Goal: Transaction & Acquisition: Purchase product/service

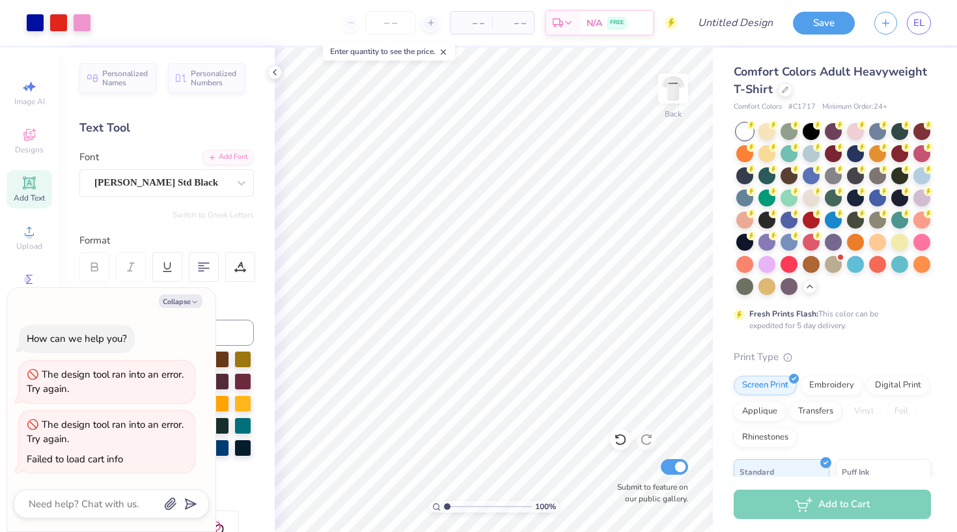
scroll to position [88, 0]
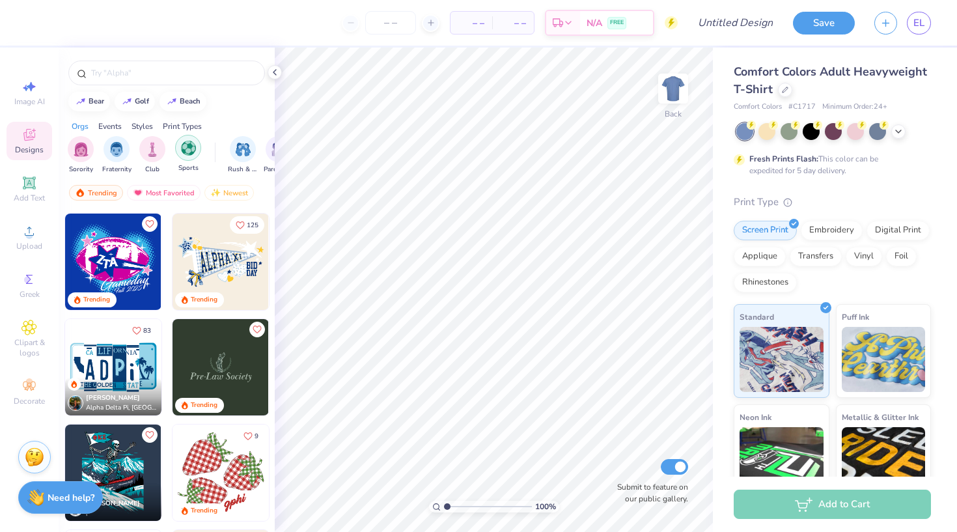
click at [188, 154] on img "filter for Sports" at bounding box center [188, 148] width 15 height 15
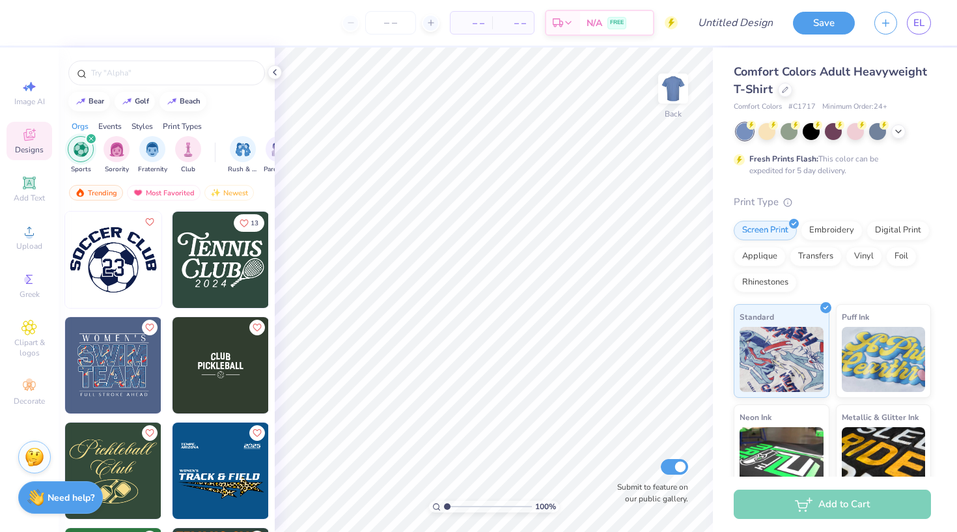
click at [89, 137] on icon "filter for Sports" at bounding box center [91, 138] width 5 height 5
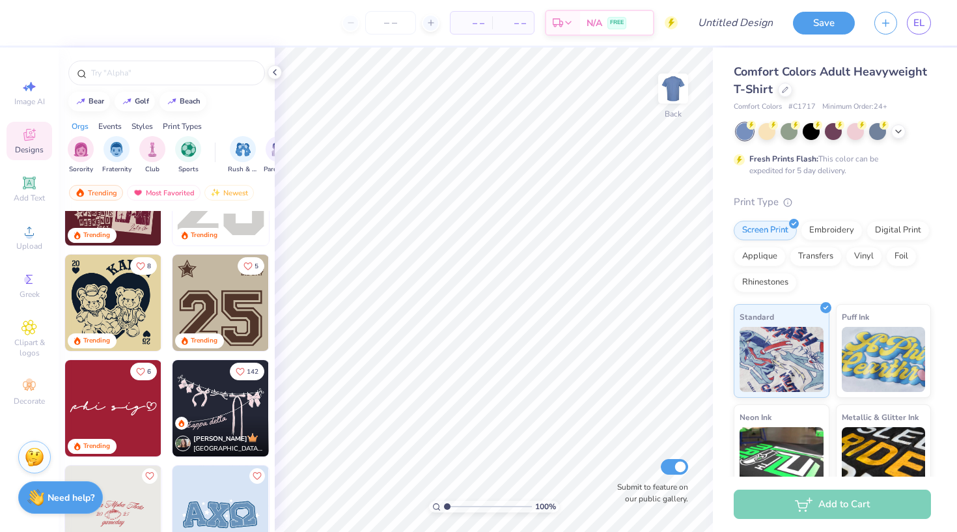
scroll to position [1553, 0]
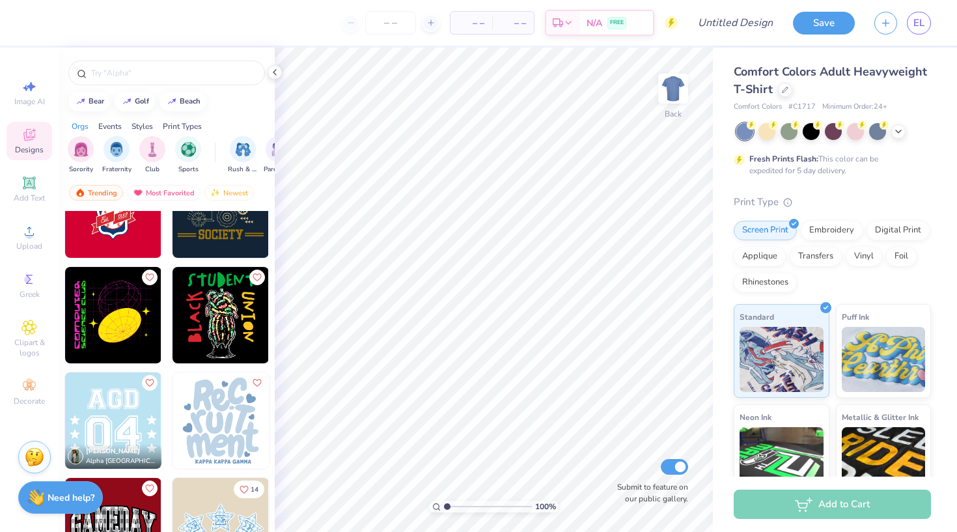
scroll to position [8077, 0]
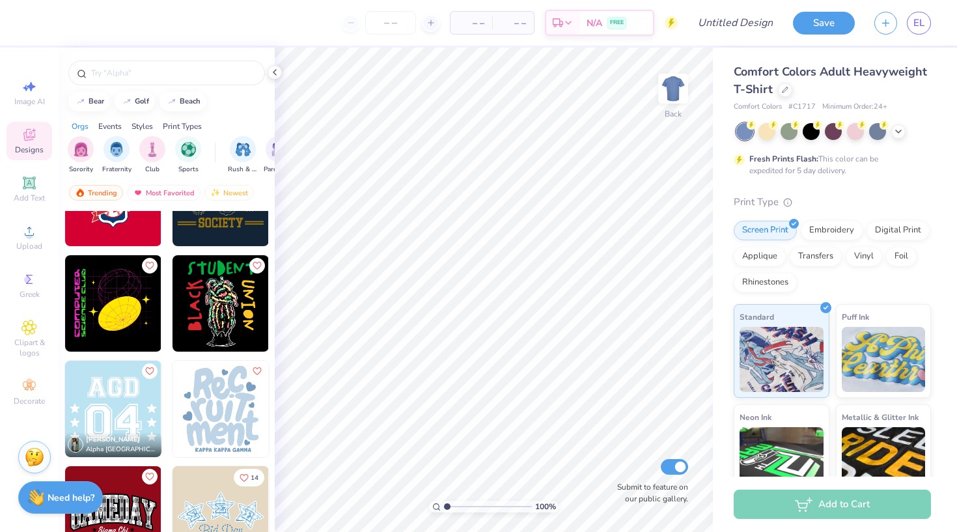
click at [228, 413] on img at bounding box center [221, 409] width 96 height 96
type input "2.51"
type input "3.51"
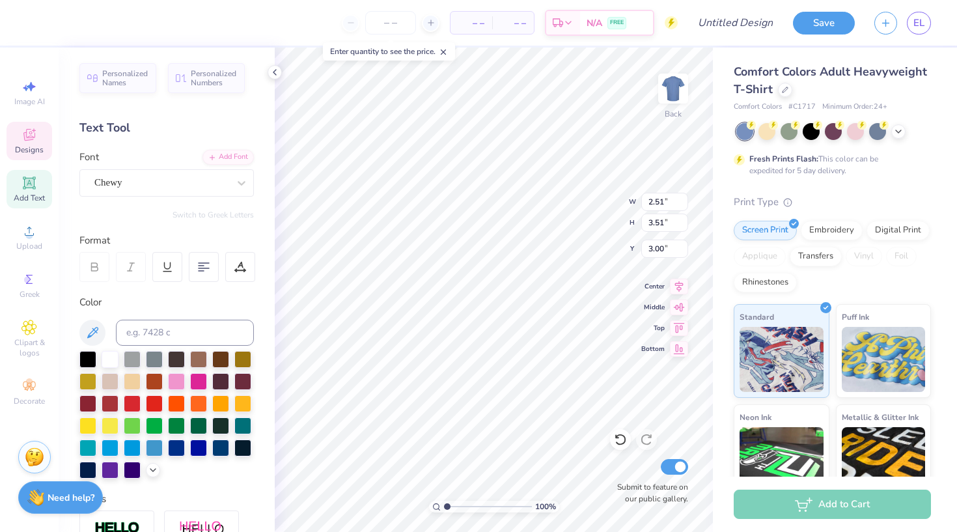
type input "2.60"
type input "4.03"
type input "3.28"
type textarea "L"
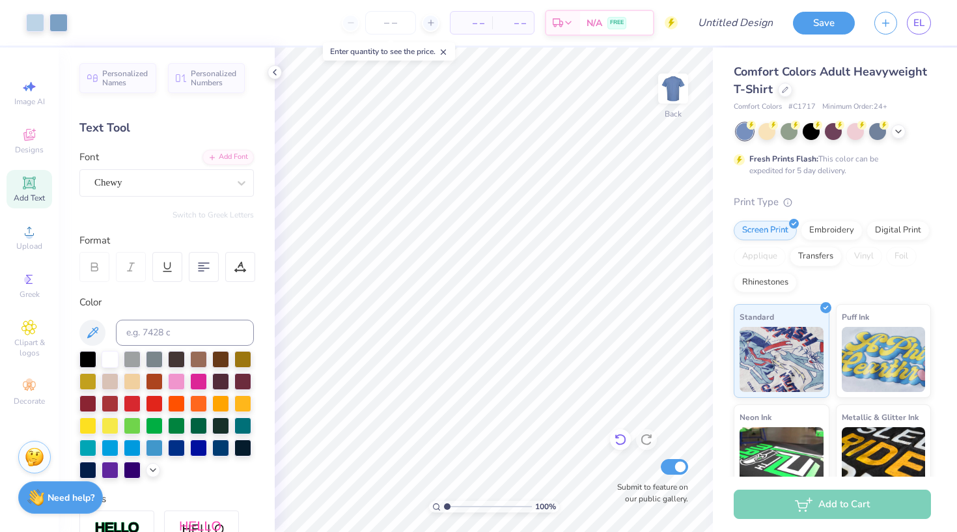
click at [624, 434] on icon at bounding box center [620, 439] width 13 height 13
type textarea "L"
type input "2.51"
type input "3.51"
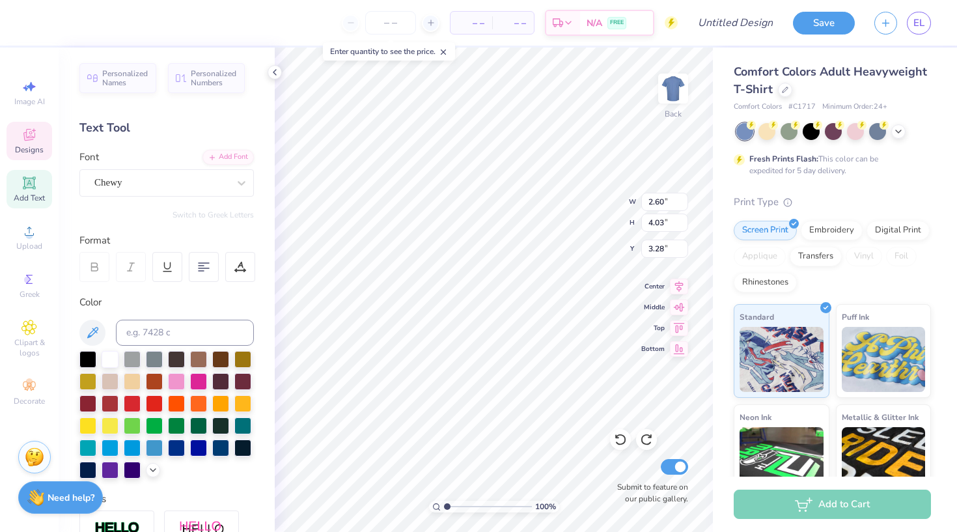
type input "3.00"
type textarea "A"
type textarea "D"
type textarea "d"
type input "2.25"
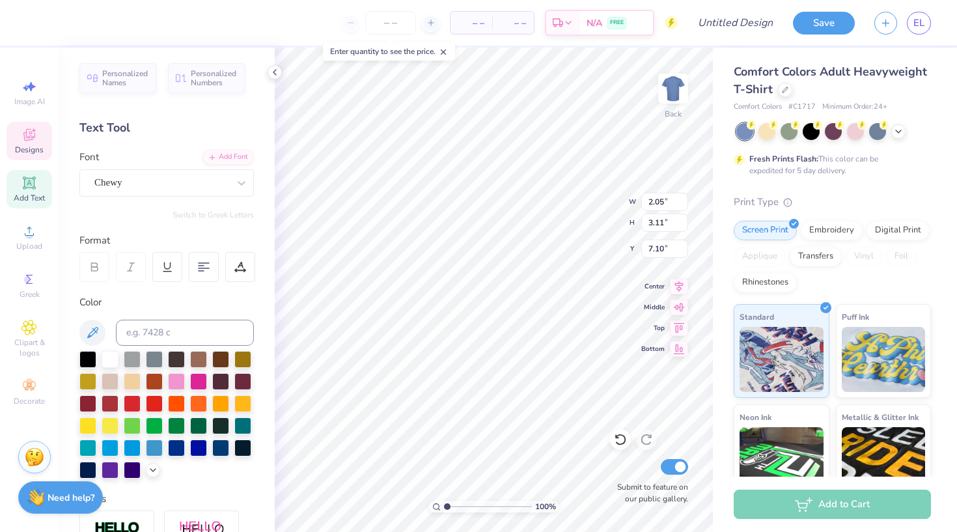
type input "2.93"
type input "7.22"
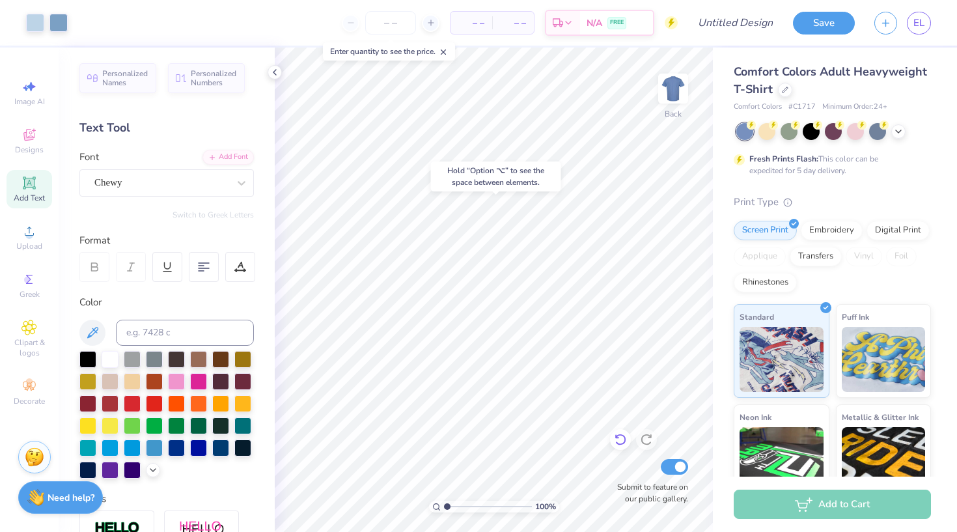
click at [621, 434] on icon at bounding box center [620, 439] width 13 height 13
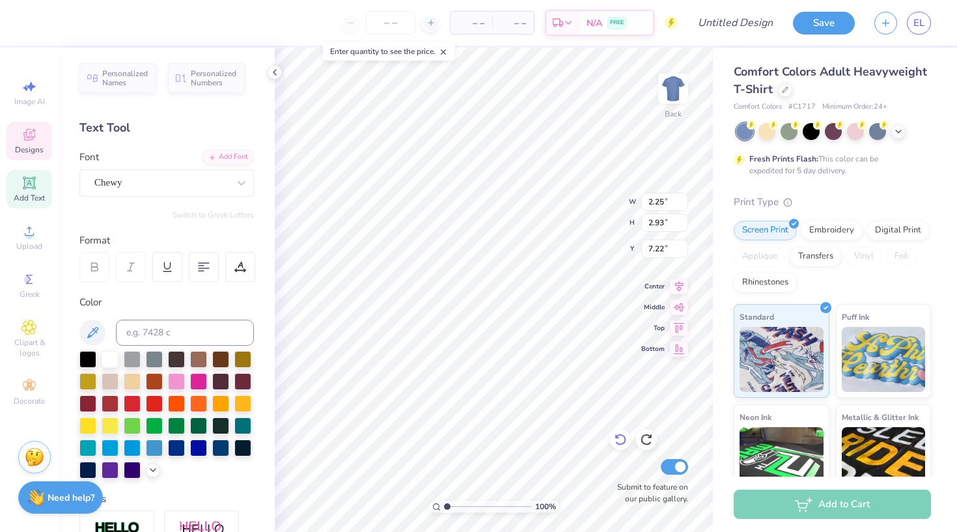
type textarea "e"
type input "1.28"
type input "3.64"
type input "6.64"
type textarea "r"
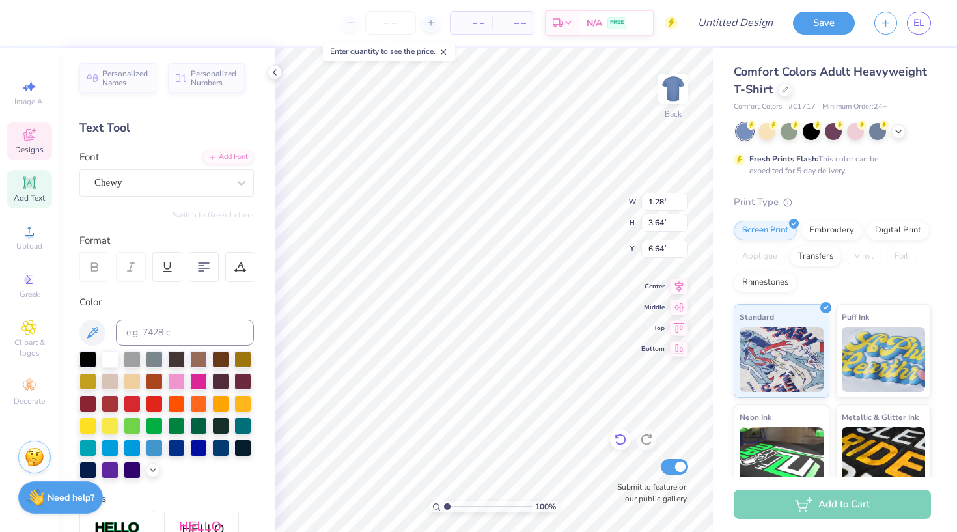
type input "2.38"
type input "3.75"
type input "15.88"
type input "2.30"
type input "3.79"
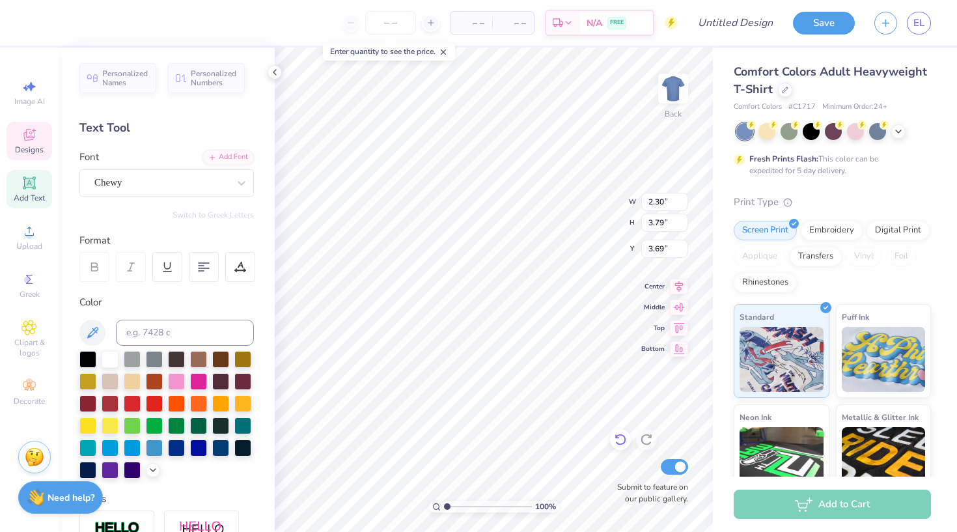
type input "2.56"
type input "2.44"
type input "2.98"
type input "4.25"
type input "3.07"
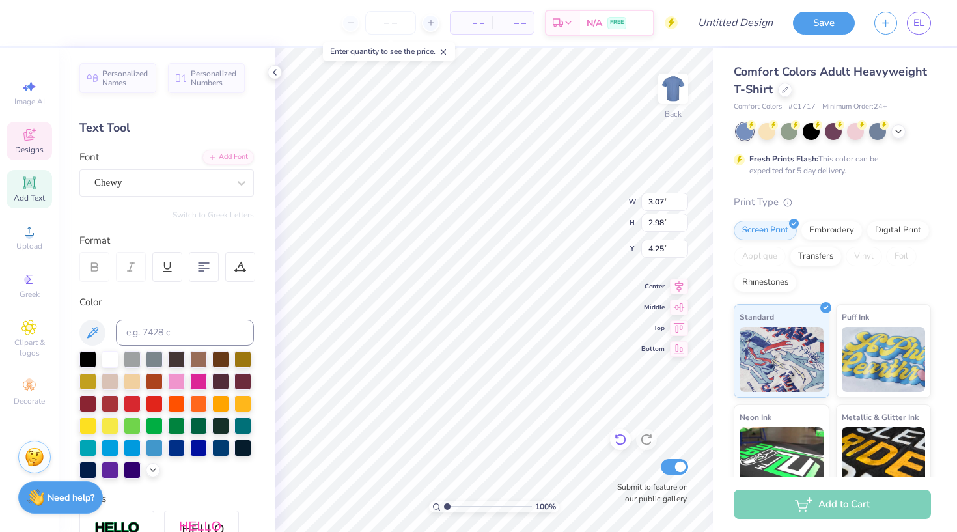
type input "4.46"
type input "1.89"
type input "2.44"
type input "2.98"
type input "3.81"
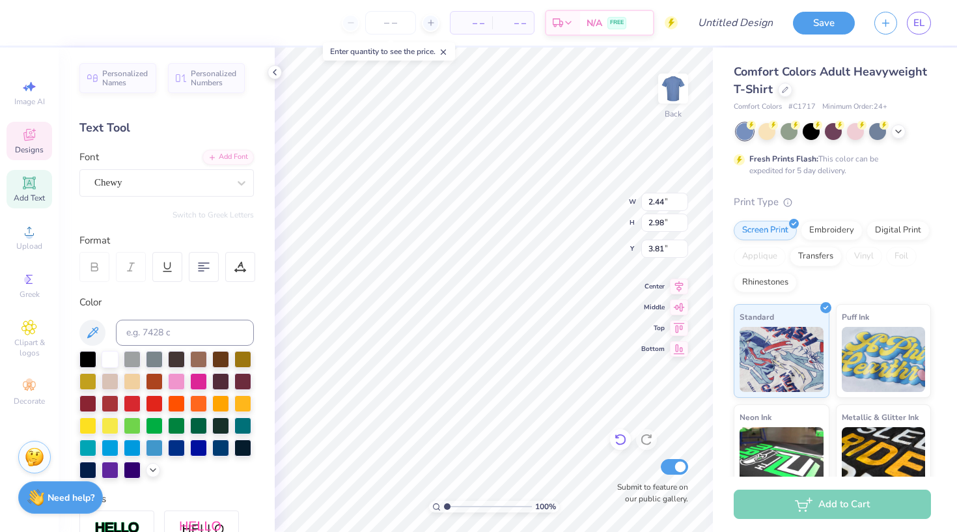
type input "3.07"
type input "4.46"
type input "1.89"
type textarea "a"
type input "3.00"
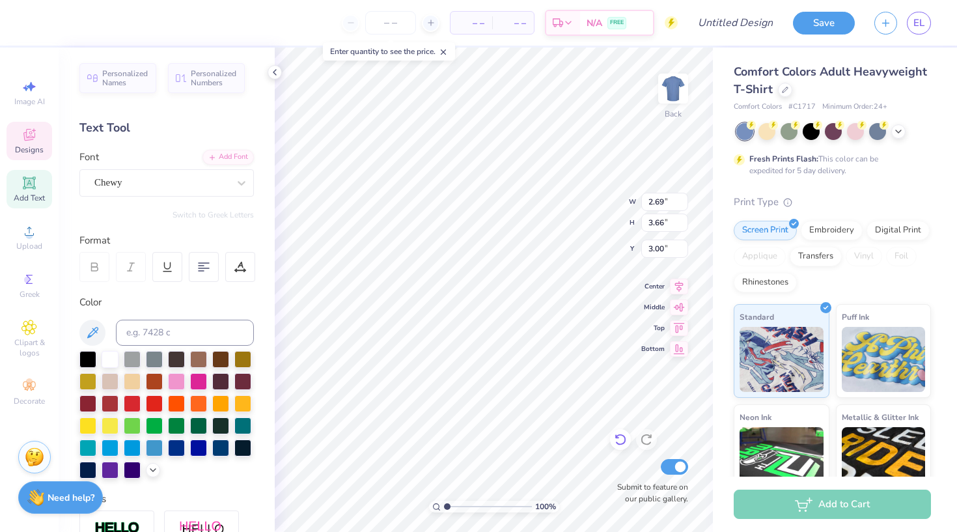
type input "1.23"
type input "1.20"
type input "5.09"
type input "3.42"
type input "3.81"
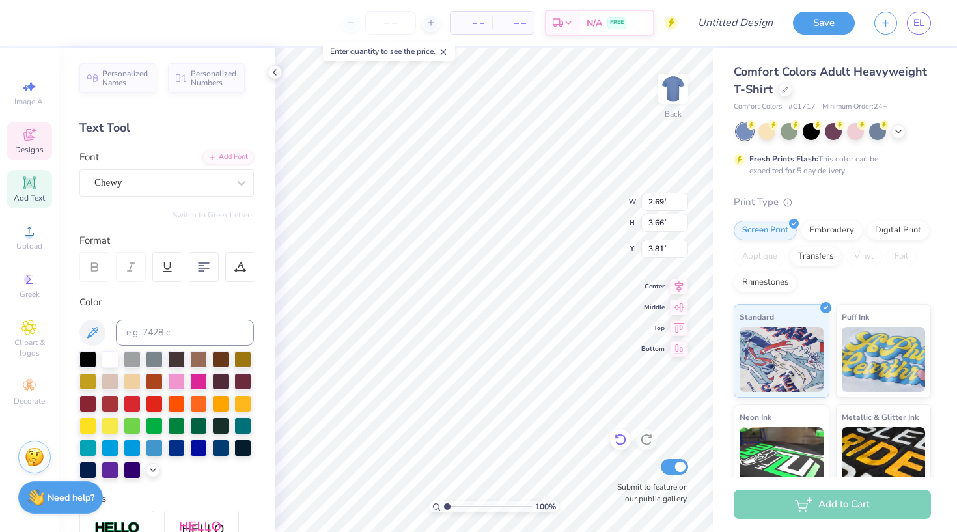
type input "1.84"
type input "2.50"
type input "4.29"
type input "2.19"
type input "2.97"
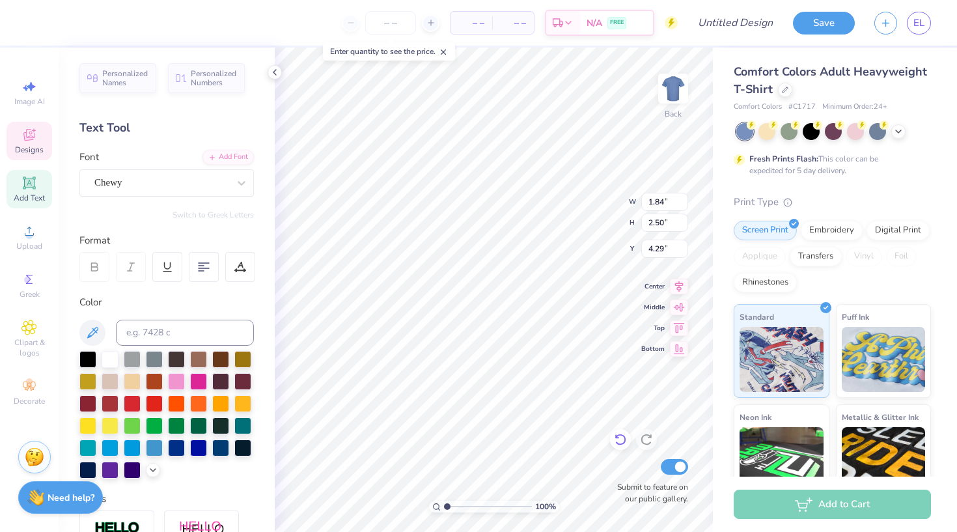
type input "3.87"
type input "2.29"
type input "2.84"
type input "7.15"
type input "2.15"
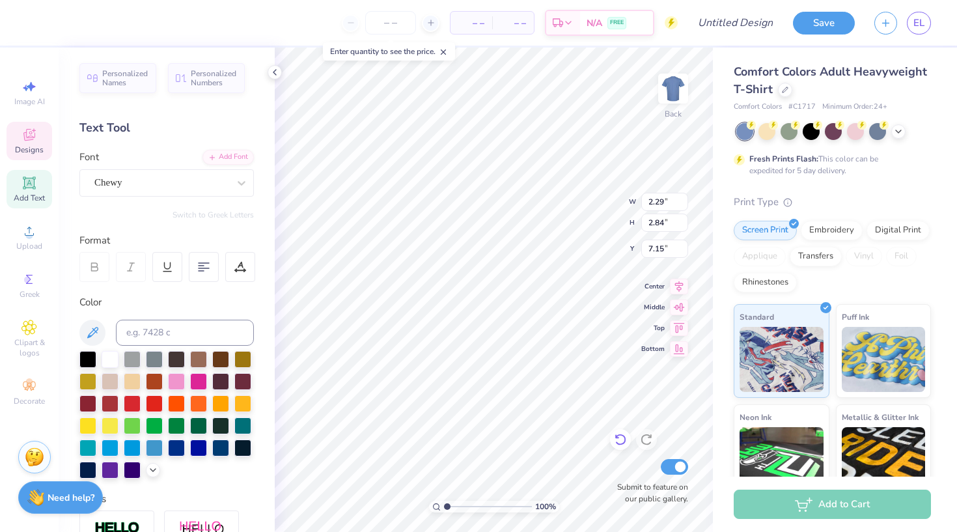
type input "3.00"
type input "6.79"
type input "2.62"
type input "4.17"
type input "6.21"
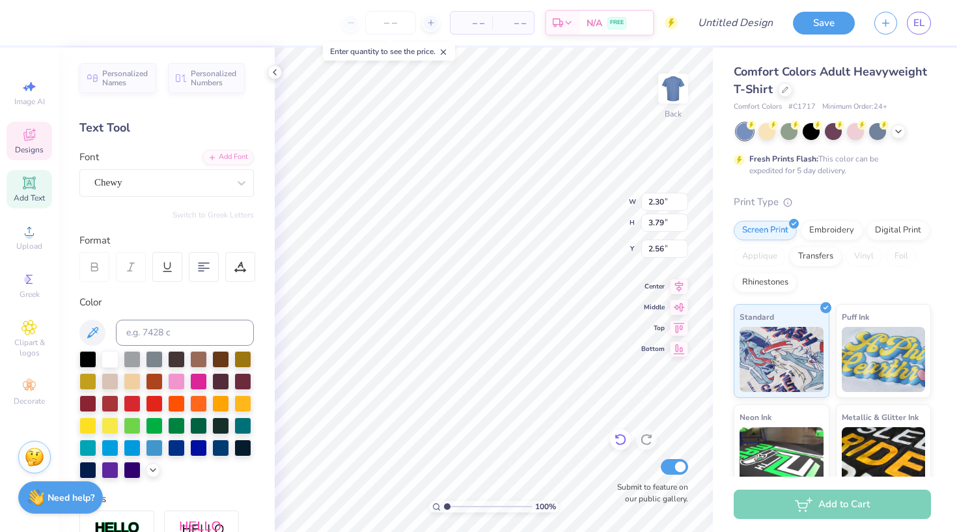
type input "2.61"
type input "3.74"
type input "2.75"
type input "2.44"
type input "2.98"
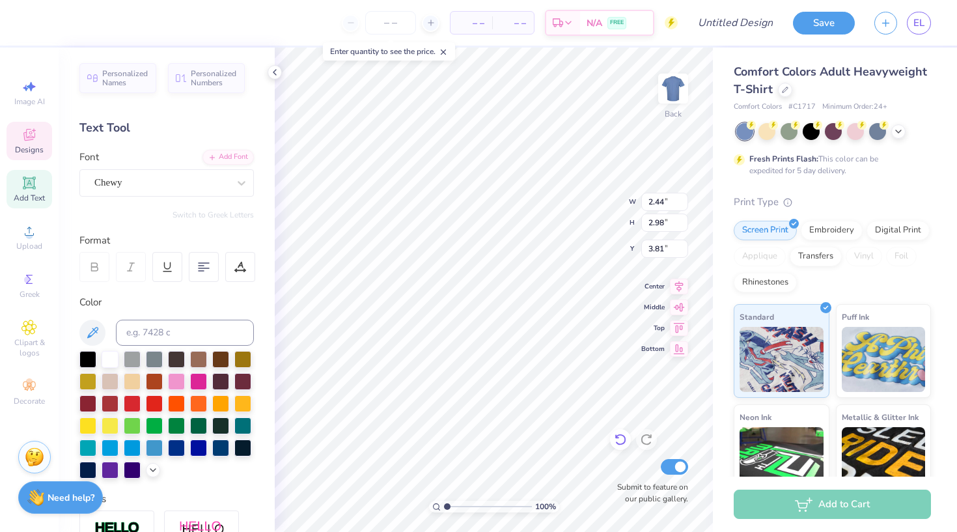
type input "3.23"
type input "2.19"
type input "2.97"
type input "3.52"
type input "2.62"
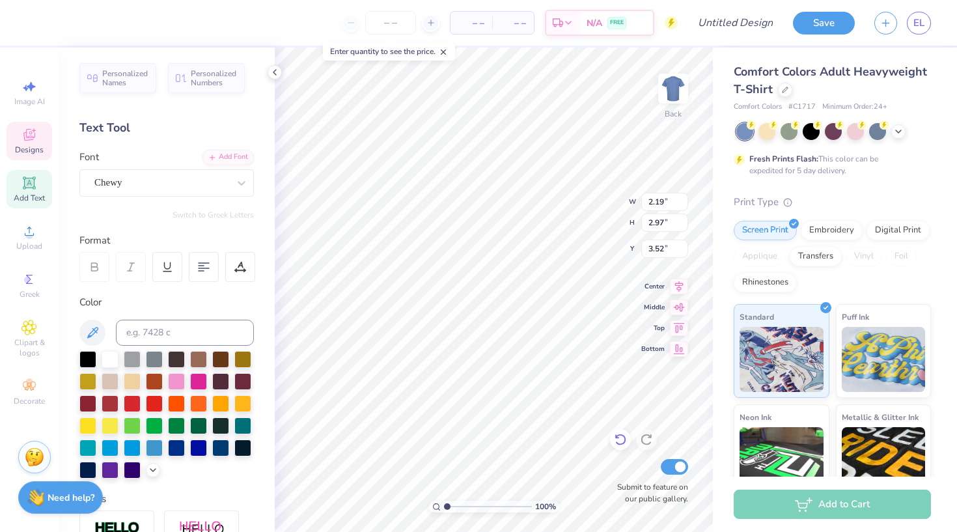
type input "4.17"
type input "5.82"
type input "2.22"
type input "4.03"
type input "5.95"
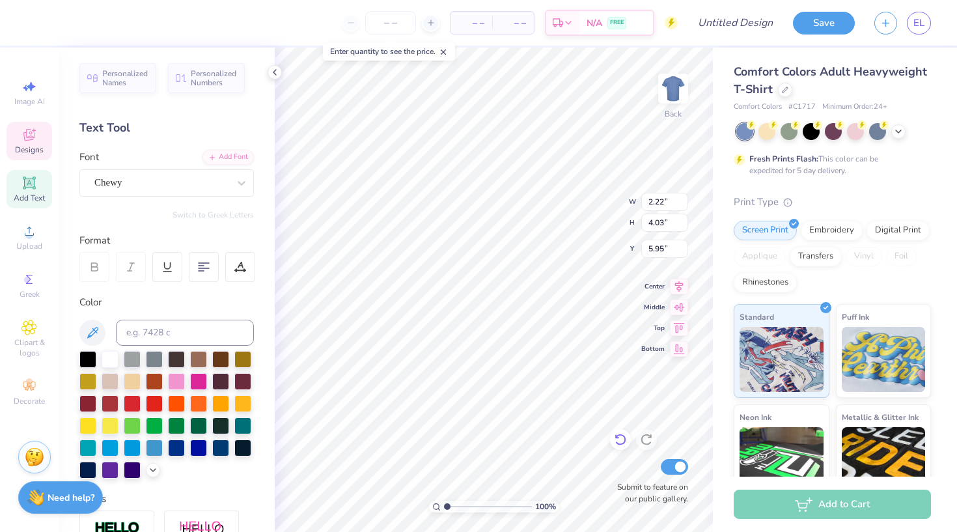
type input "2.15"
type input "3.00"
type input "6.71"
type input "2.44"
type input "2.98"
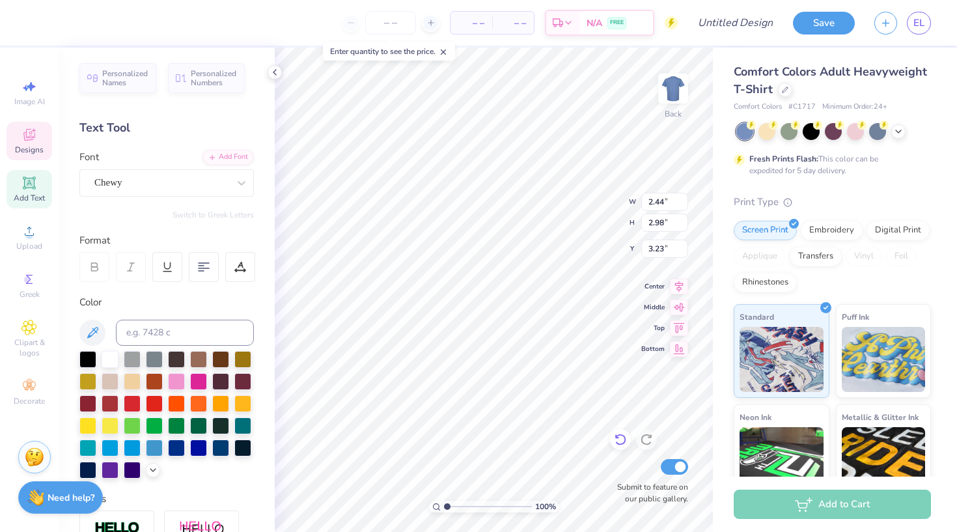
type input "3.00"
type input "2.15"
type input "3.00"
type input "6.71"
type input "2.42"
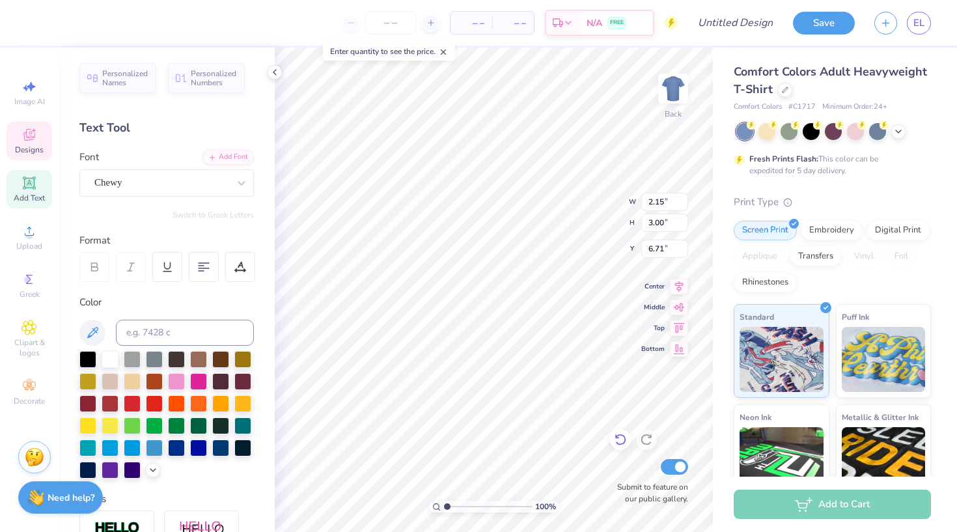
type input "2.91"
type input "6.73"
type input "2.29"
type input "2.84"
type input "6.81"
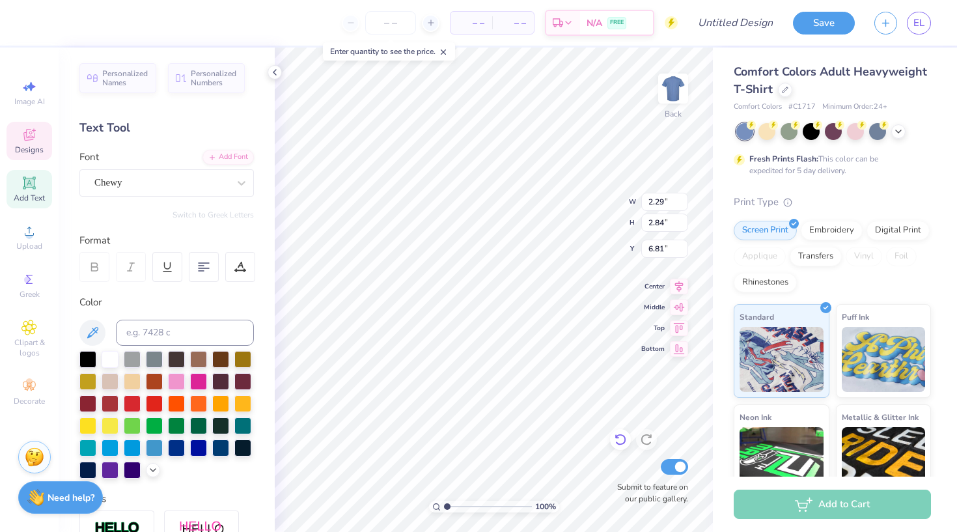
type input "2.42"
type input "2.91"
type input "6.77"
type input "16.33"
type input "2.36"
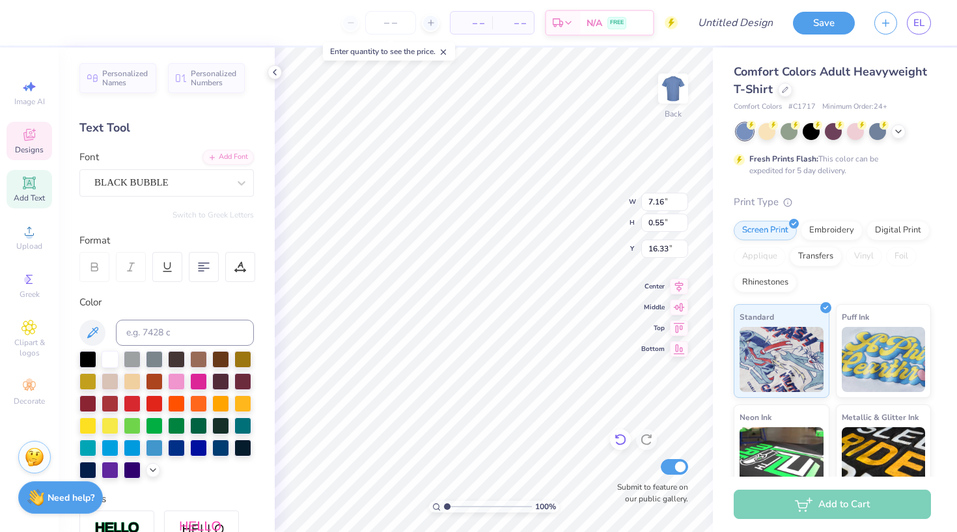
type input "2.94"
type input "10.26"
type input "2.22"
type input "4.03"
type input "5.95"
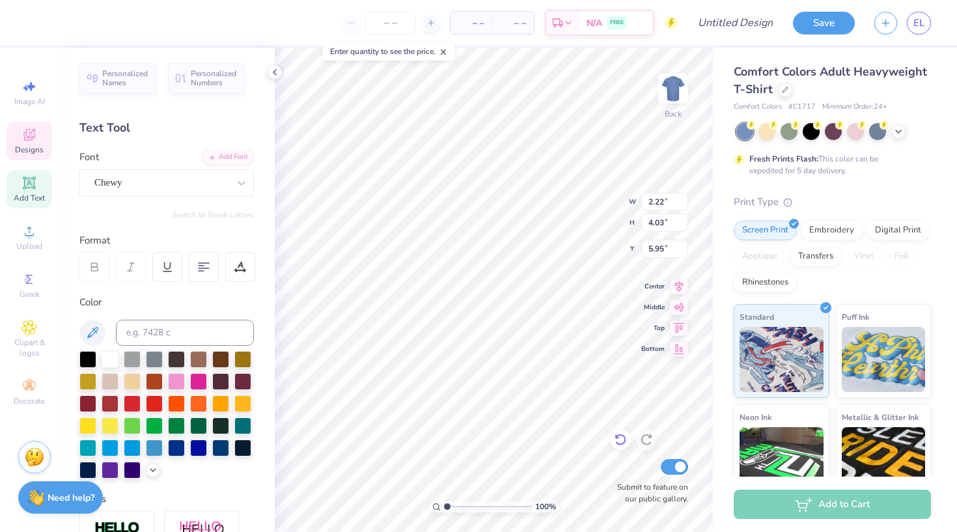
type input "2.61"
type input "3.74"
type input "2.75"
type input "0.95"
type input "1.36"
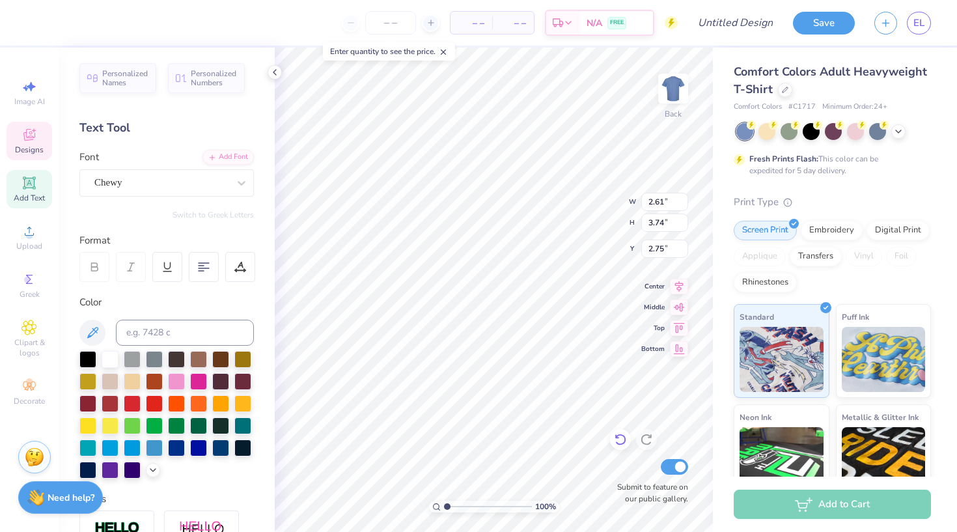
type input "5.19"
type input "1.45"
type input "2.07"
type input "1.72"
type input "2.17"
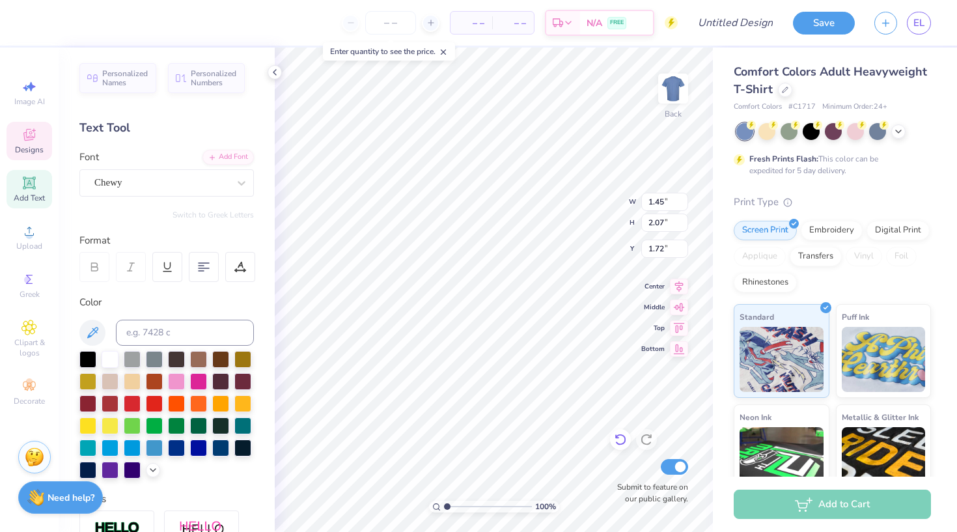
type input "3.11"
type input "0.66"
type input "2.38"
type input "3.75"
type input "15.88"
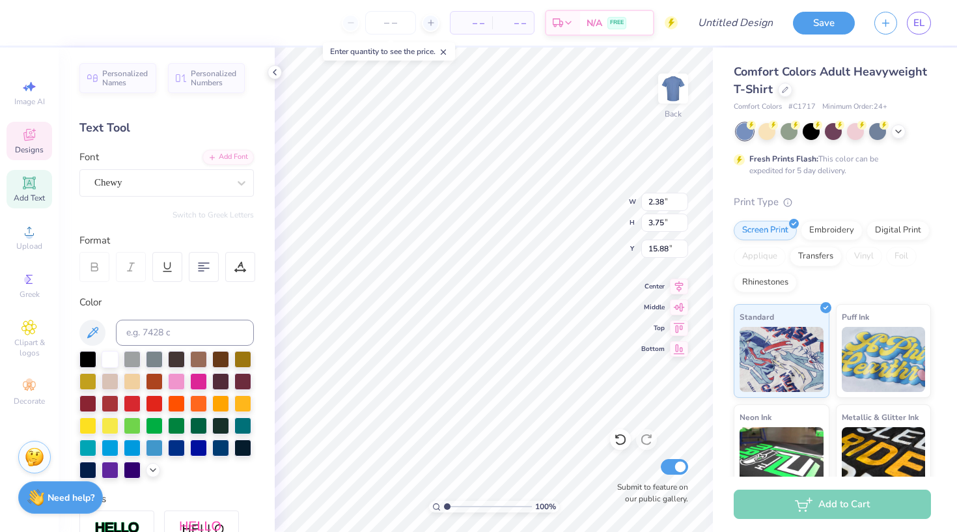
type textarea "RHS"
type input "2.15"
type input "3.09"
type input "10.29"
type input "7.54"
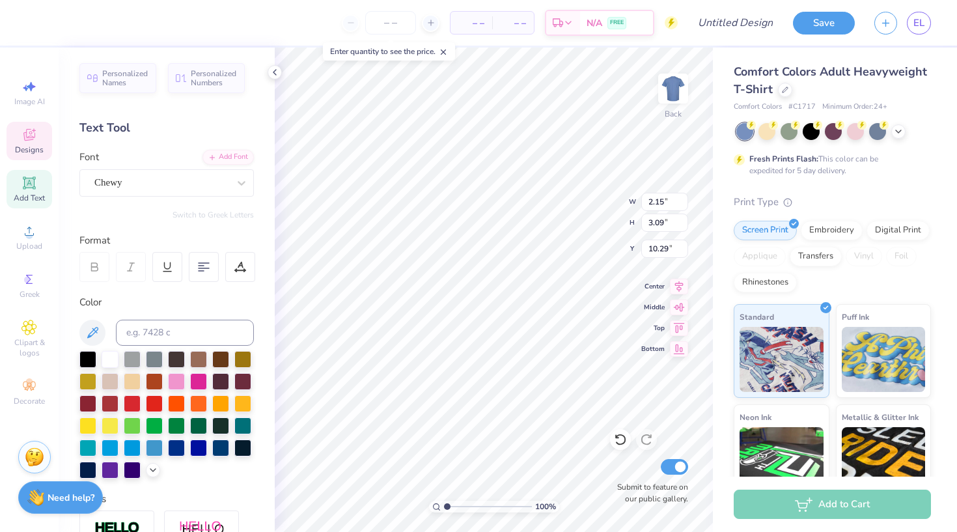
type input "5.11"
type input "15.55"
type input "2.15"
type input "3.09"
type input "13.79"
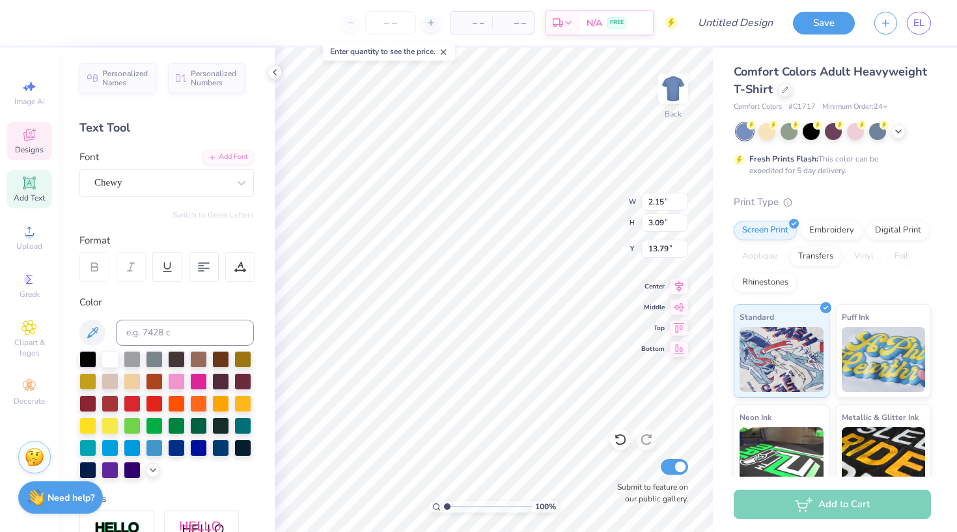
type input "1.91"
type input "3.93"
type input "11.62"
type input "3.17"
type input "3.27"
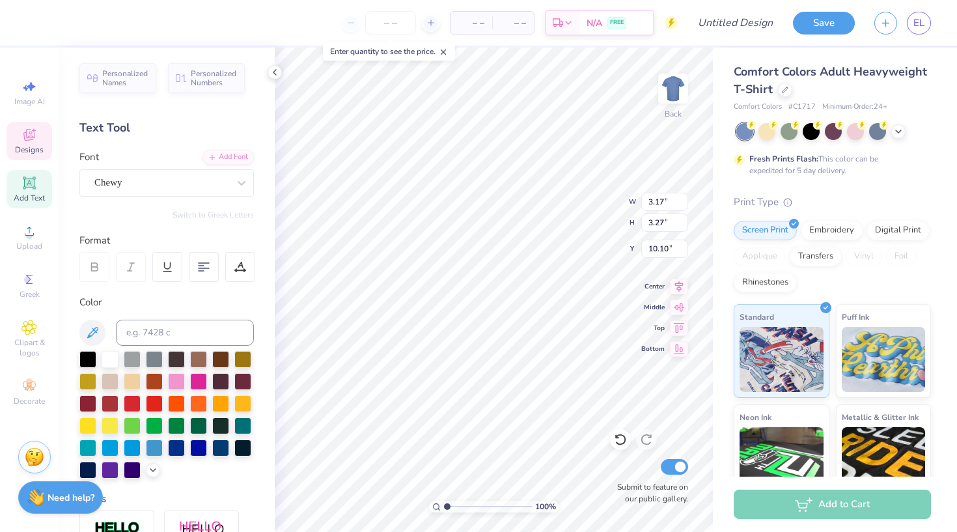
type input "11.33"
type input "2.36"
type input "2.94"
type input "12.50"
type input "2.22"
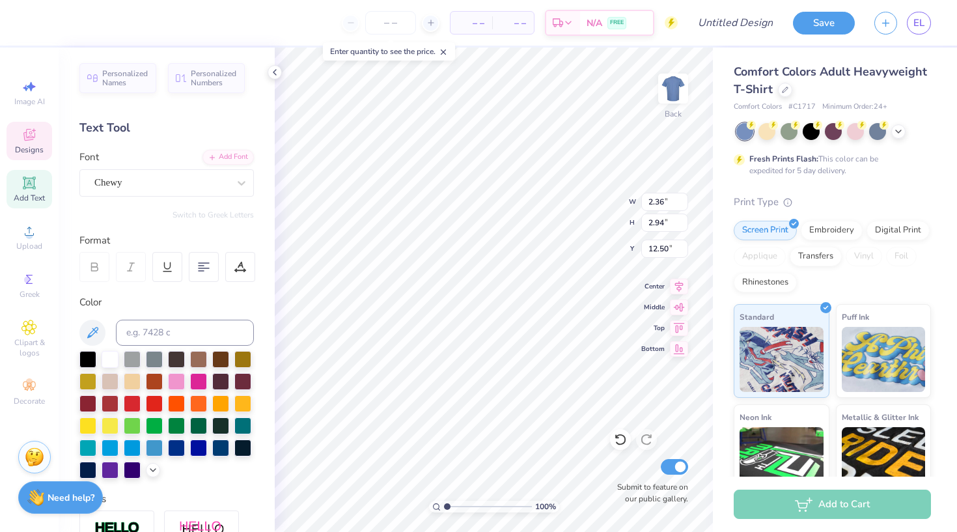
type input "4.03"
type input "8.00"
type input "2.42"
type input "2.91"
type input "7.10"
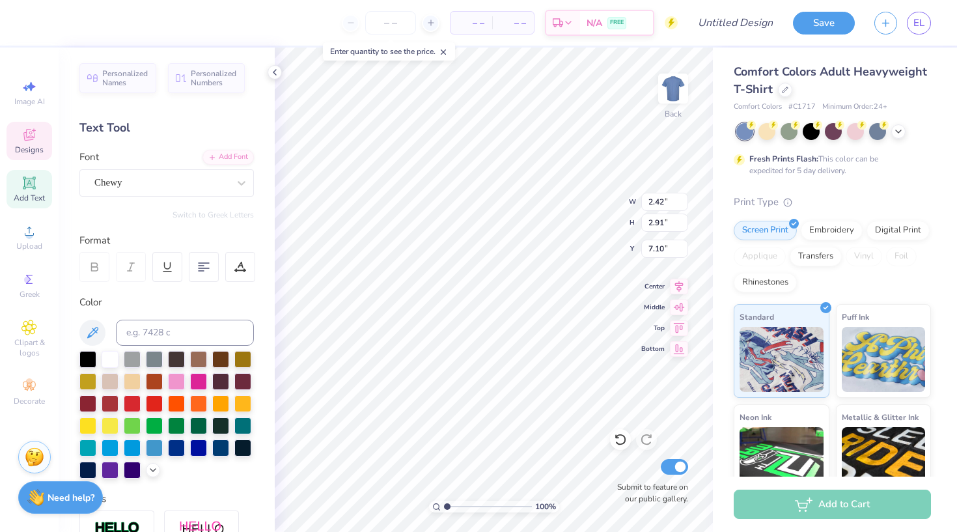
type input "2.29"
type input "2.84"
type input "9.66"
type input "2.44"
type input "2.98"
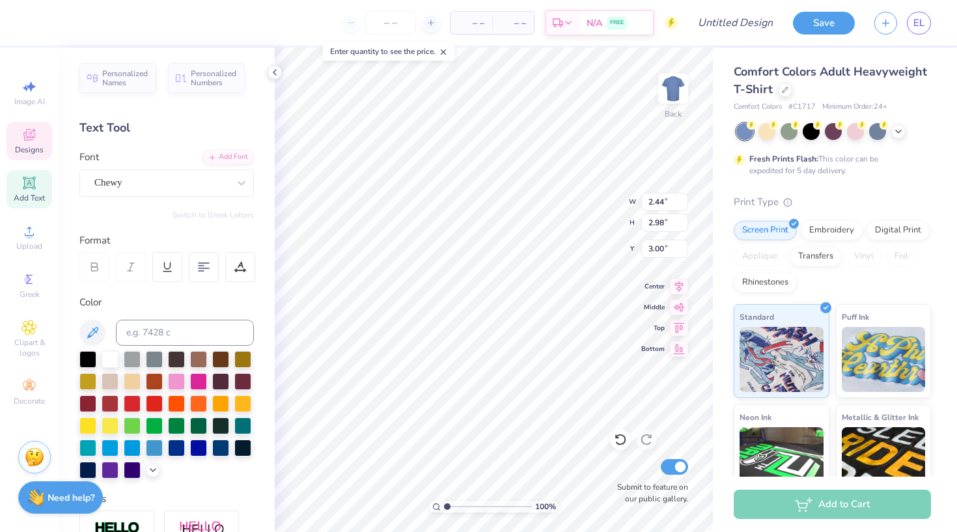
type input "4.43"
type input "2.19"
type input "2.97"
type input "5.02"
type input "2.17"
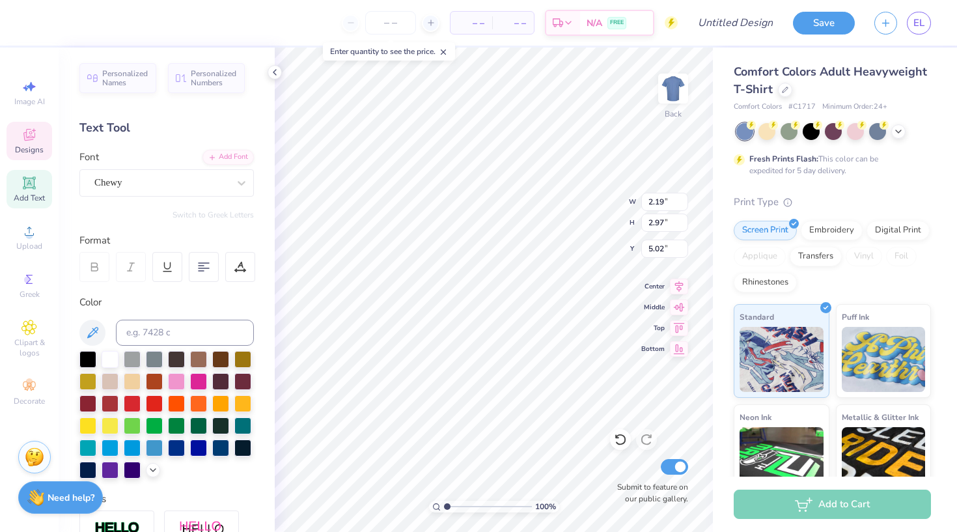
type input "3.11"
type input "2.13"
type input "7.54"
type input "5.11"
type input "7.11"
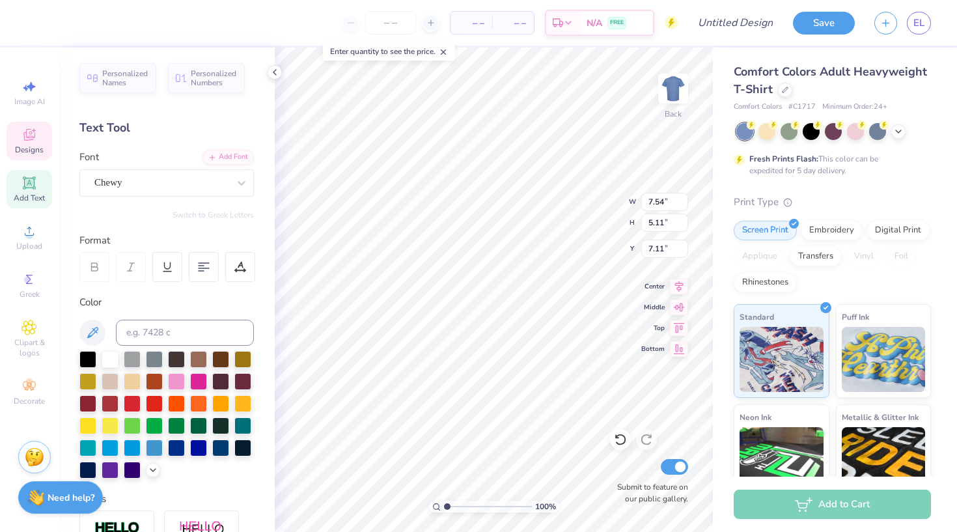
type input "6.92"
type input "4.08"
type input "7.41"
type input "2.86"
type input "1.68"
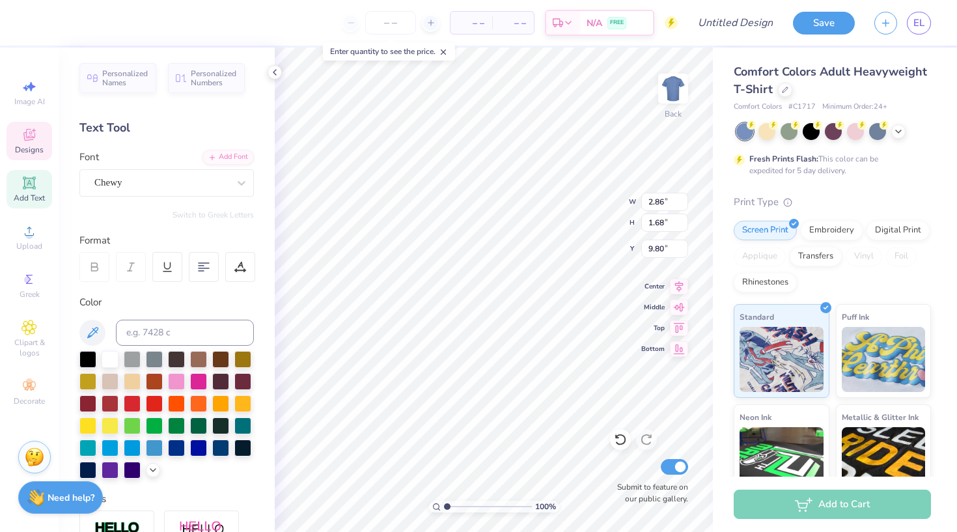
type input "1.54"
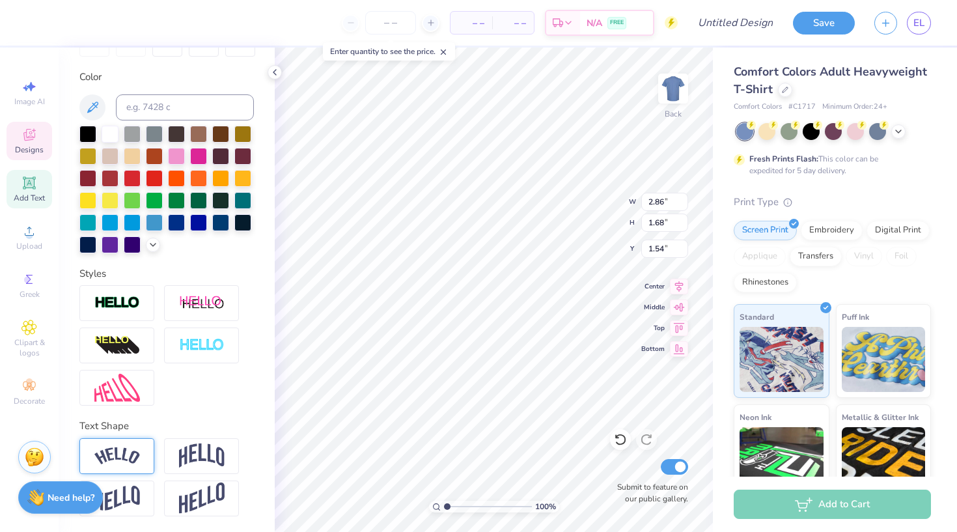
scroll to position [225, 0]
click at [132, 468] on div at bounding box center [116, 456] width 75 height 36
type input "4.94"
type input "1.96"
type input "1.40"
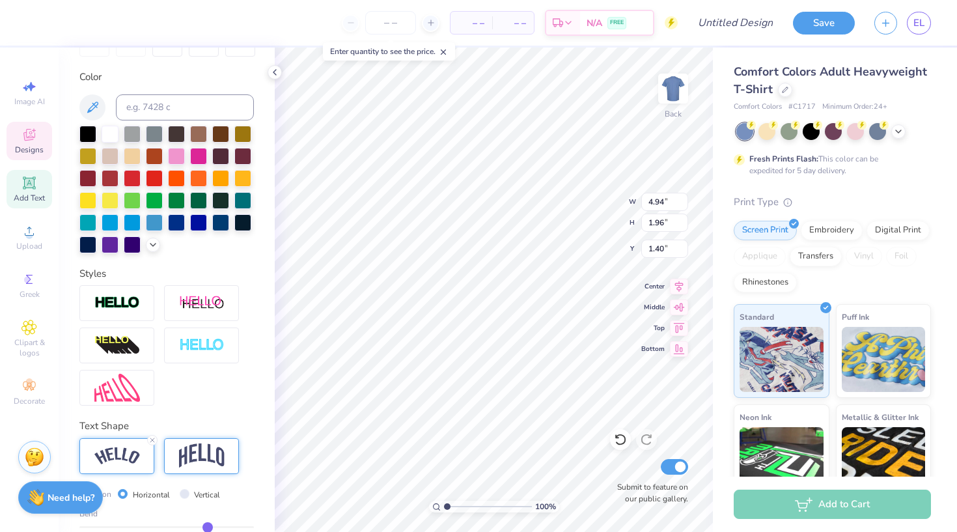
click at [204, 451] on img at bounding box center [202, 455] width 46 height 25
type input "2.86"
type input "2.09"
type input "1.34"
type input "2.94"
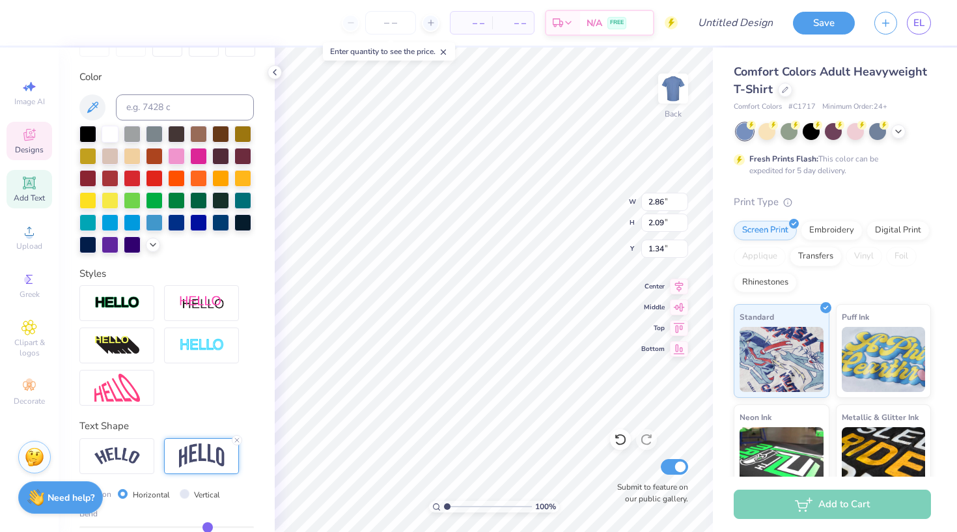
type input "2.00"
type input "1.33"
type input "1.68"
click at [575, 212] on div "100 % Back W 2.94 2.94 " H 2.00 2.00 " Y 1.68 1.68 " Center Middle Top Bottom S…" at bounding box center [494, 290] width 438 height 484
type input "10.08"
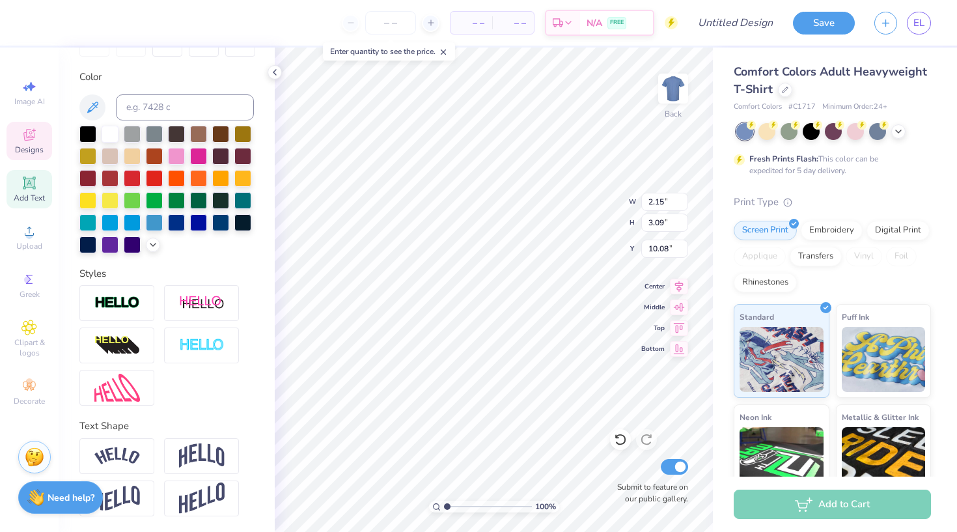
type textarea "1"
type textarea "25-26"
type input "8.06"
type input "2.42"
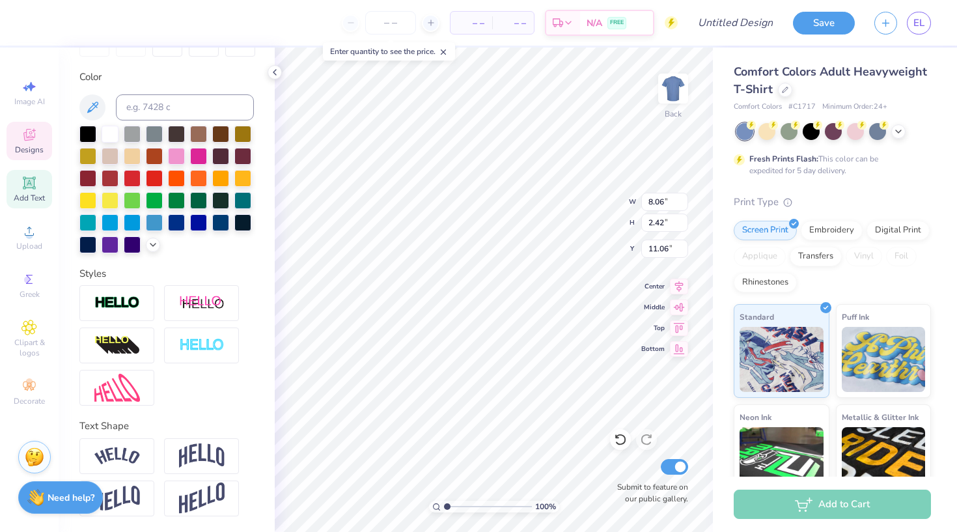
type input "4.10"
type input "3.95"
type input "1.19"
type input "3.68"
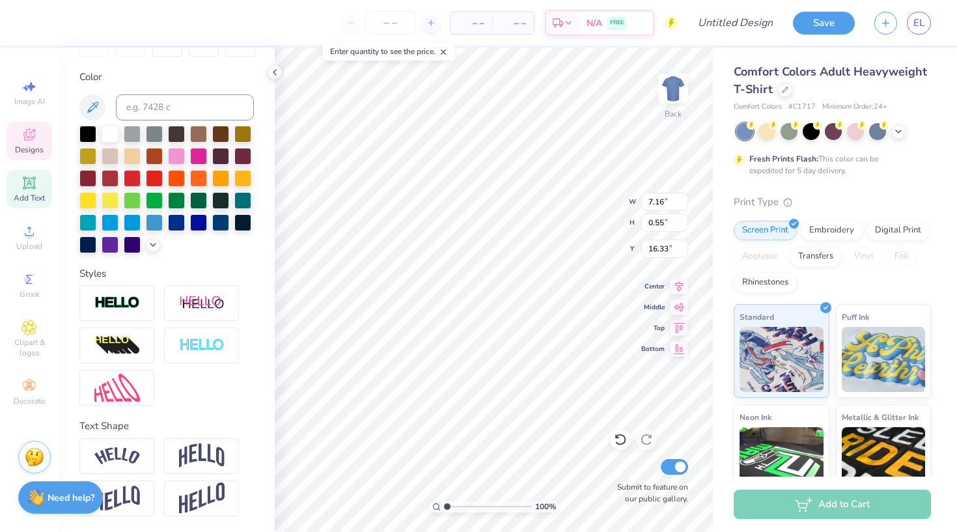
type textarea "K"
type textarea "Leadership"
click at [110, 141] on div at bounding box center [110, 132] width 17 height 17
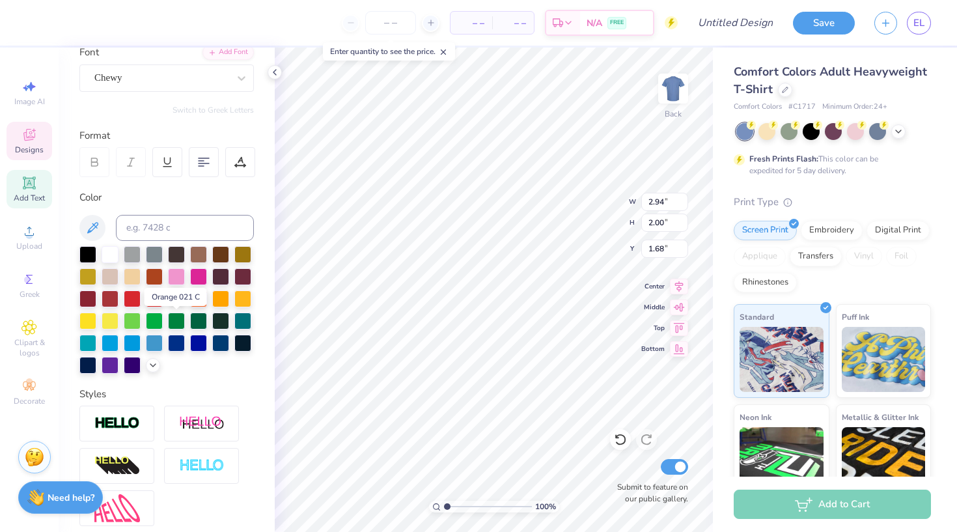
scroll to position [81, 0]
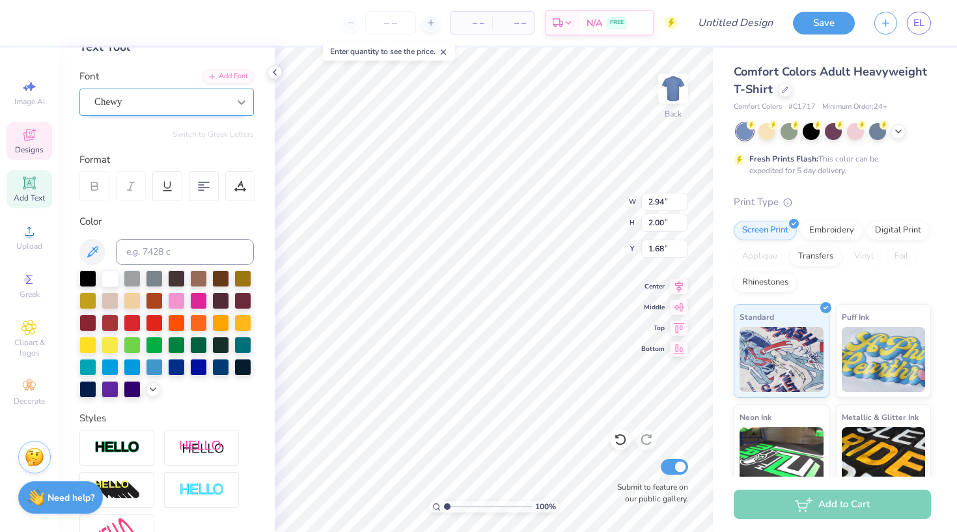
click at [234, 96] on div at bounding box center [241, 101] width 23 height 23
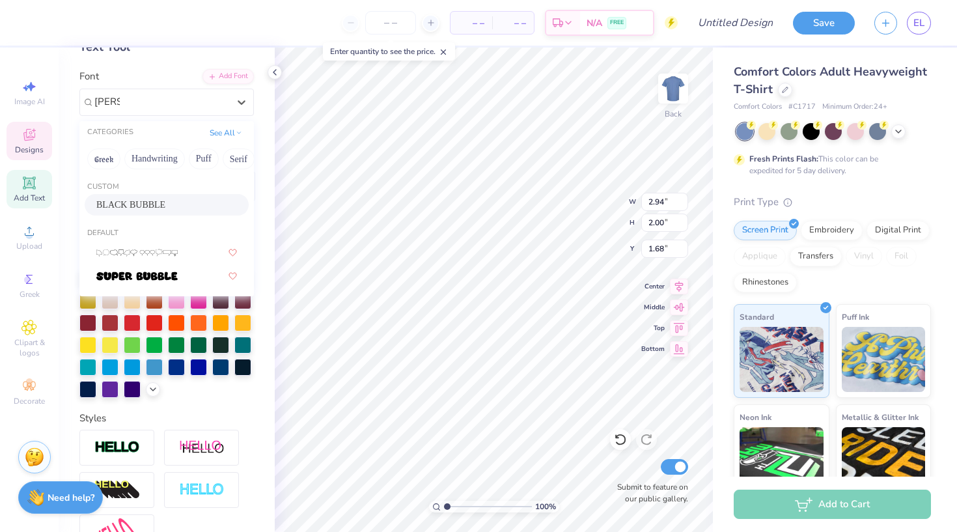
click at [152, 204] on span "BLACK BUBBLE" at bounding box center [130, 205] width 69 height 14
type input "bubb"
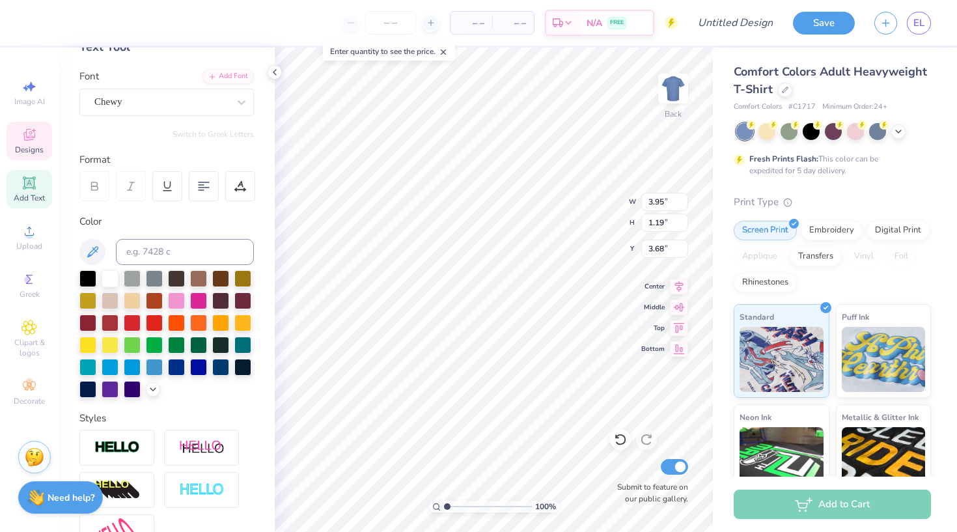
type input "3.84"
click at [227, 111] on div "Chewy" at bounding box center [161, 102] width 137 height 20
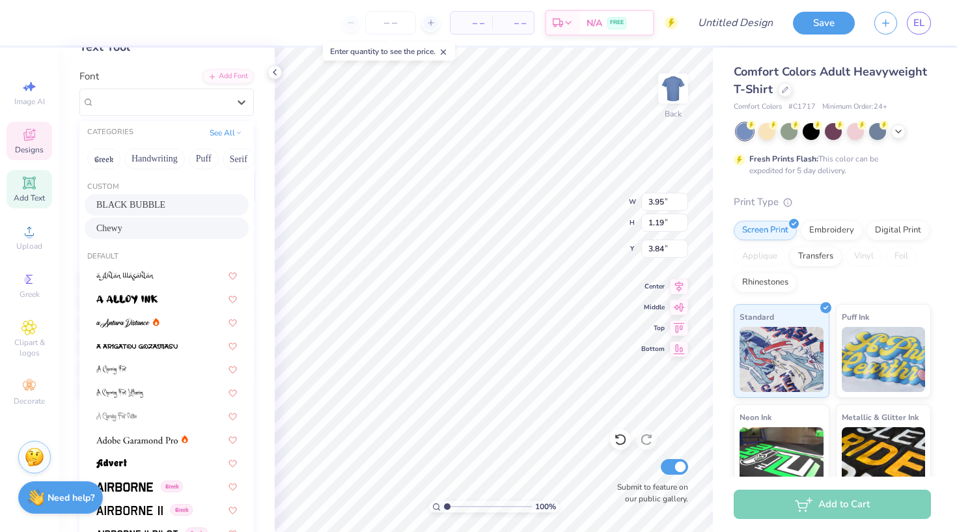
click at [201, 198] on div "BLACK BUBBLE" at bounding box center [167, 204] width 164 height 21
click at [207, 105] on div "BLACK BUBBLE" at bounding box center [161, 102] width 137 height 20
click at [188, 223] on div "Chewy" at bounding box center [166, 228] width 141 height 14
click at [193, 104] on div "Chewy" at bounding box center [161, 102] width 137 height 20
click at [191, 207] on div "BLACK BUBBLE" at bounding box center [166, 205] width 141 height 14
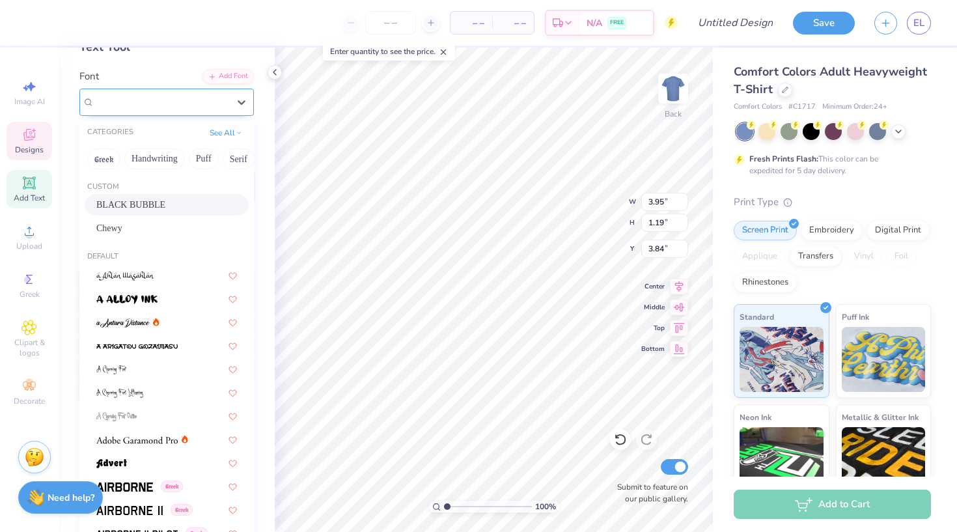
click at [191, 95] on div "BLACK BUBBLE" at bounding box center [161, 102] width 137 height 20
click at [171, 238] on div "Chewy" at bounding box center [167, 227] width 164 height 21
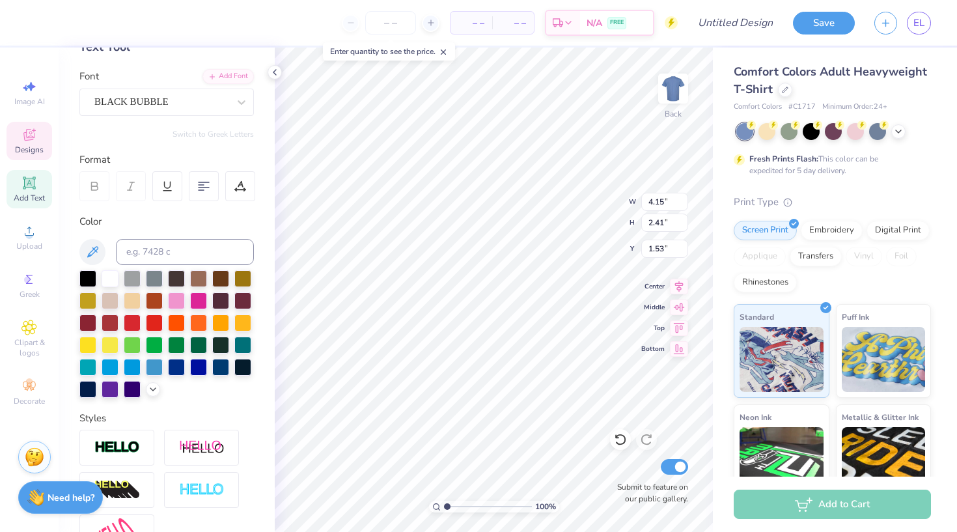
type input "0.92"
type input "3.25"
type input "0.84"
type input "2.82"
type input "1.64"
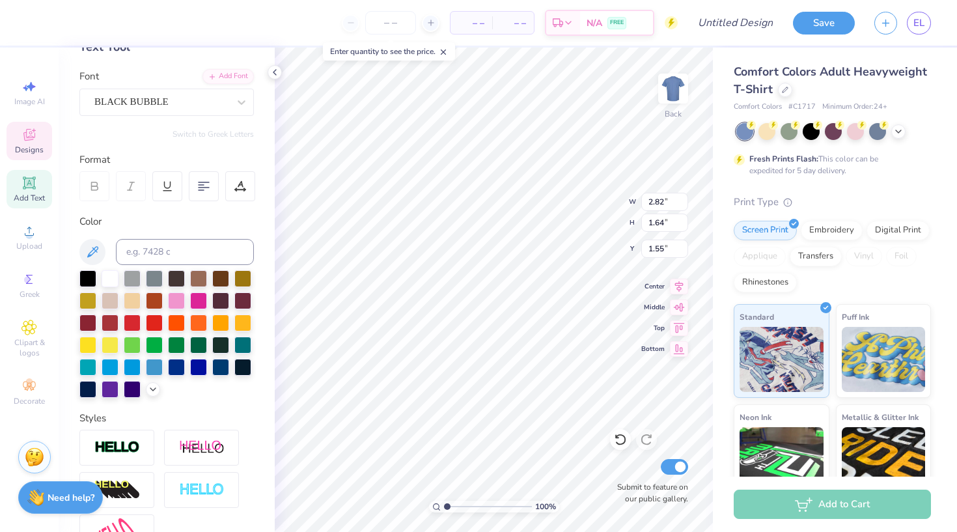
type input "1.61"
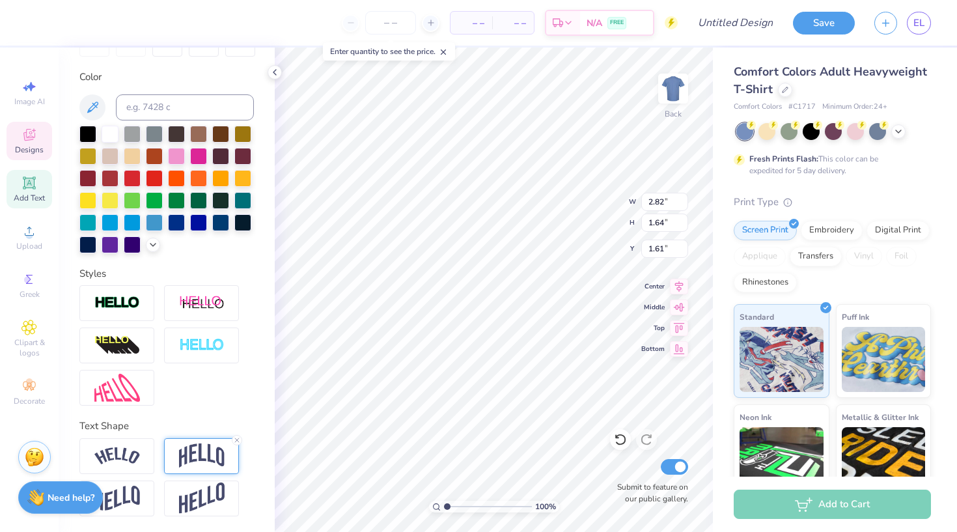
scroll to position [225, 0]
click at [235, 441] on icon at bounding box center [237, 440] width 8 height 8
type input "1.39"
type input "1.74"
type input "2.82"
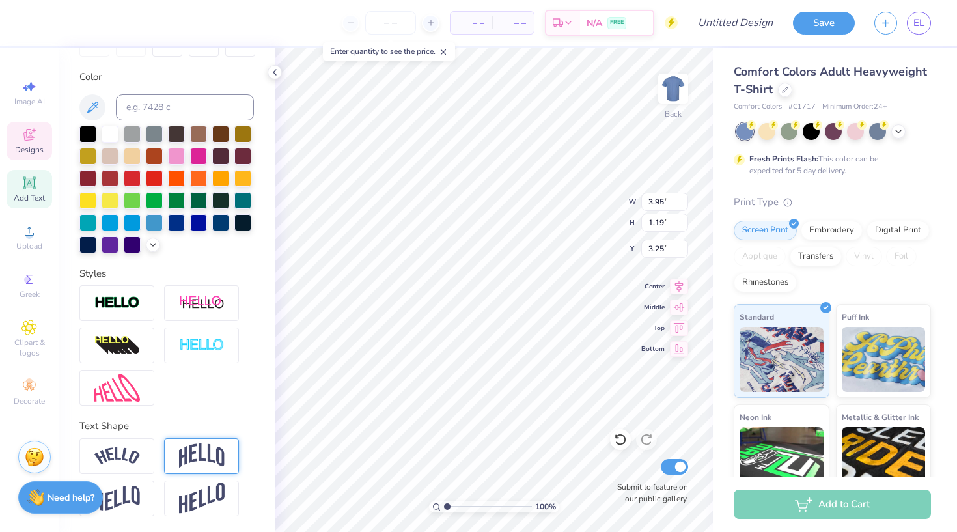
type input "1.39"
type input "1.86"
type input "2.81"
type input "1.26"
click at [111, 132] on div at bounding box center [110, 132] width 17 height 17
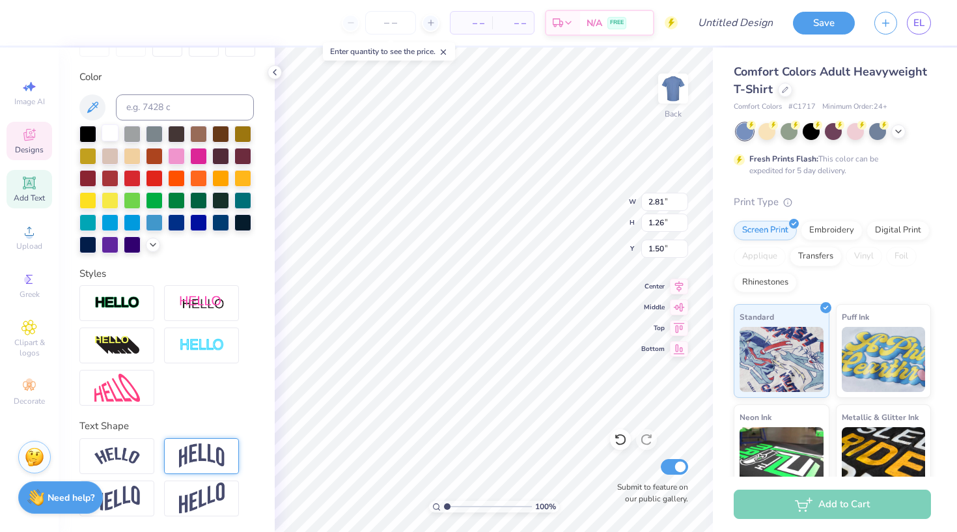
click at [110, 136] on div at bounding box center [110, 132] width 17 height 17
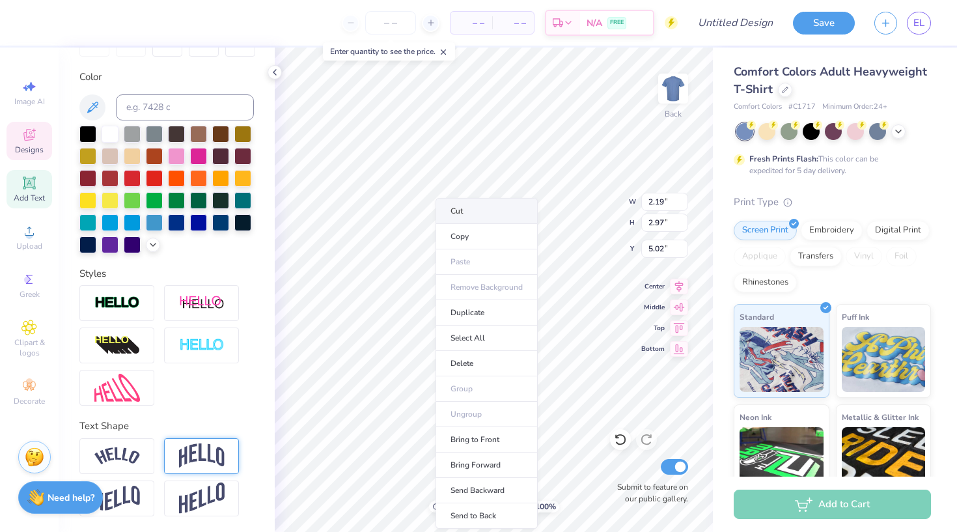
click at [450, 212] on li "Cut" at bounding box center [487, 211] width 102 height 26
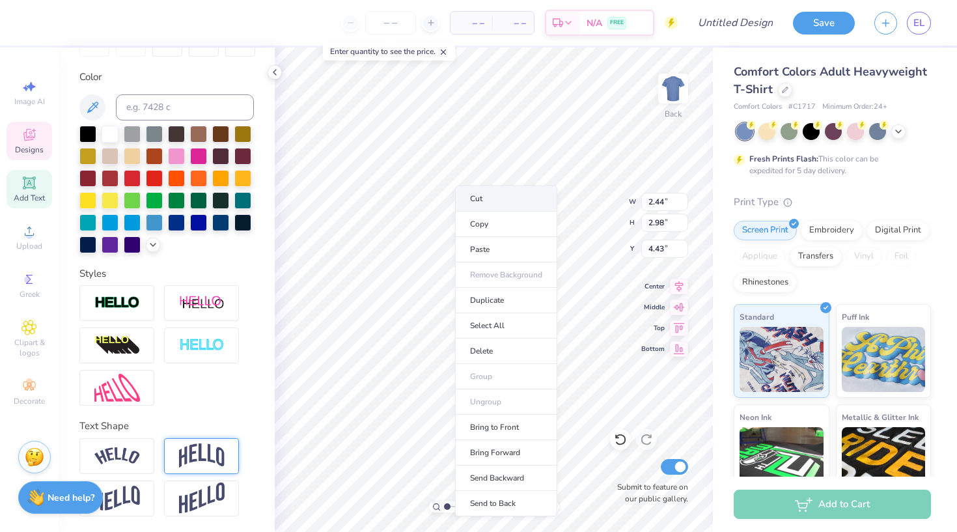
click at [480, 194] on li "Cut" at bounding box center [506, 199] width 102 height 26
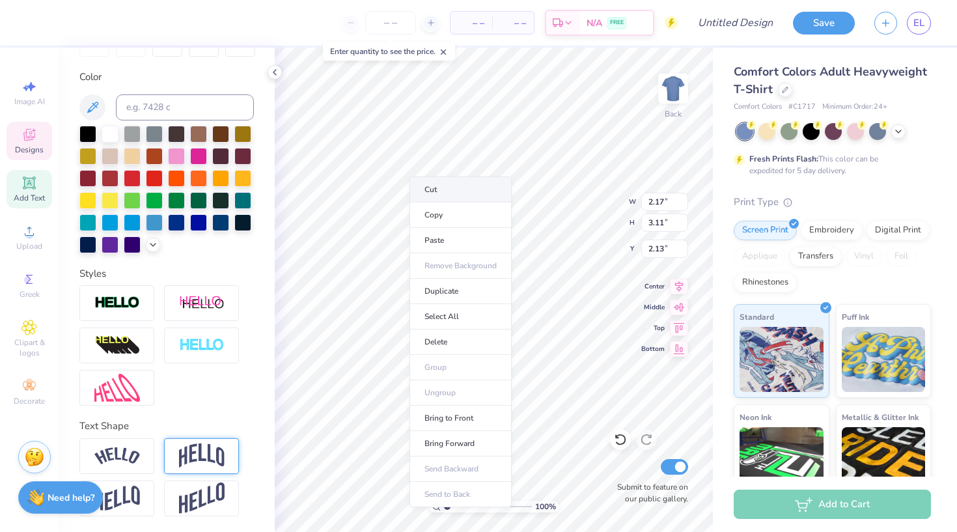
click at [425, 182] on li "Cut" at bounding box center [460, 189] width 102 height 26
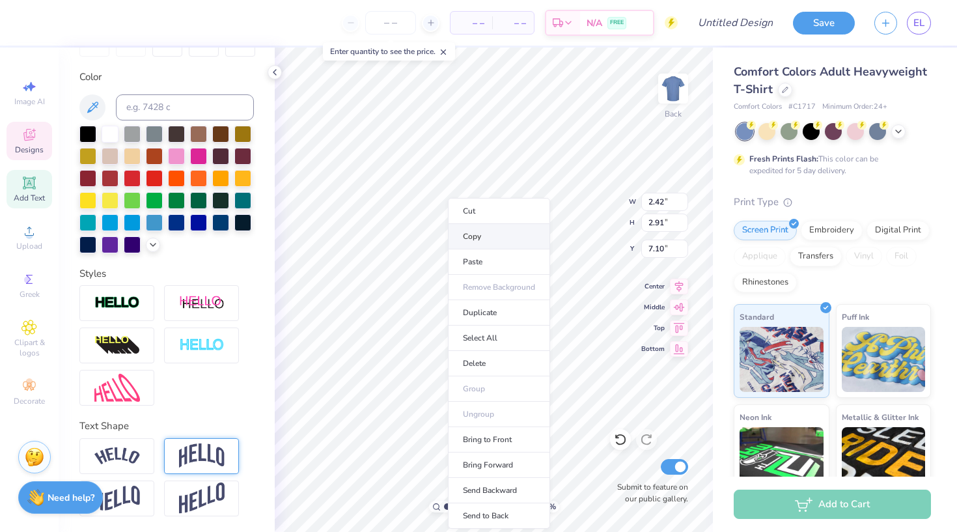
click at [466, 225] on li "Copy" at bounding box center [499, 236] width 102 height 25
click at [484, 199] on li "Cut" at bounding box center [499, 211] width 102 height 26
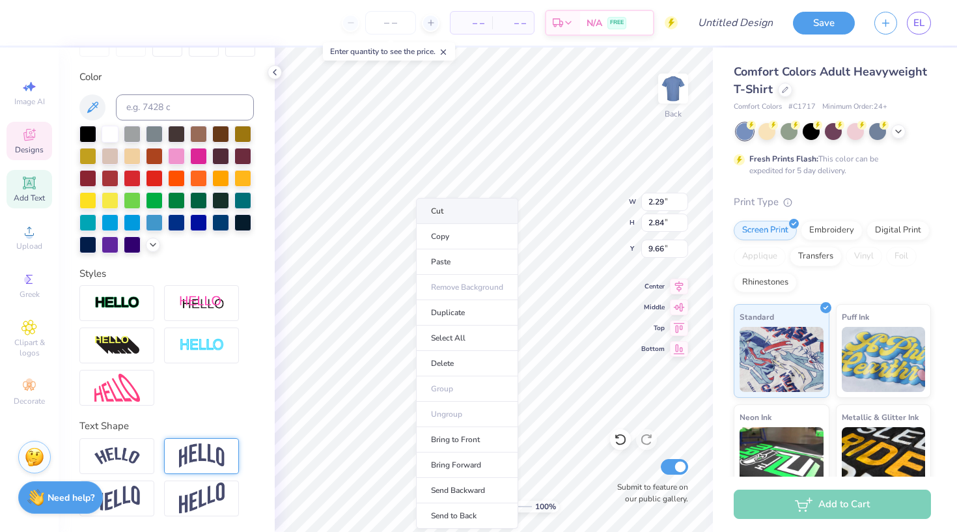
click at [447, 215] on li "Cut" at bounding box center [467, 211] width 102 height 26
click at [454, 215] on li "Cut" at bounding box center [478, 211] width 102 height 26
click at [469, 211] on li "Cut" at bounding box center [481, 211] width 102 height 26
click at [443, 214] on li "Cut" at bounding box center [464, 211] width 102 height 26
click at [450, 214] on li "Cut" at bounding box center [473, 211] width 102 height 26
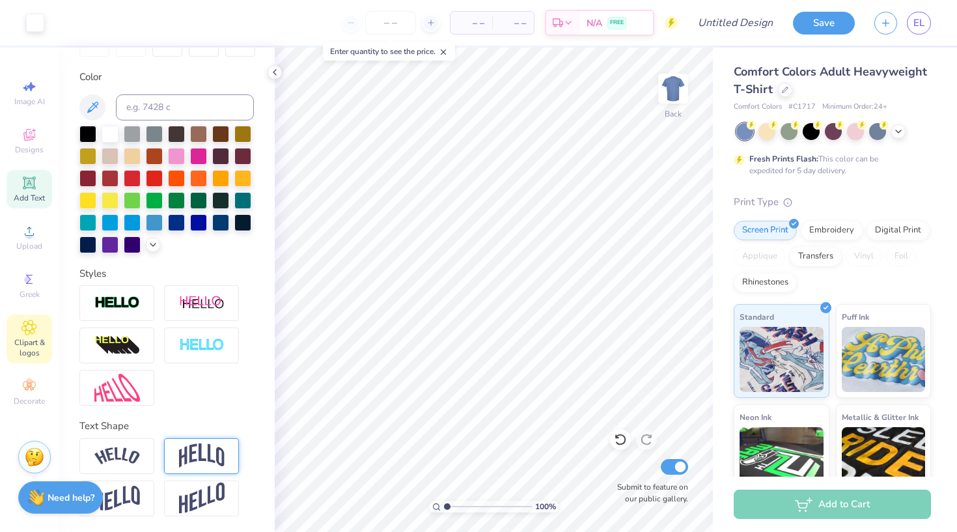
click at [27, 332] on icon at bounding box center [28, 328] width 15 height 16
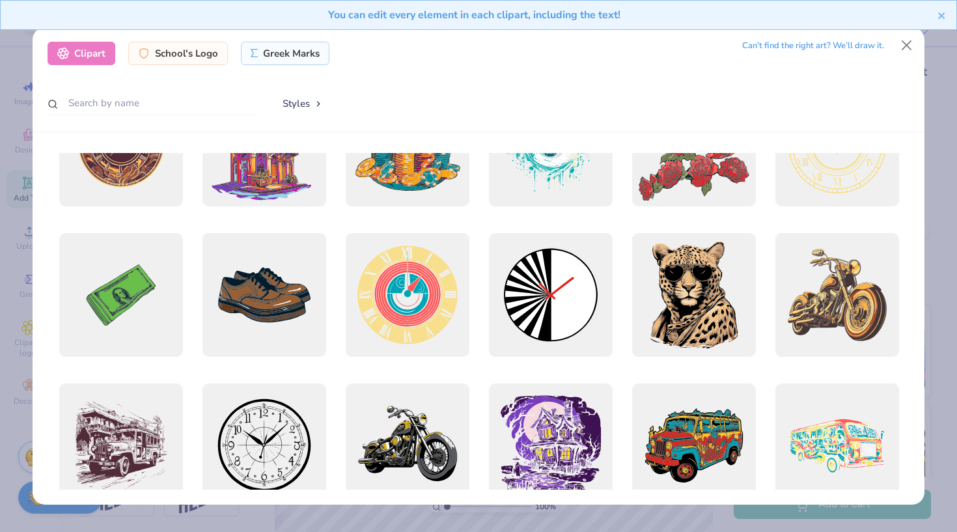
scroll to position [75, 0]
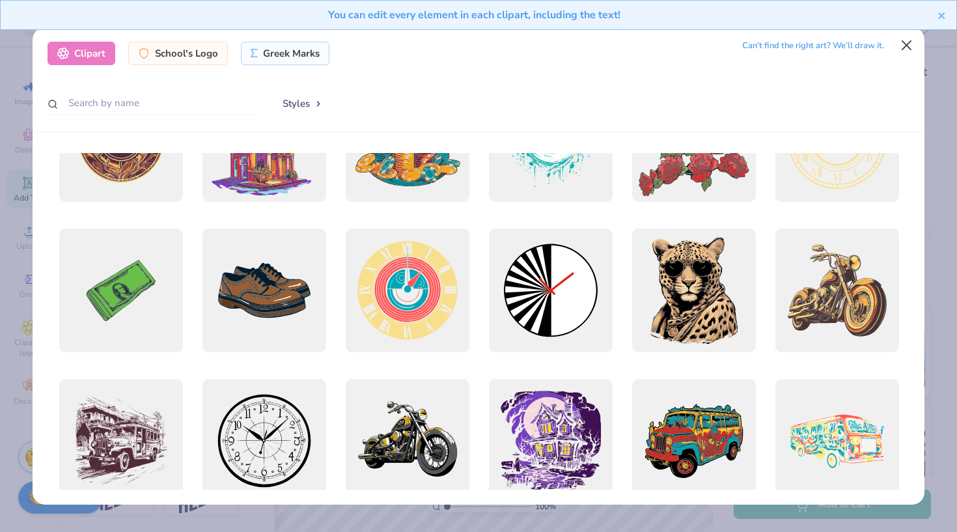
click at [905, 47] on button "Close" at bounding box center [906, 45] width 25 height 25
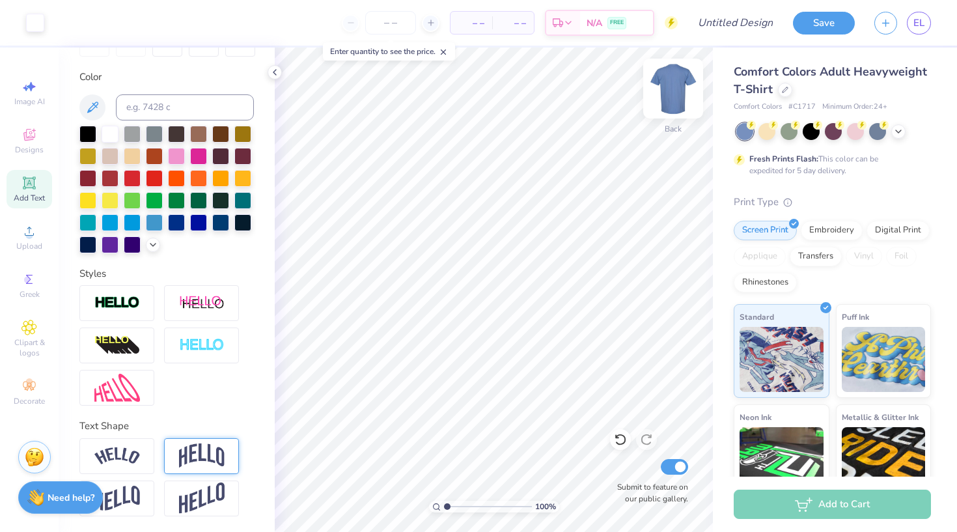
click at [665, 100] on img at bounding box center [673, 88] width 52 height 52
click at [665, 100] on img at bounding box center [673, 89] width 26 height 26
click at [686, 98] on img at bounding box center [673, 88] width 52 height 52
click at [685, 84] on img at bounding box center [673, 88] width 52 height 52
click at [899, 135] on div at bounding box center [898, 130] width 14 height 14
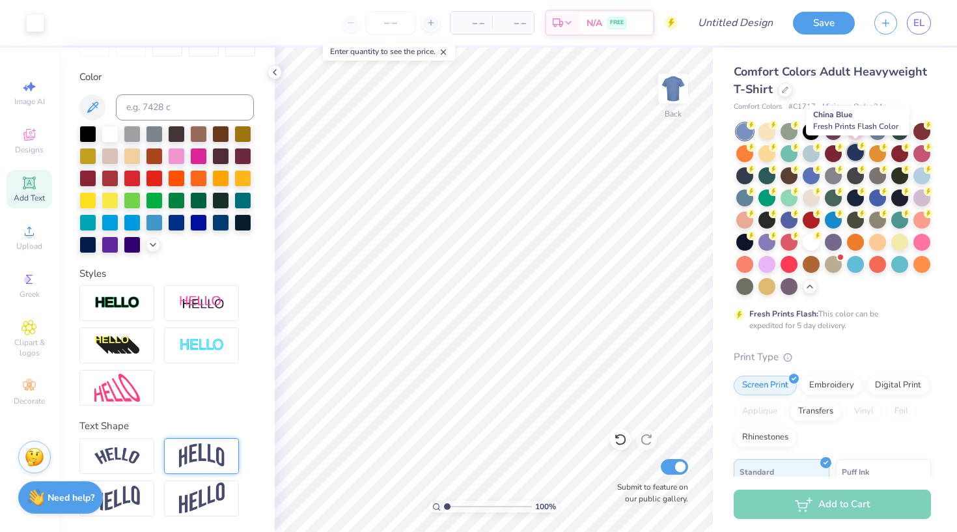
click at [856, 152] on div at bounding box center [855, 152] width 17 height 17
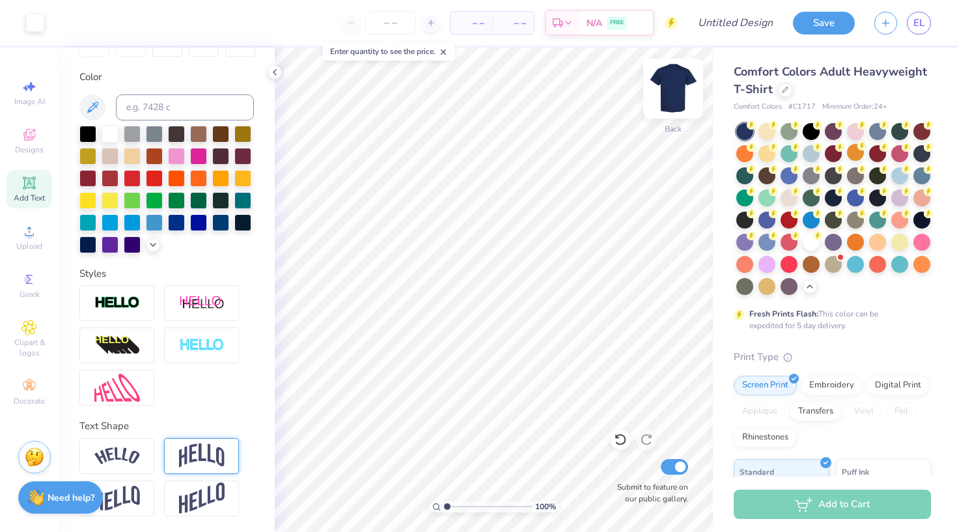
click at [665, 89] on img at bounding box center [673, 88] width 52 height 52
click at [657, 107] on img at bounding box center [673, 88] width 52 height 52
click at [659, 109] on div "Back" at bounding box center [673, 97] width 30 height 46
click at [23, 191] on div "Add Text" at bounding box center [30, 189] width 46 height 38
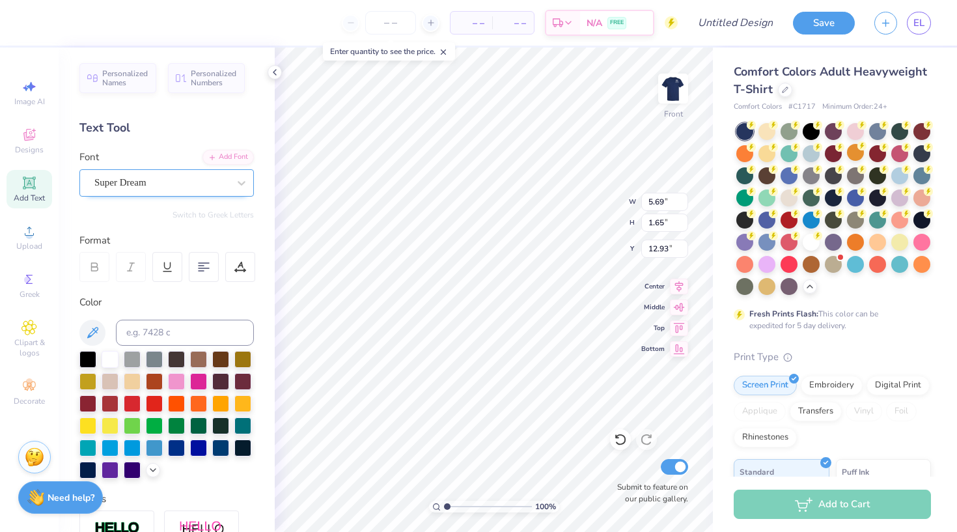
scroll to position [0, 0]
click at [669, 77] on img at bounding box center [673, 88] width 52 height 52
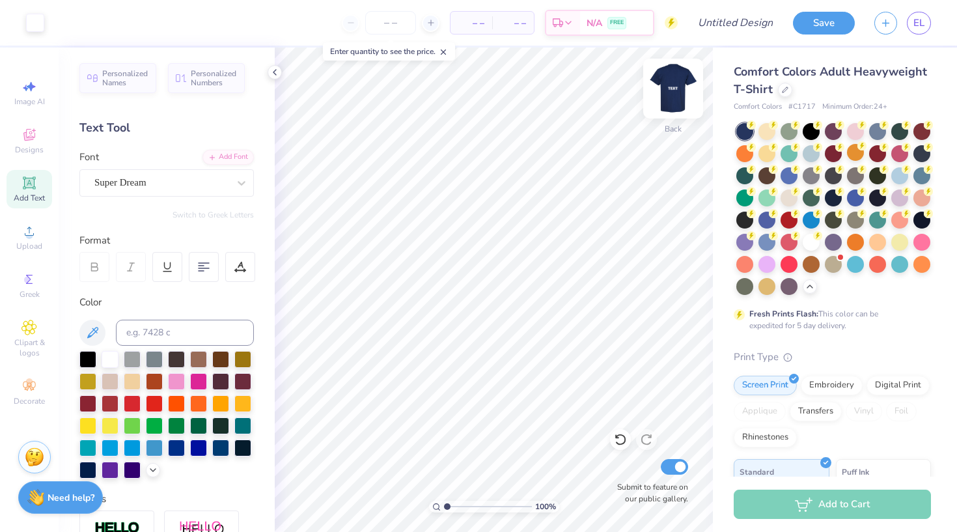
click at [659, 96] on div at bounding box center [673, 89] width 60 height 60
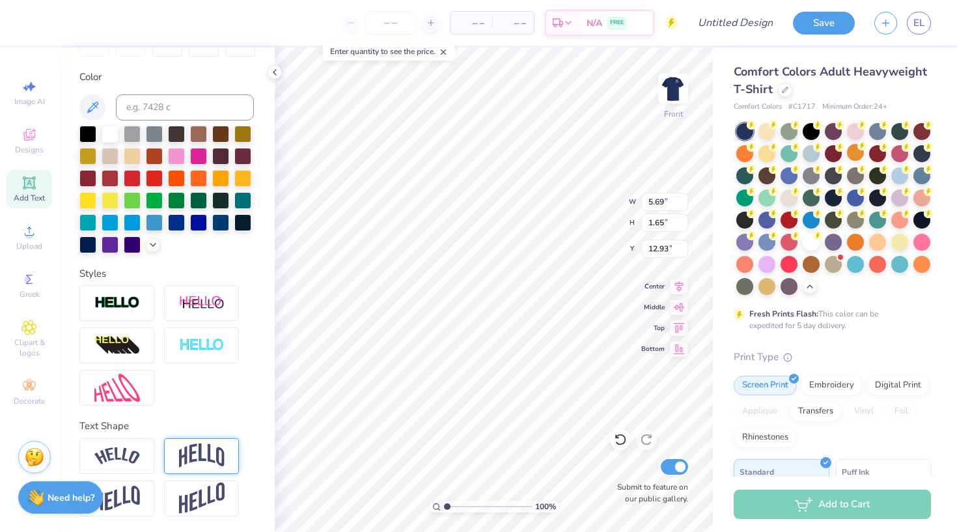
scroll to position [225, 0]
click at [211, 458] on img at bounding box center [202, 455] width 46 height 25
click at [132, 447] on img at bounding box center [117, 456] width 46 height 18
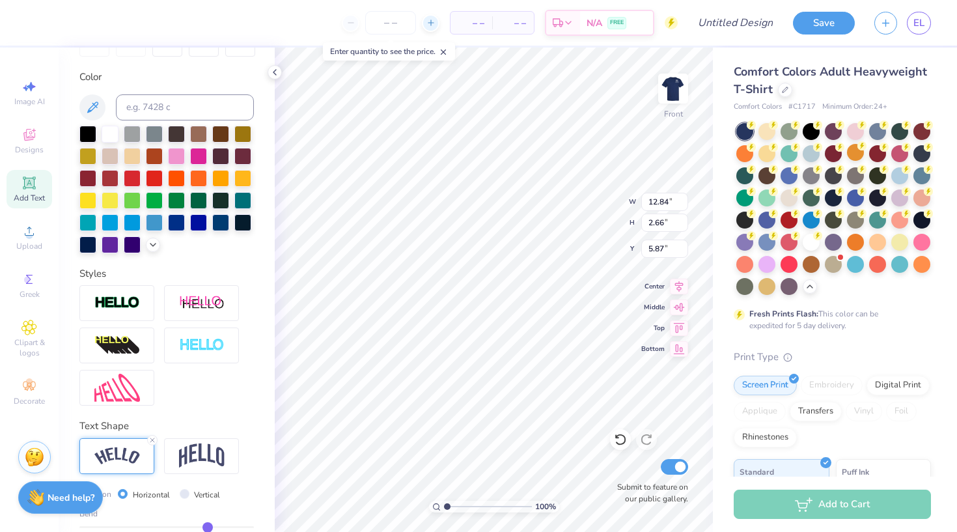
click at [426, 18] on icon at bounding box center [430, 22] width 9 height 9
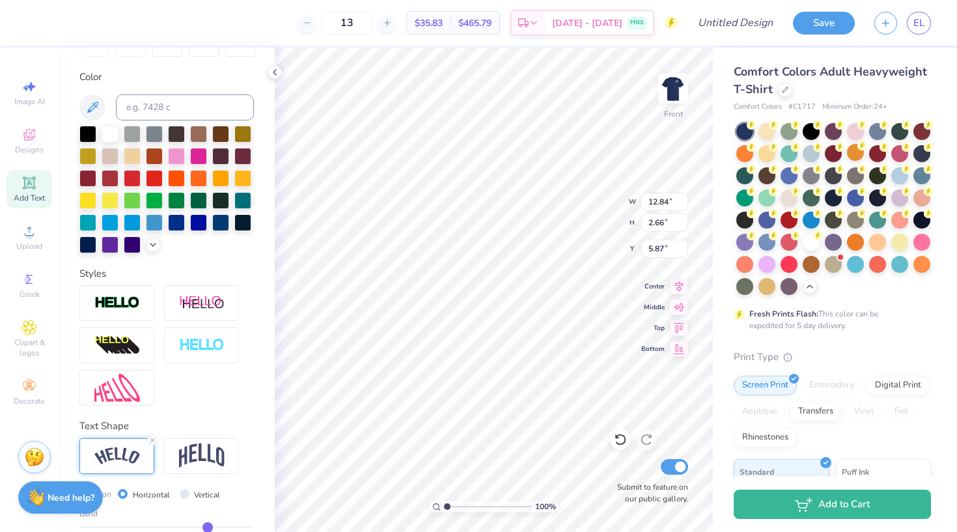
scroll to position [0, 1]
click at [396, 14] on div at bounding box center [387, 23] width 18 height 18
click at [396, 16] on div at bounding box center [387, 23] width 18 height 18
click at [396, 22] on div "16" at bounding box center [347, 22] width 98 height 23
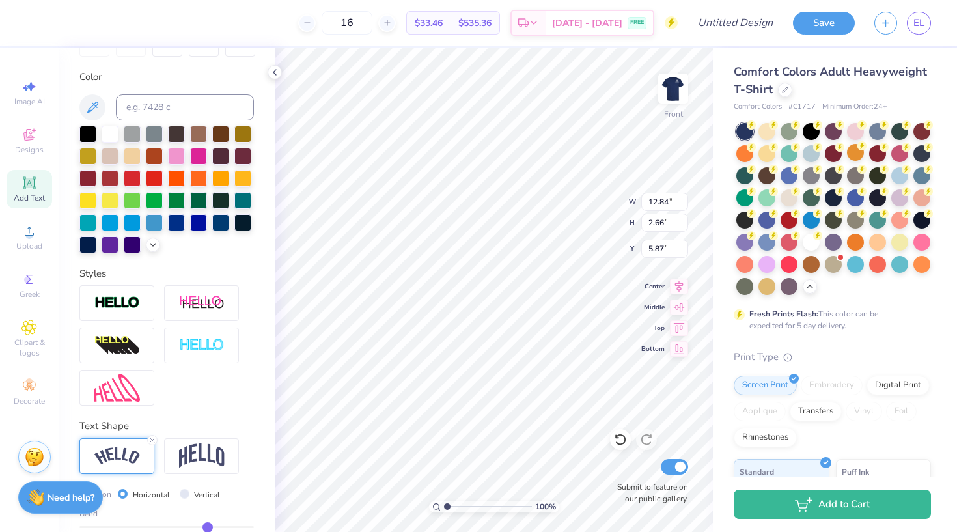
scroll to position [0, 4]
click at [396, 21] on div at bounding box center [387, 23] width 18 height 18
click at [372, 21] on input "17" at bounding box center [347, 22] width 51 height 23
click at [392, 22] on icon at bounding box center [387, 22] width 9 height 9
click at [372, 27] on input "18" at bounding box center [347, 22] width 51 height 23
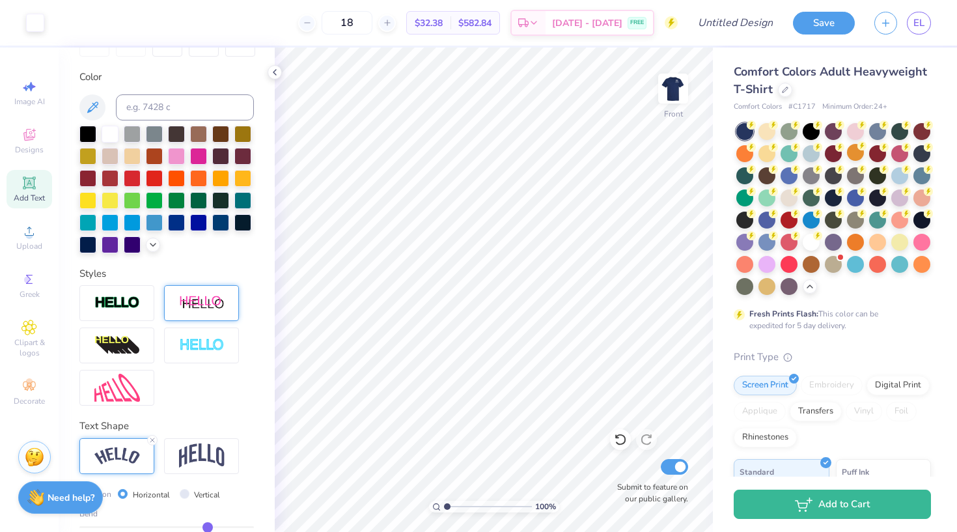
click at [217, 297] on img at bounding box center [202, 303] width 46 height 16
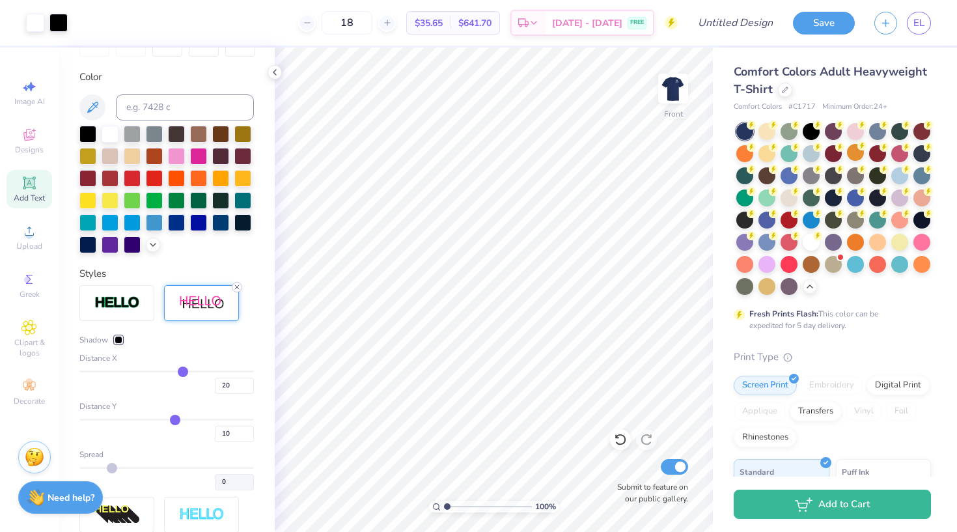
click at [239, 284] on icon at bounding box center [237, 287] width 8 height 8
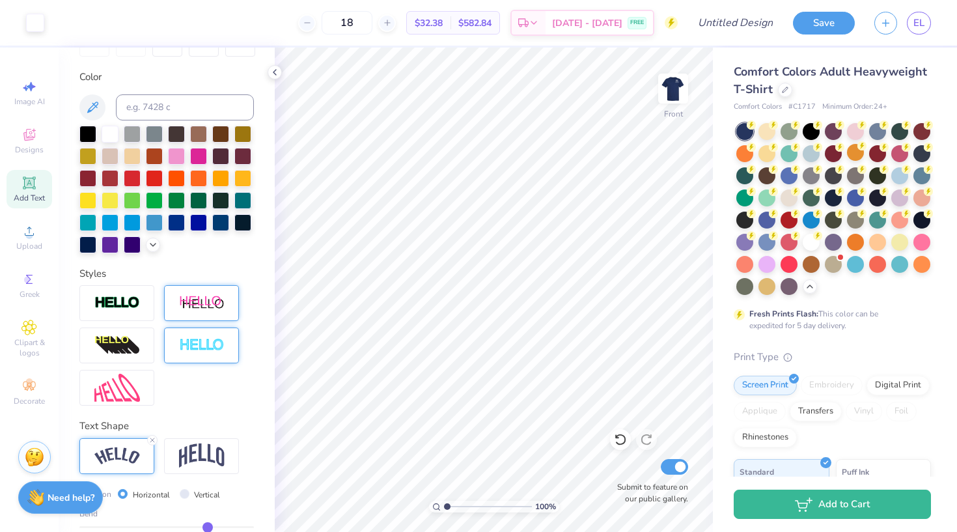
click at [205, 351] on img at bounding box center [202, 345] width 46 height 15
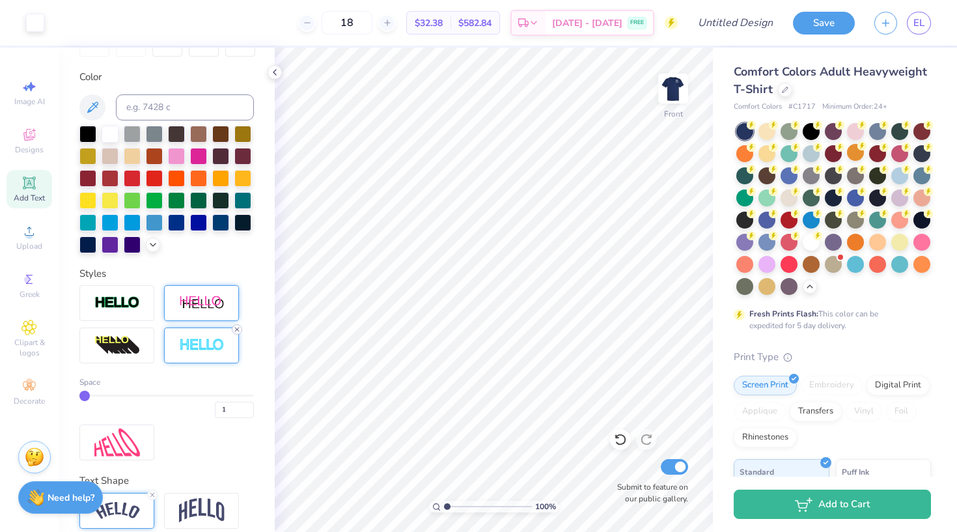
click at [235, 329] on icon at bounding box center [237, 329] width 8 height 8
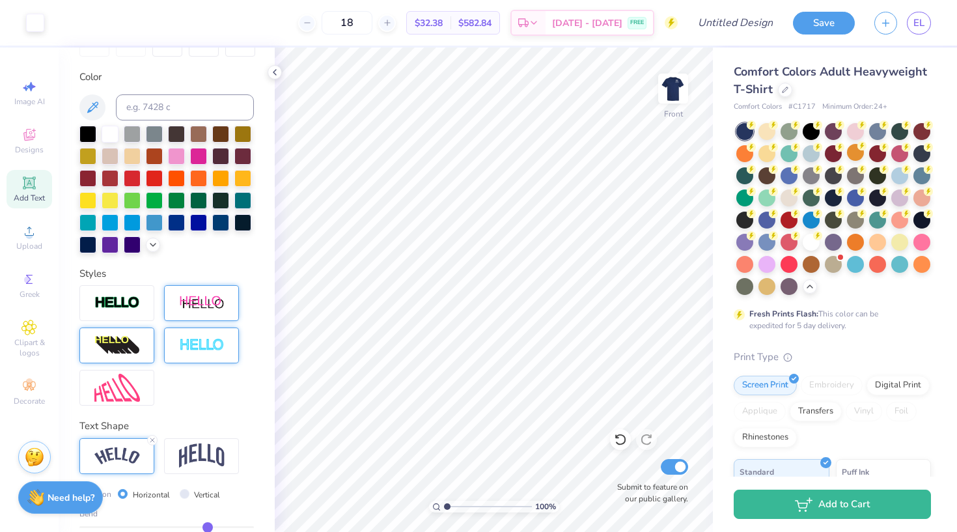
click at [131, 344] on img at bounding box center [117, 345] width 46 height 21
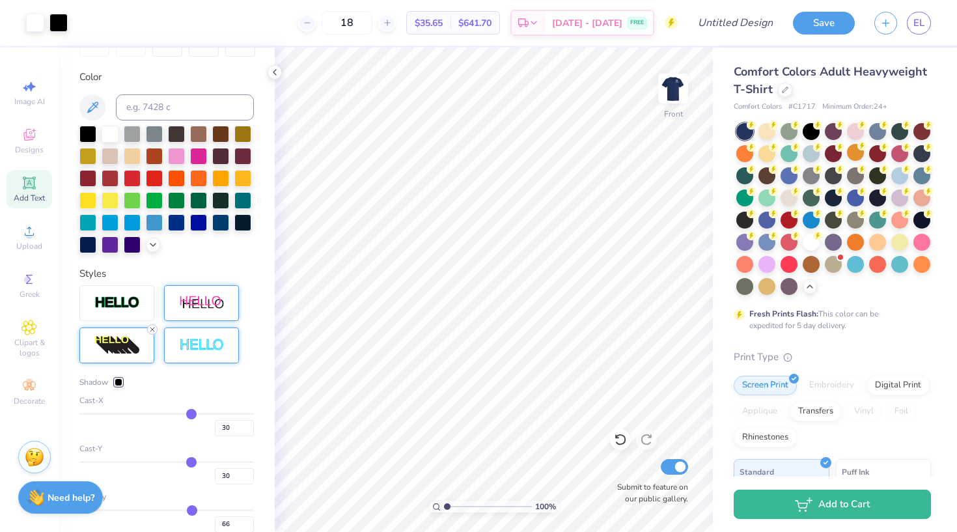
click at [154, 329] on icon at bounding box center [152, 329] width 8 height 8
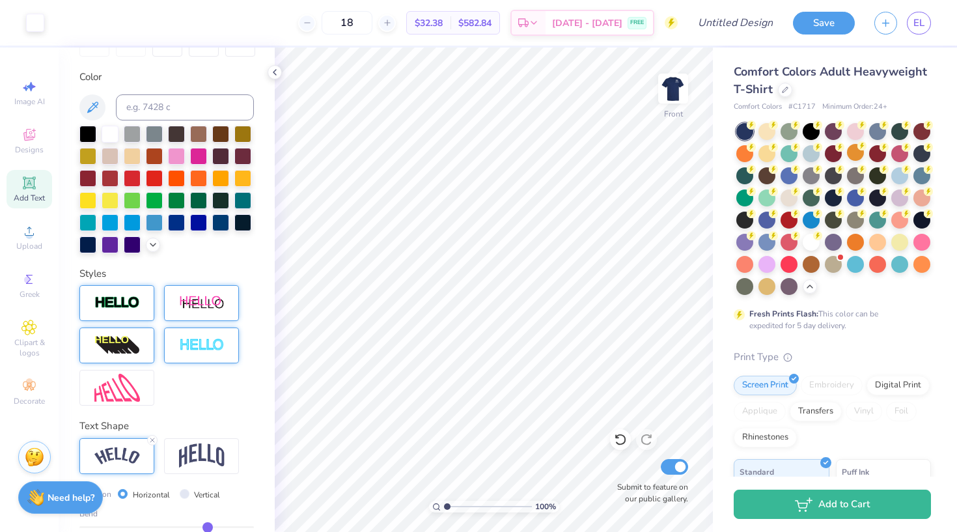
click at [126, 307] on img at bounding box center [117, 303] width 46 height 15
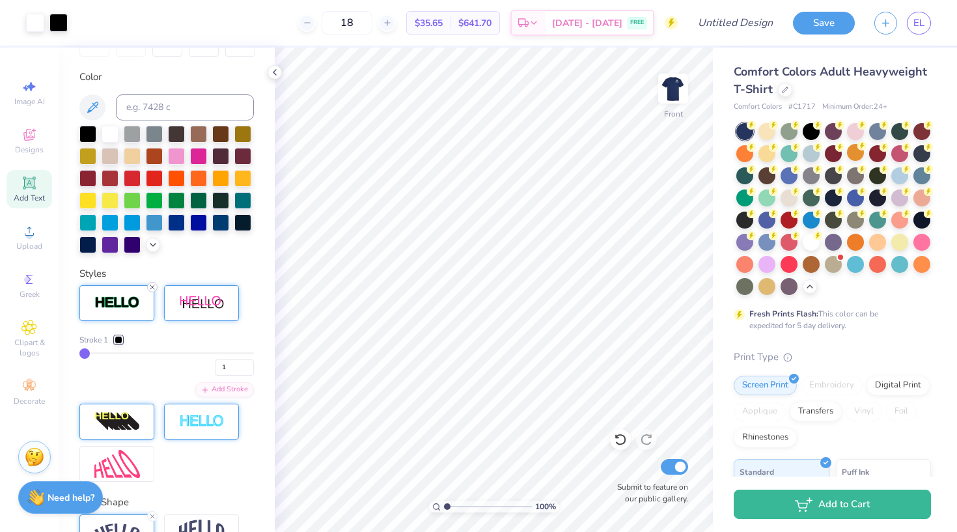
click at [154, 288] on icon at bounding box center [152, 287] width 8 height 8
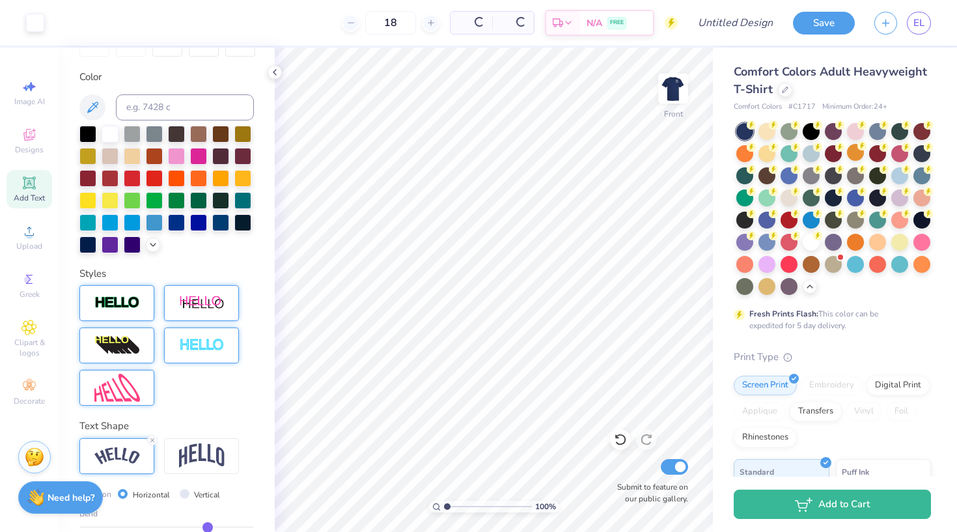
click at [144, 385] on div at bounding box center [116, 388] width 75 height 36
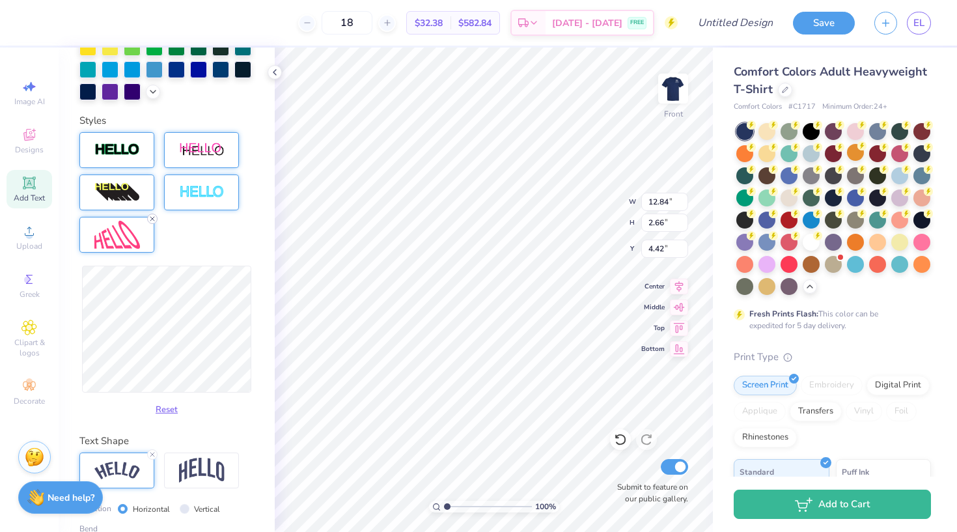
click at [148, 219] on icon at bounding box center [152, 219] width 8 height 8
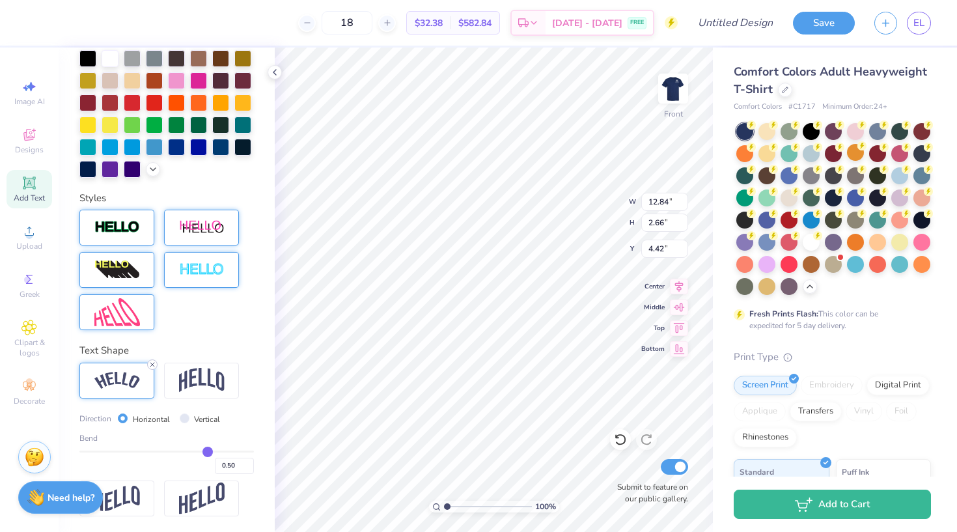
click at [151, 364] on icon at bounding box center [152, 365] width 8 height 8
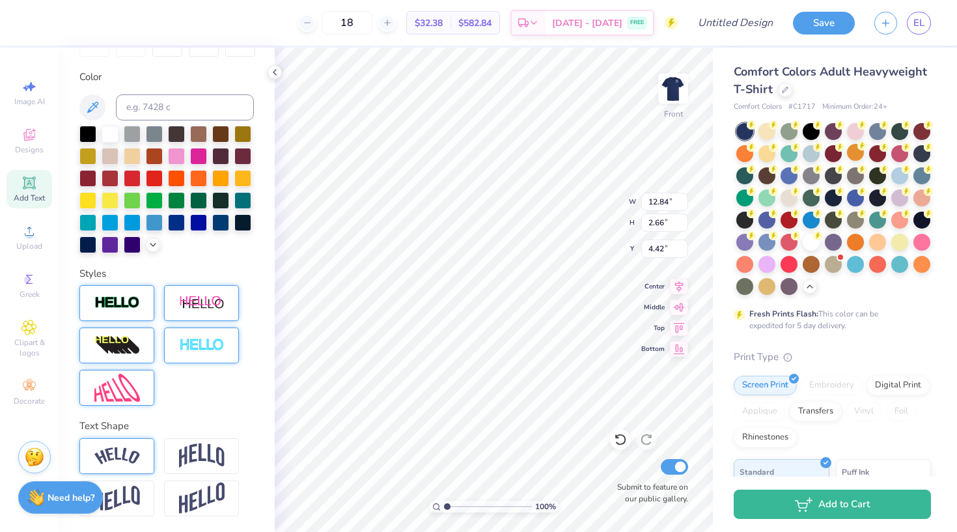
scroll to position [225, 0]
click at [133, 391] on img at bounding box center [117, 388] width 46 height 28
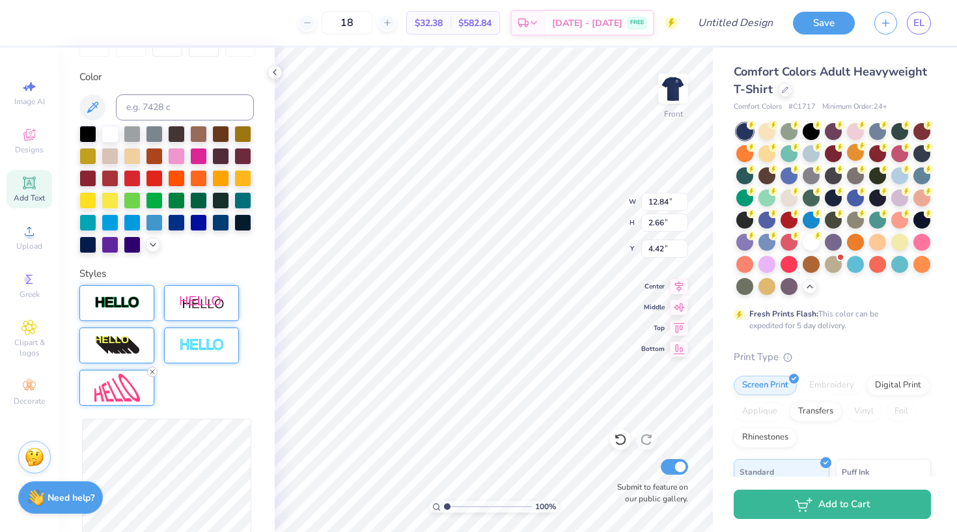
click at [154, 374] on icon at bounding box center [152, 372] width 8 height 8
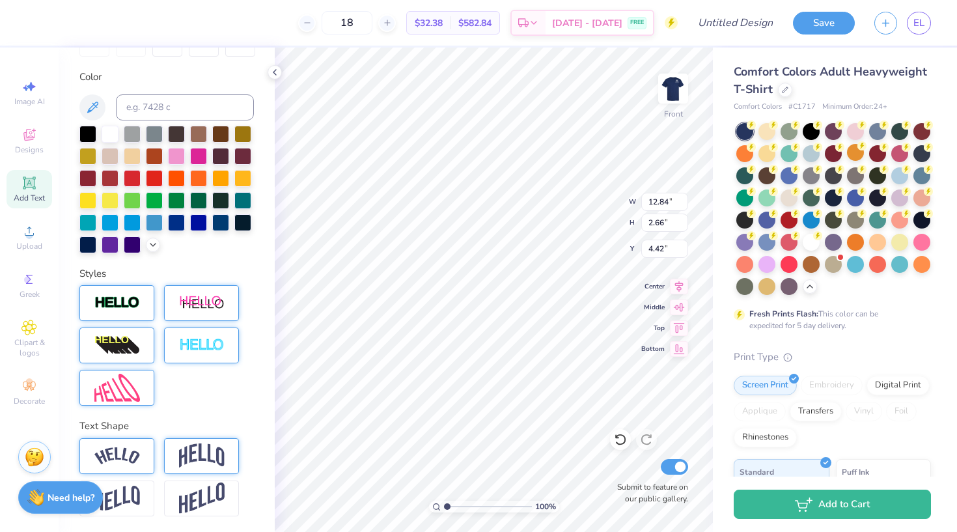
click at [216, 454] on img at bounding box center [202, 455] width 46 height 25
click at [133, 451] on img at bounding box center [117, 456] width 46 height 18
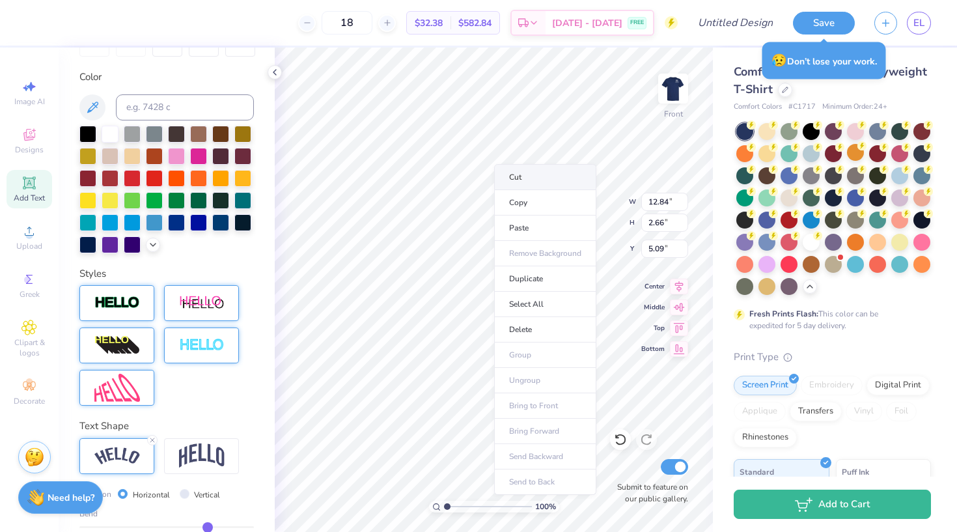
click at [508, 176] on li "Cut" at bounding box center [545, 177] width 102 height 26
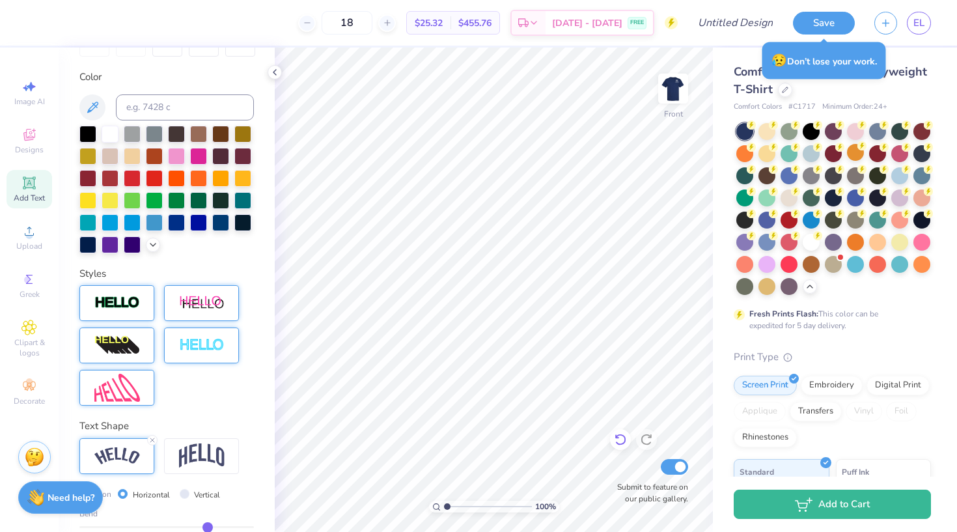
click at [619, 441] on icon at bounding box center [620, 439] width 13 height 13
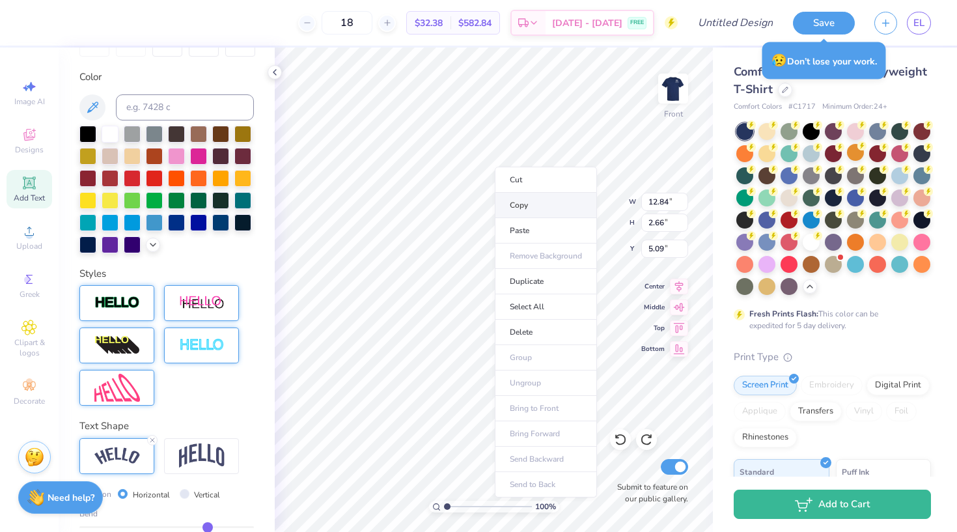
click at [519, 210] on li "Copy" at bounding box center [546, 205] width 102 height 25
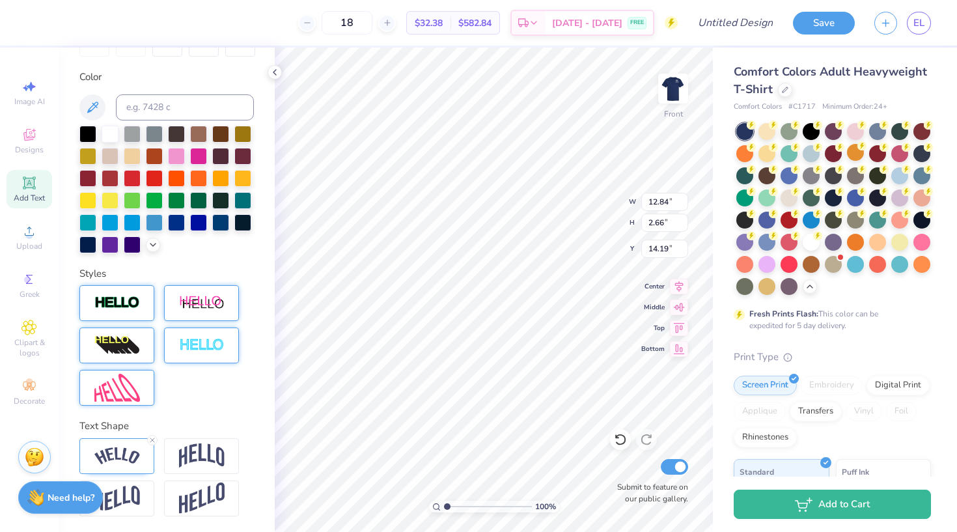
scroll to position [0, 4]
click at [154, 436] on icon at bounding box center [152, 440] width 8 height 8
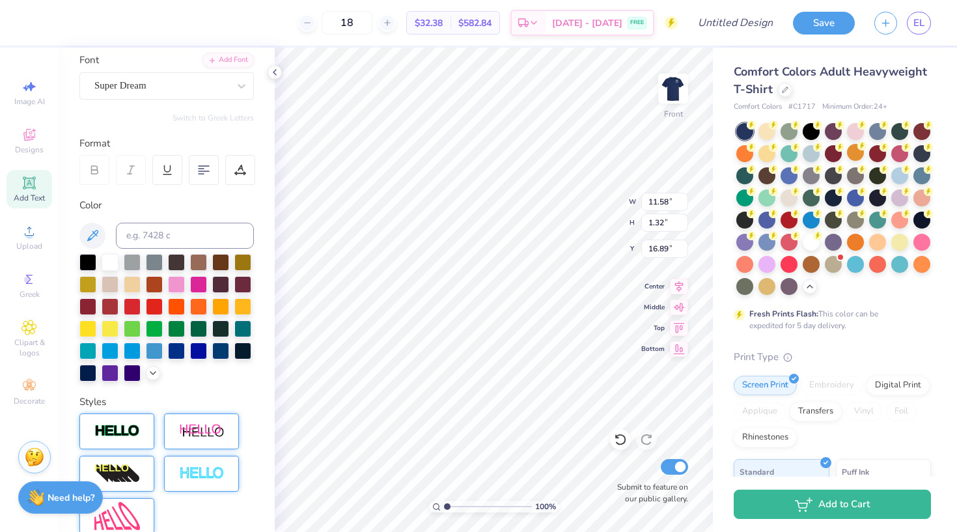
scroll to position [225, 0]
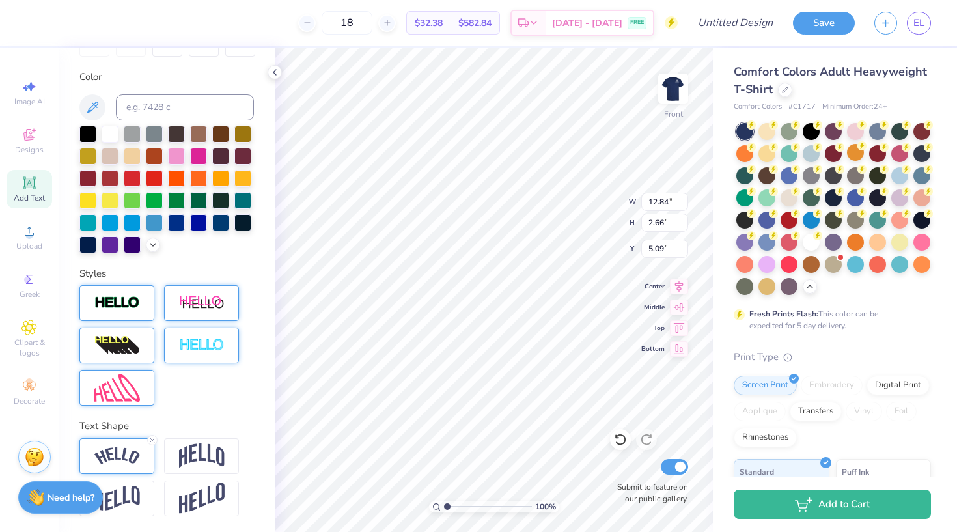
click at [151, 432] on div "Text Shape" at bounding box center [166, 426] width 174 height 15
click at [152, 441] on icon at bounding box center [152, 440] width 8 height 8
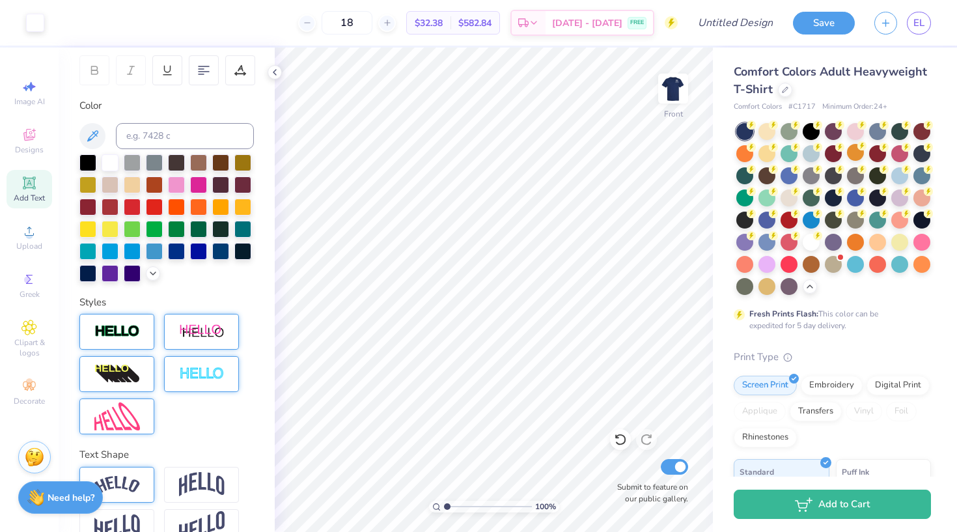
scroll to position [196, 0]
click at [677, 93] on img at bounding box center [673, 88] width 52 height 52
click at [667, 85] on img at bounding box center [673, 88] width 52 height 52
click at [668, 104] on img at bounding box center [673, 88] width 52 height 52
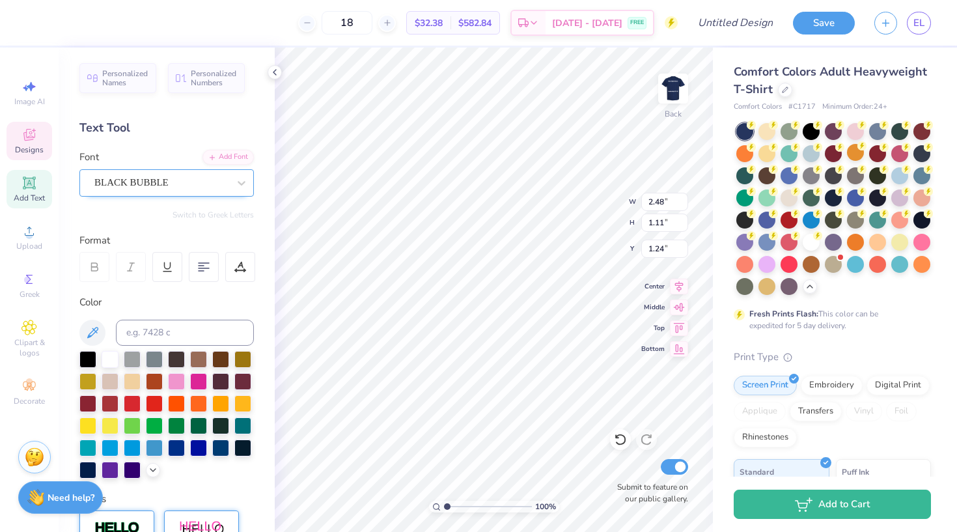
scroll to position [-3, 0]
click at [165, 184] on span "BLACK BUBBLE" at bounding box center [131, 182] width 74 height 15
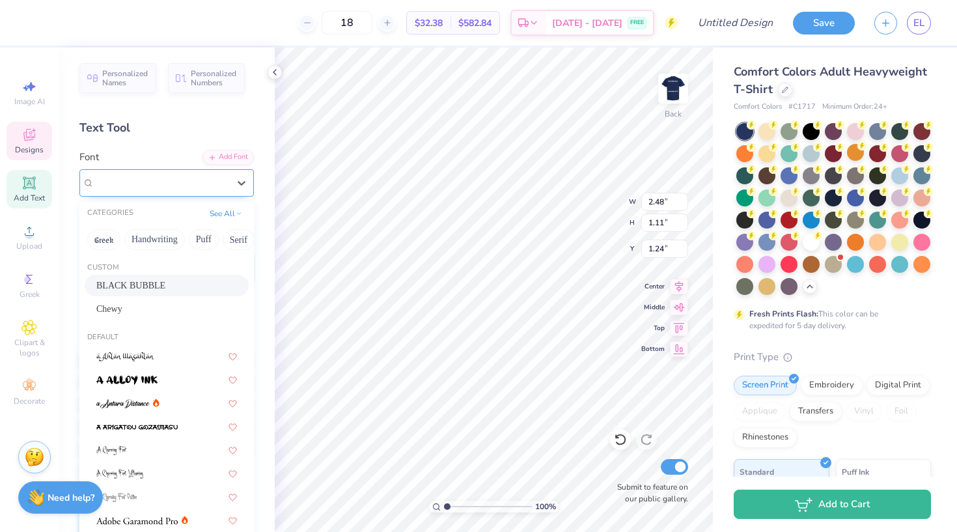
scroll to position [0, 0]
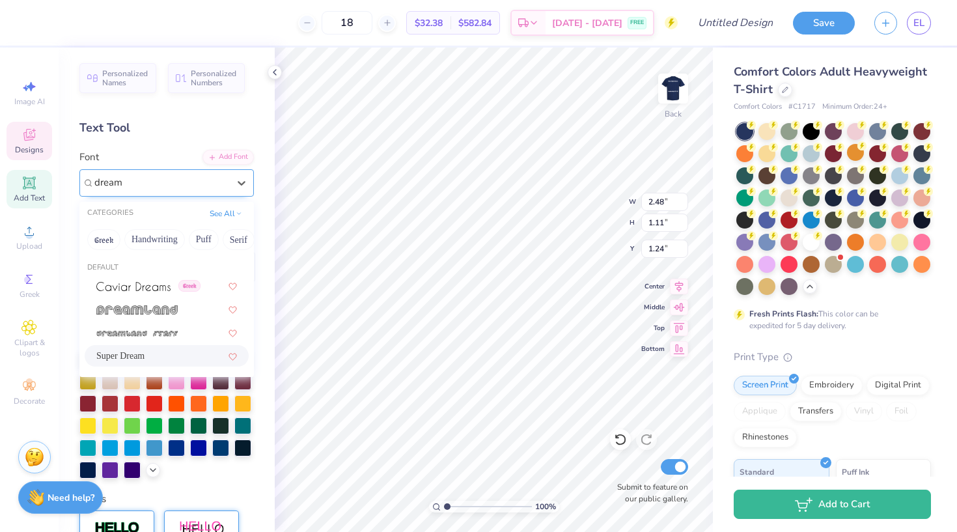
click at [142, 356] on span "Super Dream" at bounding box center [120, 356] width 48 height 14
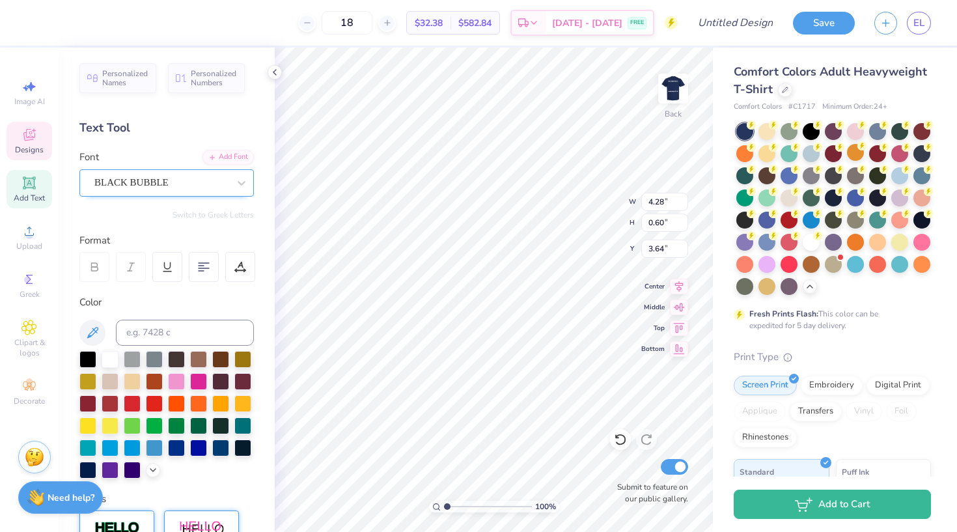
click at [158, 180] on span "BLACK BUBBLE" at bounding box center [131, 182] width 74 height 15
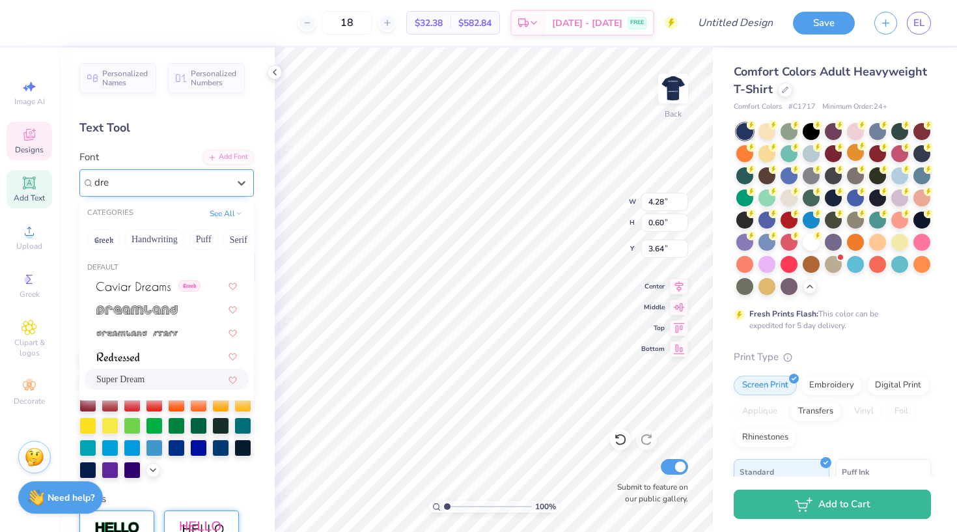
click at [193, 380] on div "Super Dream" at bounding box center [166, 379] width 141 height 14
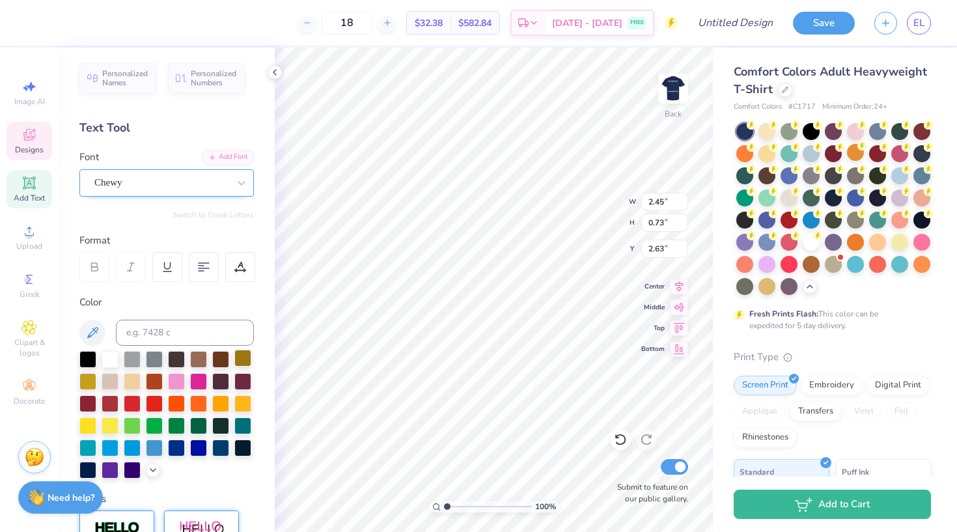
scroll to position [0, 1]
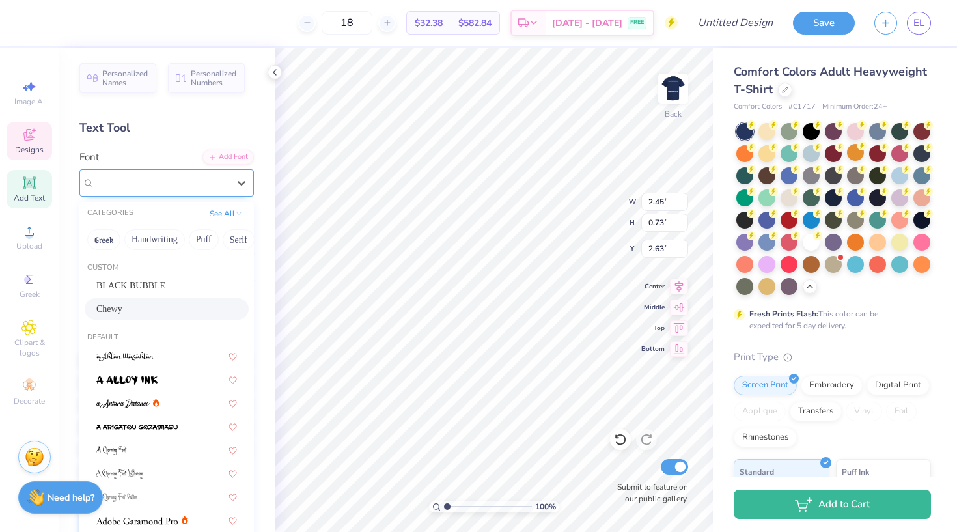
click at [165, 179] on div "Chewy" at bounding box center [161, 183] width 137 height 20
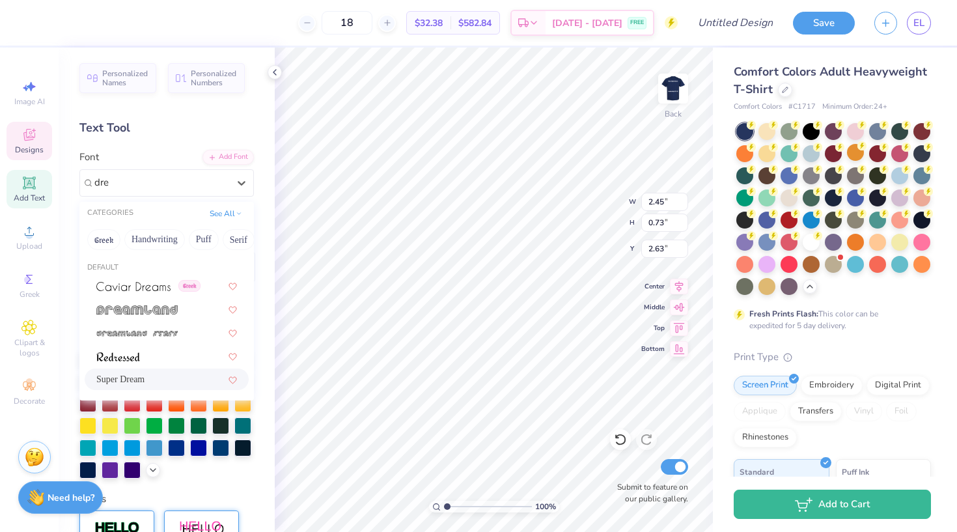
click at [173, 384] on div "Super Dream" at bounding box center [166, 379] width 141 height 14
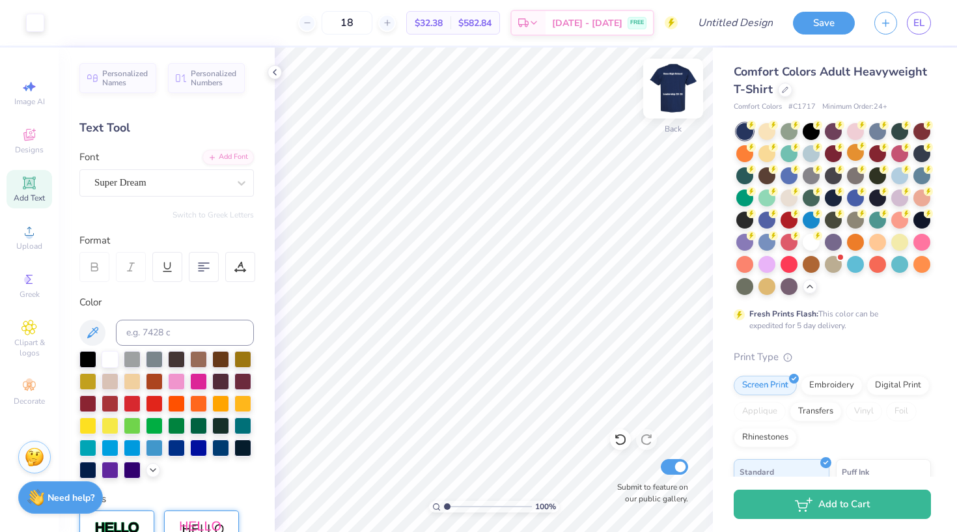
click at [678, 87] on img at bounding box center [673, 88] width 52 height 52
click at [670, 97] on img at bounding box center [673, 88] width 52 height 52
click at [668, 100] on img at bounding box center [673, 88] width 52 height 52
click at [690, 88] on img at bounding box center [673, 88] width 52 height 52
click at [668, 106] on img at bounding box center [673, 88] width 52 height 52
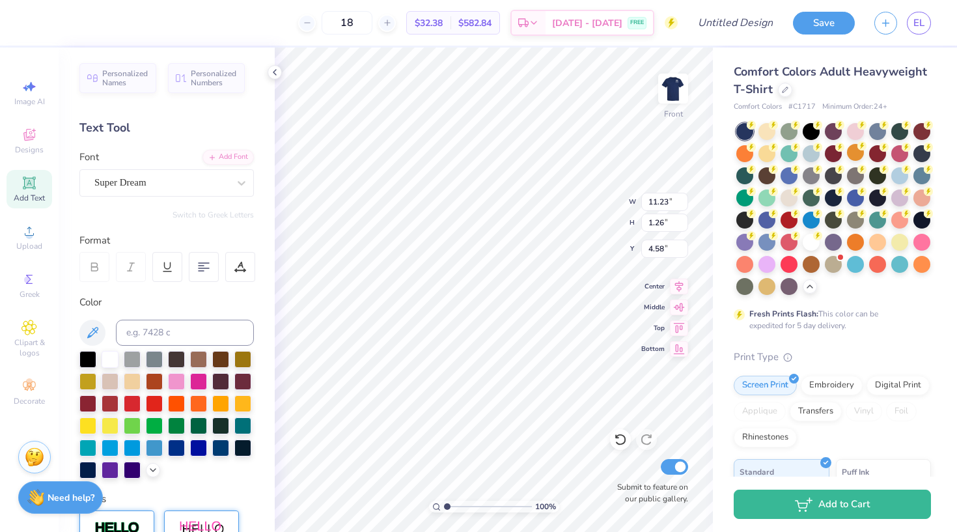
scroll to position [0, 5]
click at [194, 166] on div "Font Super Dream" at bounding box center [166, 173] width 174 height 47
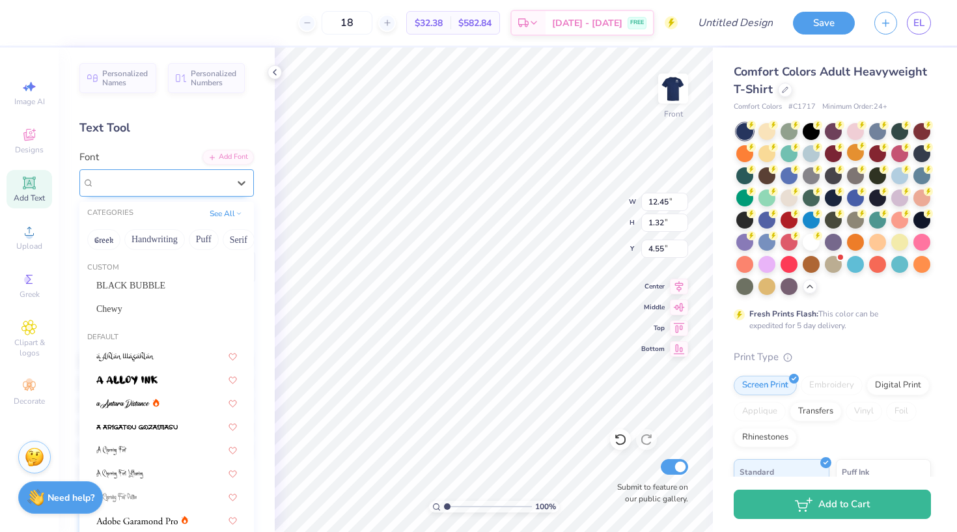
click at [197, 182] on div "Super Dream" at bounding box center [161, 183] width 137 height 20
click at [173, 309] on div "Chewy" at bounding box center [166, 309] width 141 height 14
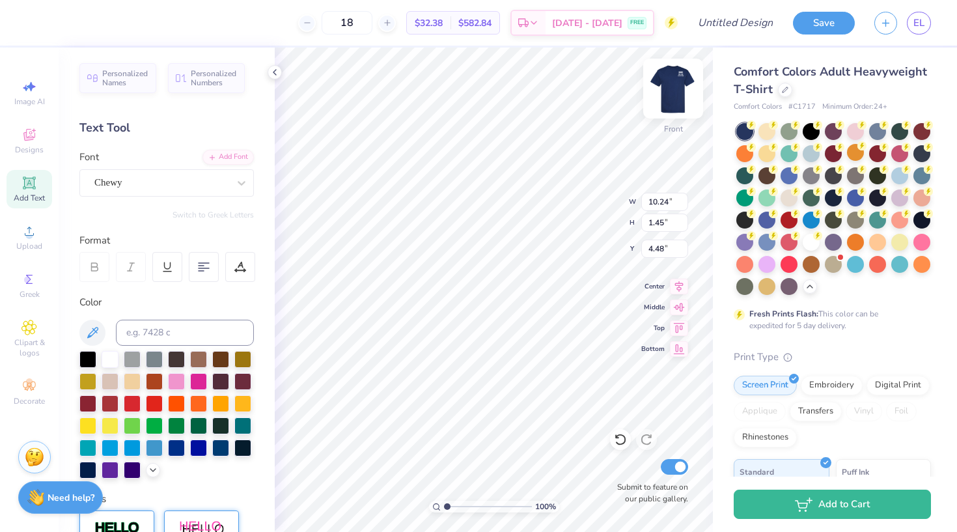
click at [676, 88] on img at bounding box center [673, 88] width 52 height 52
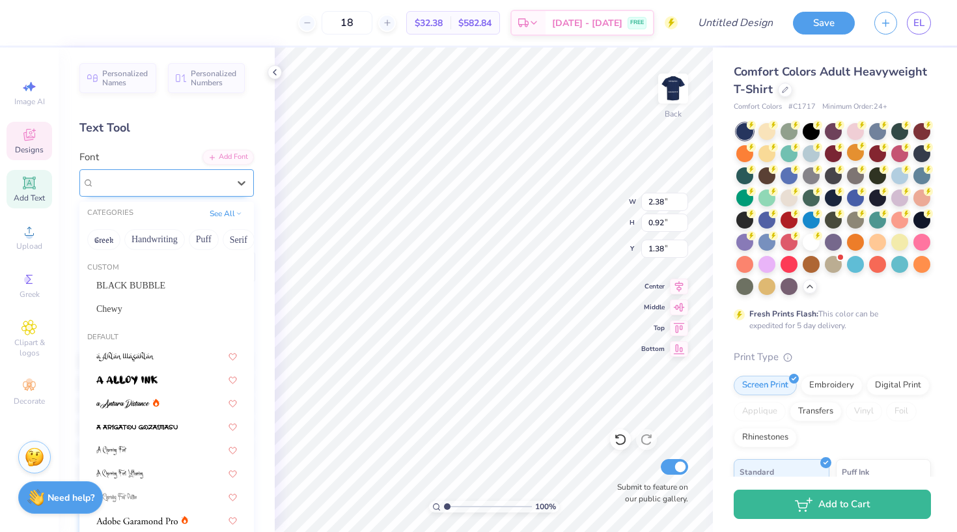
click at [206, 178] on div "Super Dream" at bounding box center [161, 183] width 137 height 20
click at [178, 292] on div "BLACK BUBBLE" at bounding box center [166, 286] width 141 height 14
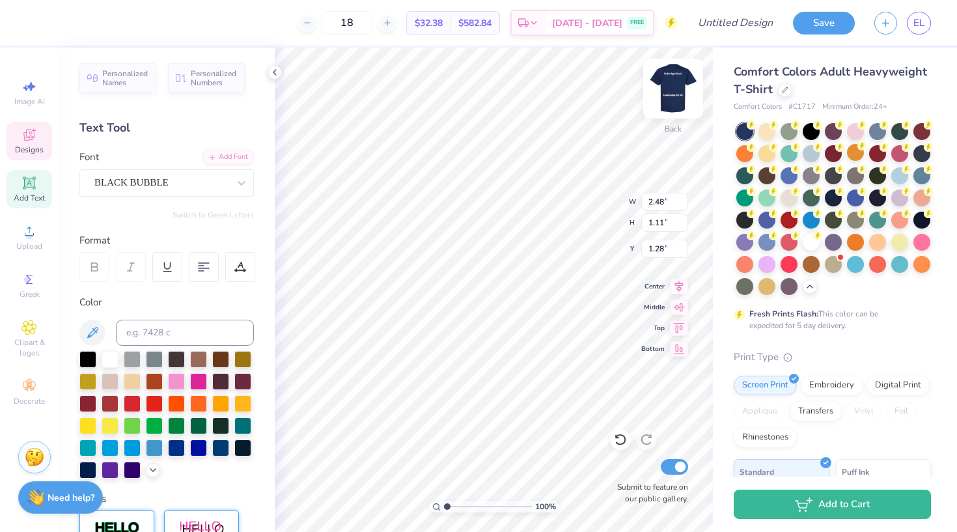
click at [667, 96] on img at bounding box center [673, 88] width 52 height 52
click at [197, 181] on div "Chewy" at bounding box center [161, 183] width 137 height 20
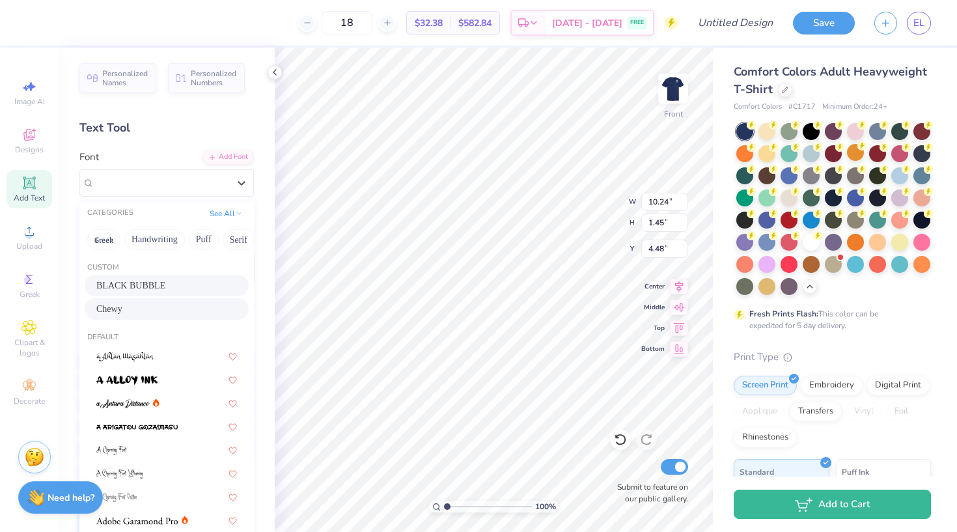
click at [178, 281] on div "BLACK BUBBLE" at bounding box center [166, 286] width 141 height 14
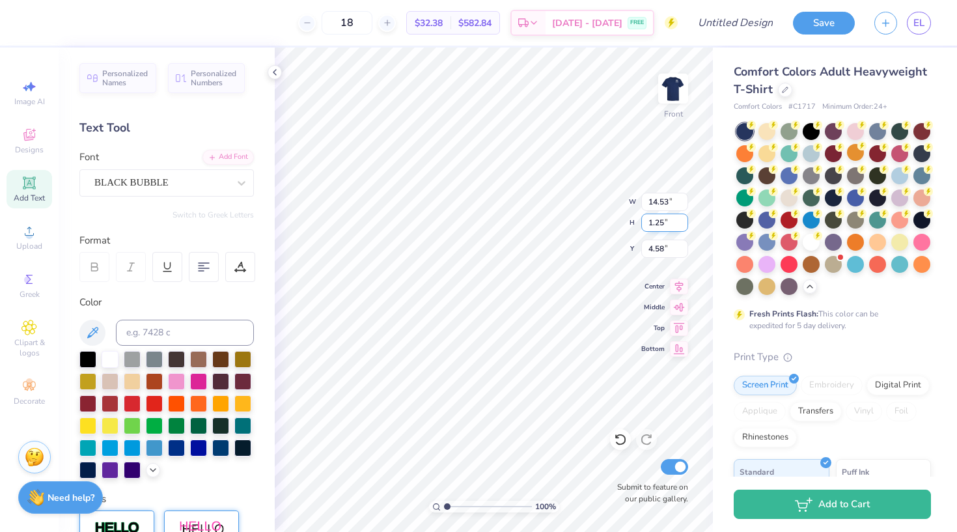
click at [572, 212] on div "100 % Front W 14.53 14.53 " H 1.25 1.25 " Y 4.58 4.58 " Center Middle Top Botto…" at bounding box center [494, 290] width 438 height 484
click at [190, 188] on div "BLACK BUBBLE" at bounding box center [161, 183] width 137 height 20
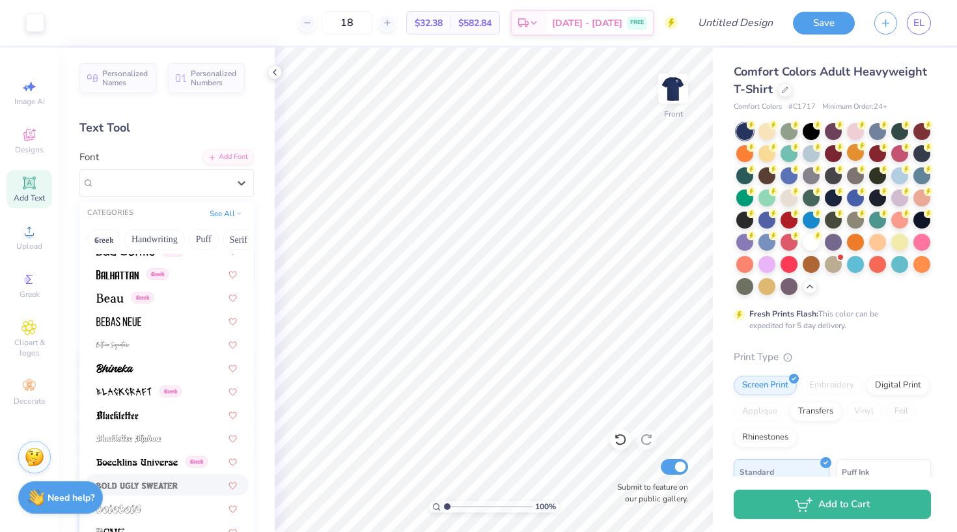
scroll to position [738, 0]
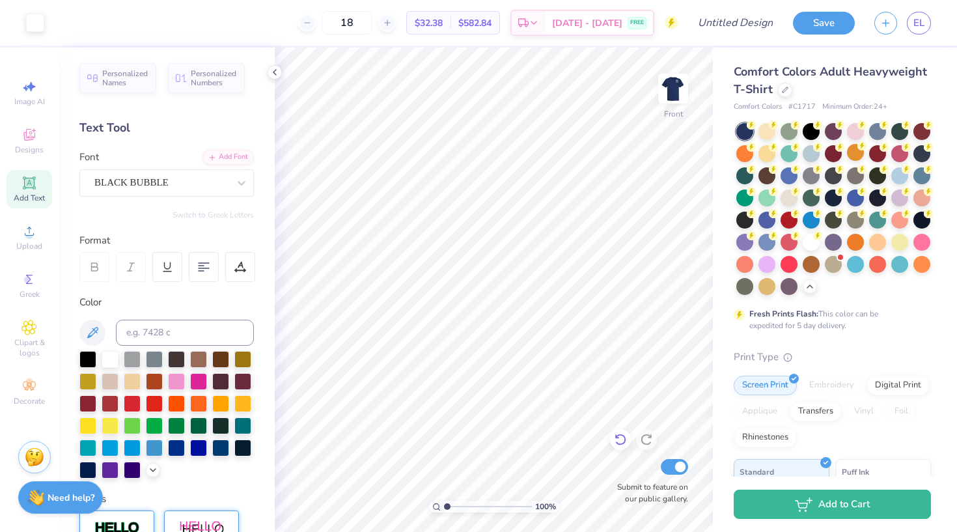
click at [626, 441] on icon at bounding box center [620, 439] width 13 height 13
click at [626, 436] on icon at bounding box center [620, 439] width 13 height 13
click at [230, 191] on div at bounding box center [241, 182] width 23 height 23
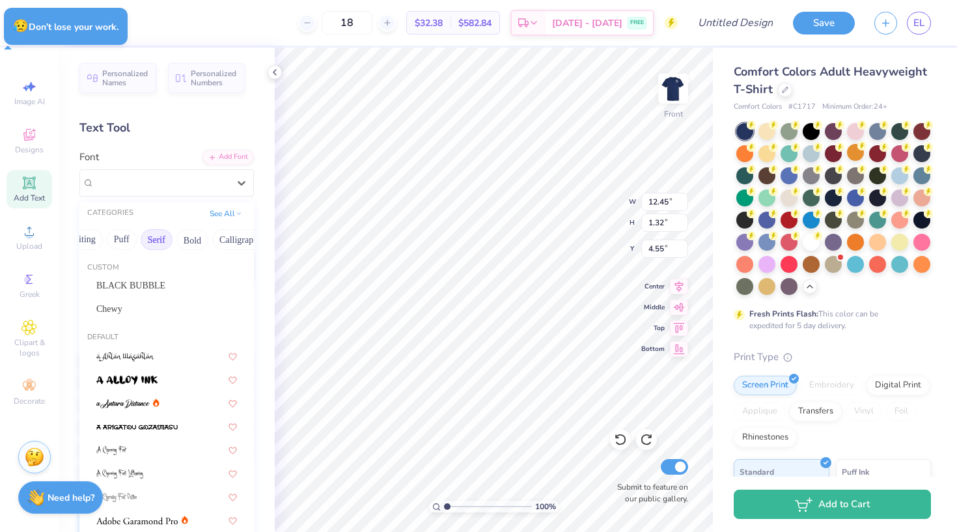
scroll to position [0, 85]
click at [166, 243] on button "Serif" at bounding box center [153, 239] width 32 height 21
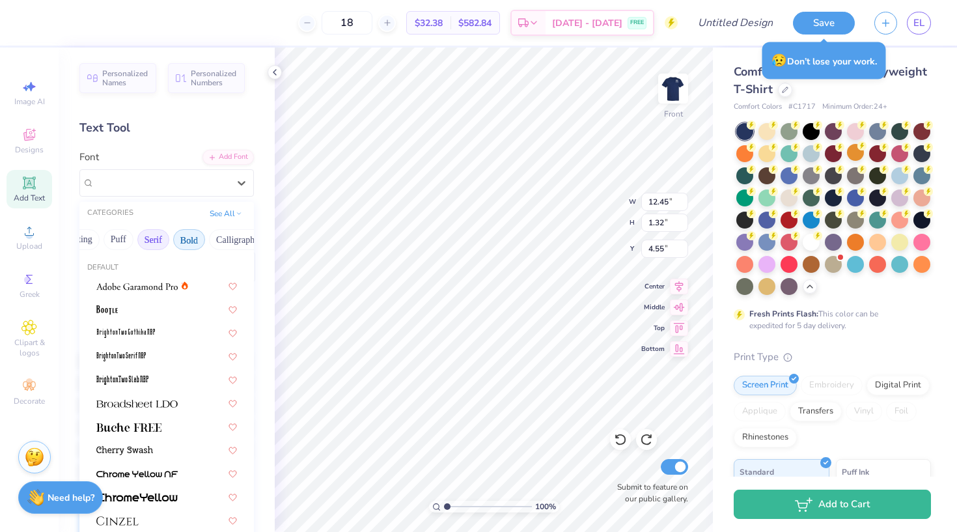
click at [184, 244] on button "Bold" at bounding box center [189, 239] width 32 height 21
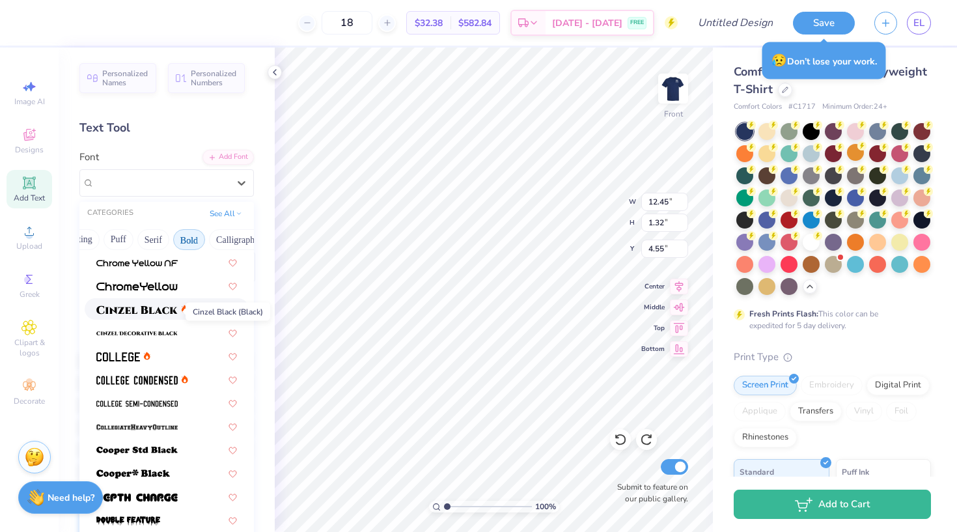
scroll to position [46, 0]
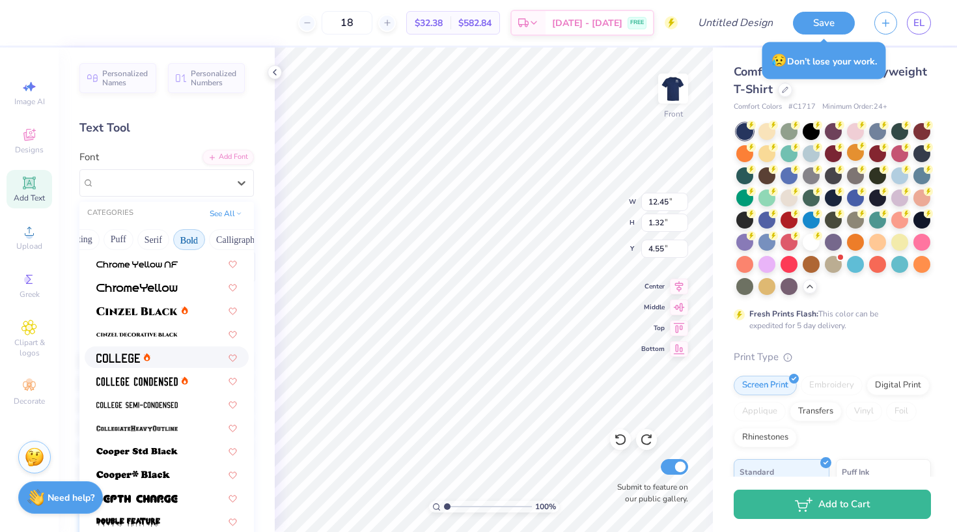
click at [172, 363] on div at bounding box center [166, 357] width 141 height 14
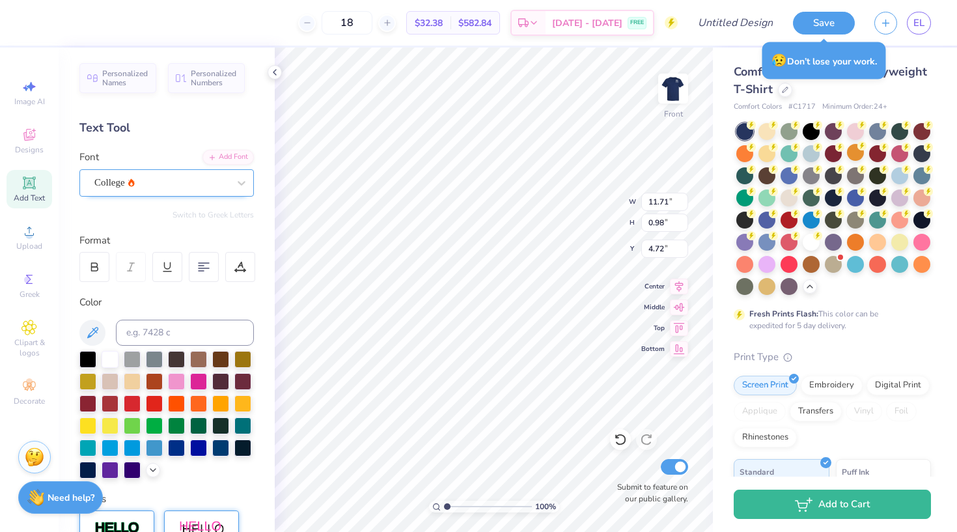
click at [192, 185] on div "College" at bounding box center [161, 183] width 137 height 20
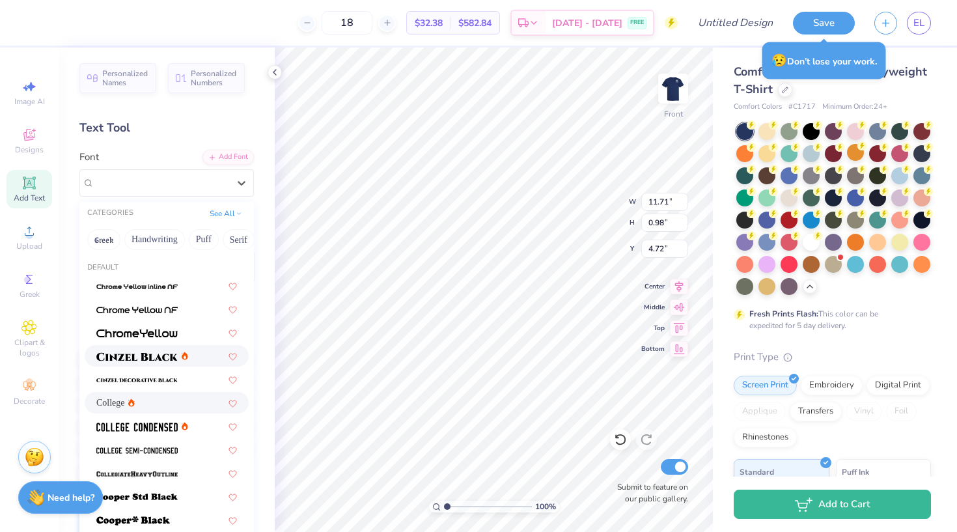
click at [163, 367] on div at bounding box center [167, 355] width 164 height 21
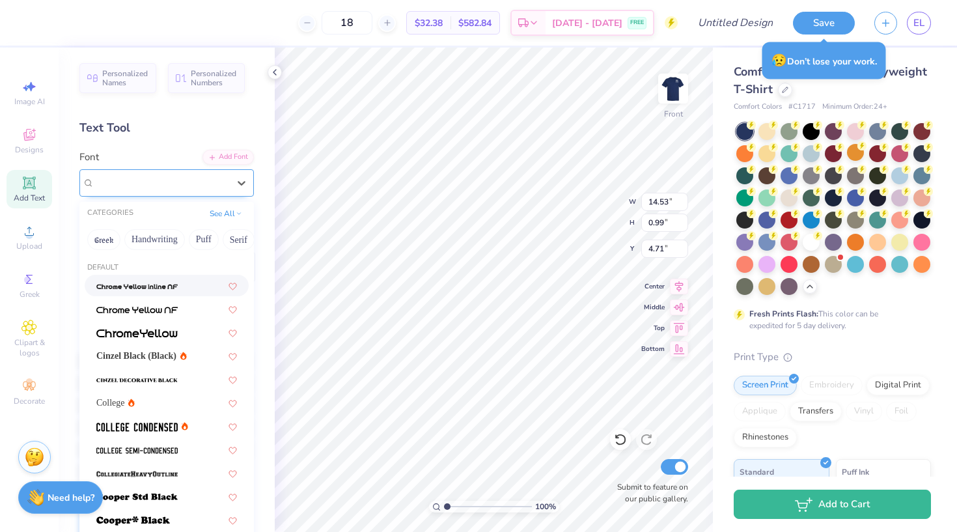
click at [199, 186] on div "Cinzel" at bounding box center [161, 183] width 137 height 20
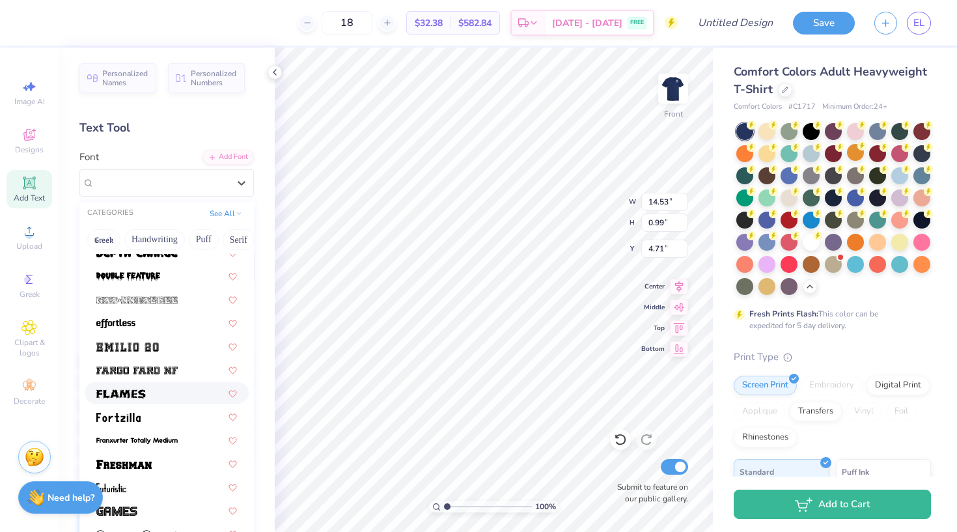
scroll to position [295, 0]
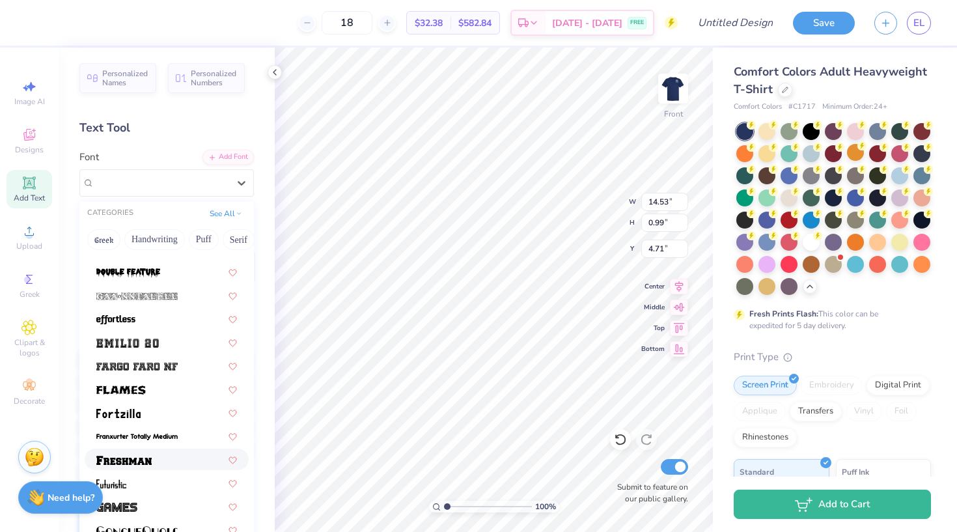
click at [150, 460] on img at bounding box center [123, 460] width 55 height 9
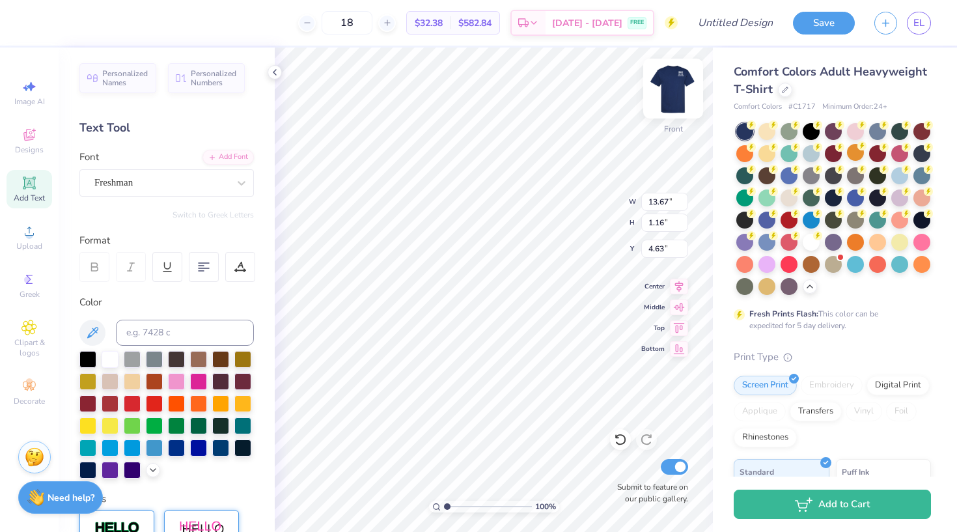
click at [685, 97] on img at bounding box center [673, 88] width 52 height 52
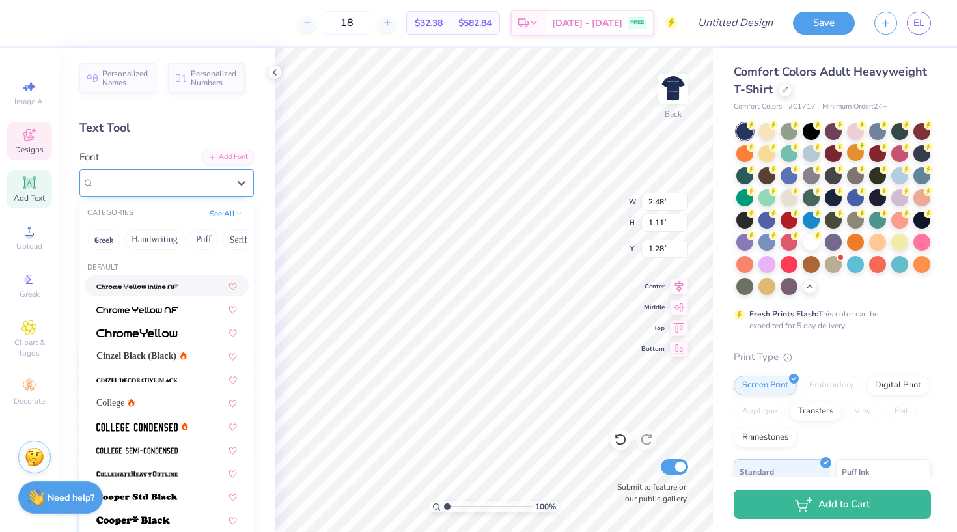
click at [123, 190] on div at bounding box center [161, 183] width 134 height 18
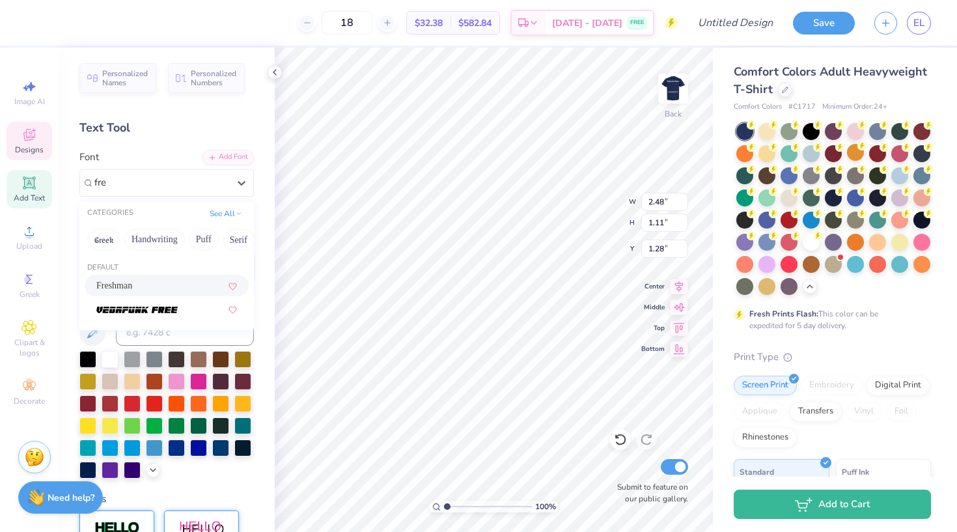
click at [172, 287] on div "Freshman" at bounding box center [166, 286] width 141 height 14
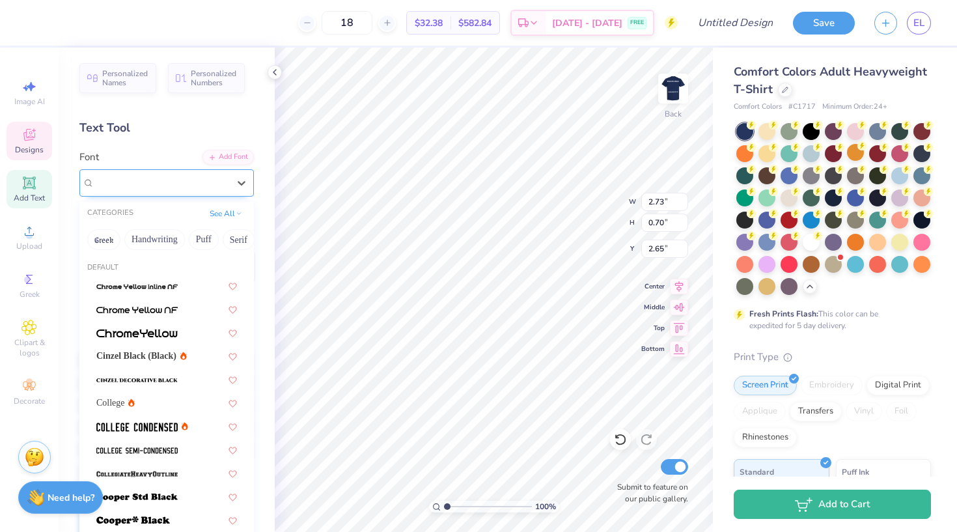
click at [146, 179] on span "Super Dream" at bounding box center [120, 182] width 52 height 15
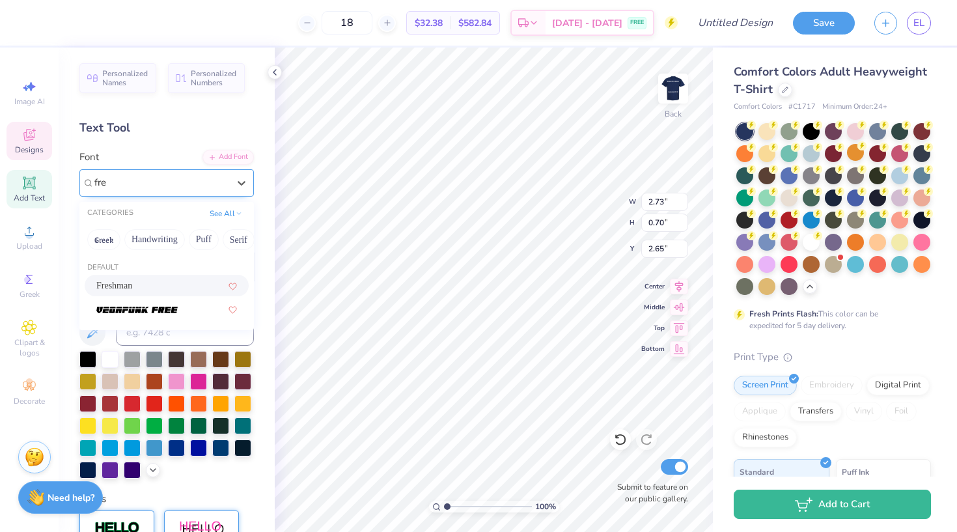
click at [204, 283] on div "Freshman" at bounding box center [166, 286] width 141 height 14
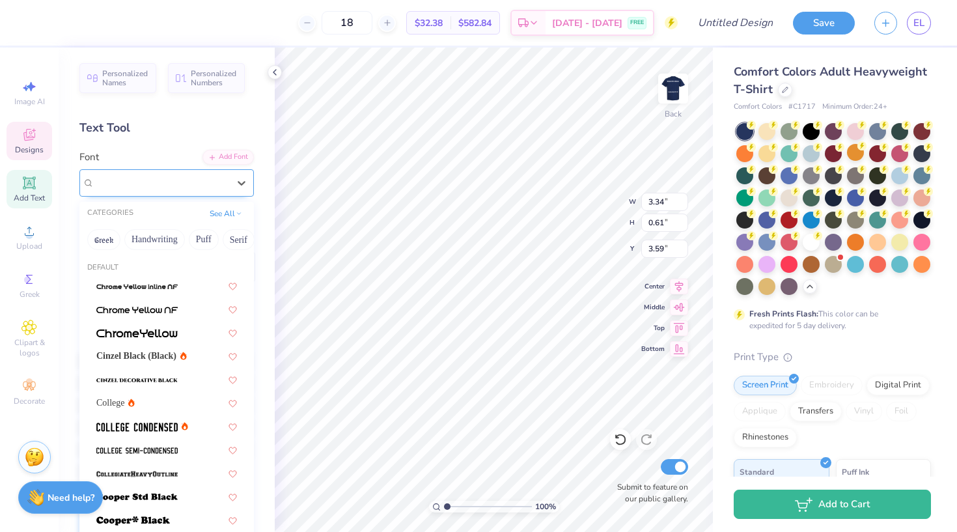
click at [155, 186] on div "Super Dream" at bounding box center [161, 183] width 137 height 20
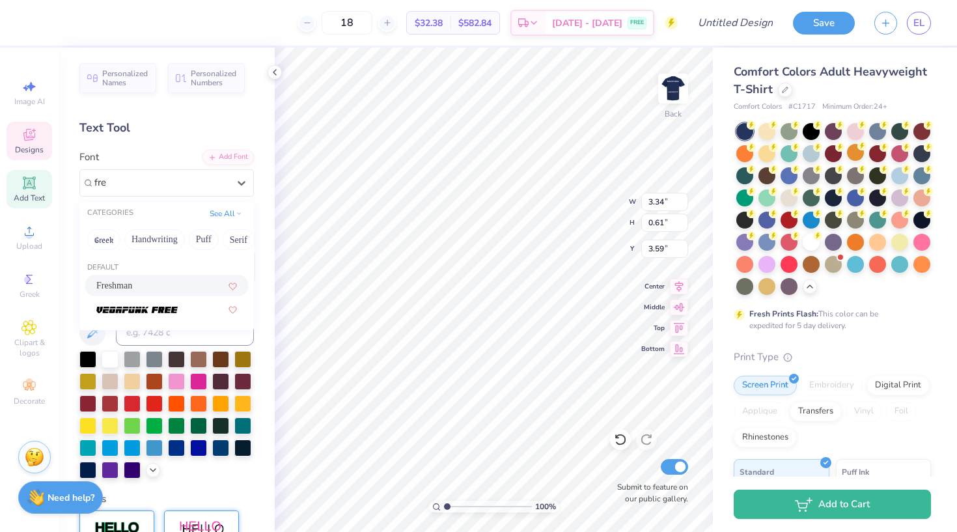
click at [176, 288] on div "Freshman" at bounding box center [166, 286] width 141 height 14
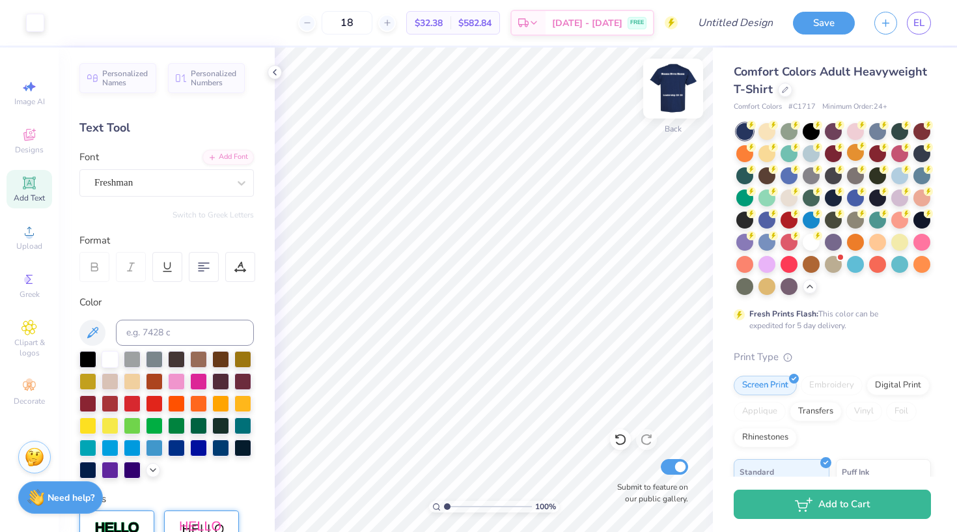
click at [676, 90] on img at bounding box center [673, 88] width 52 height 52
